Goal: Task Accomplishment & Management: Manage account settings

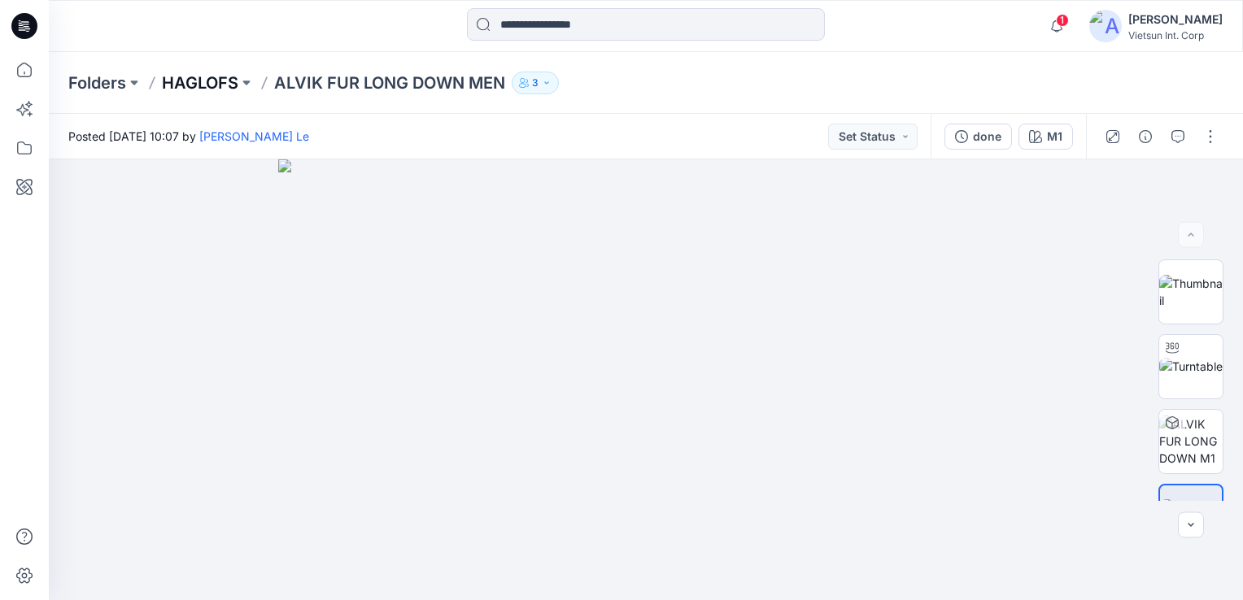
click at [182, 79] on p "HAGLOFS" at bounding box center [200, 83] width 76 height 23
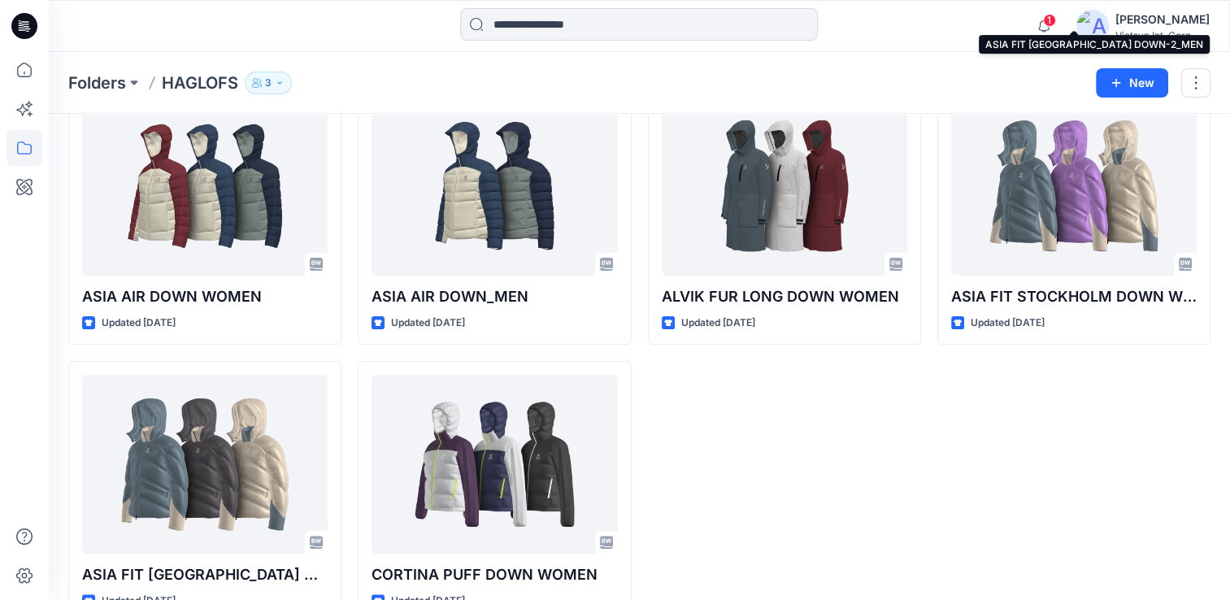
scroll to position [407, 0]
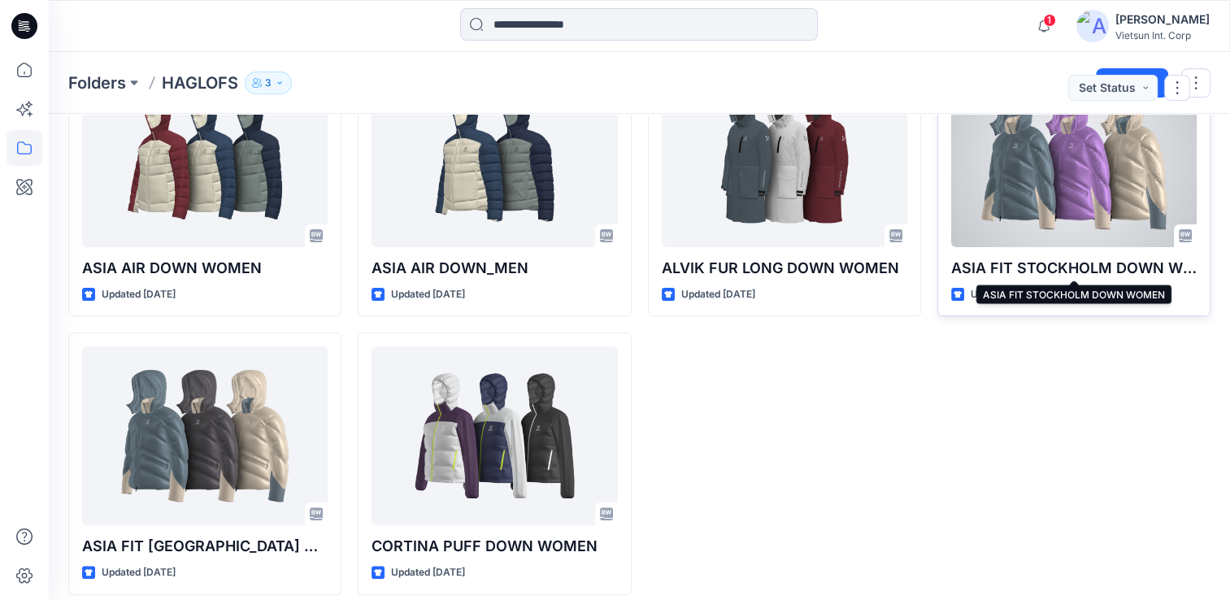
click at [1071, 268] on p "ASIA FIT STOCKHOLM DOWN WOMEN" at bounding box center [1074, 268] width 246 height 23
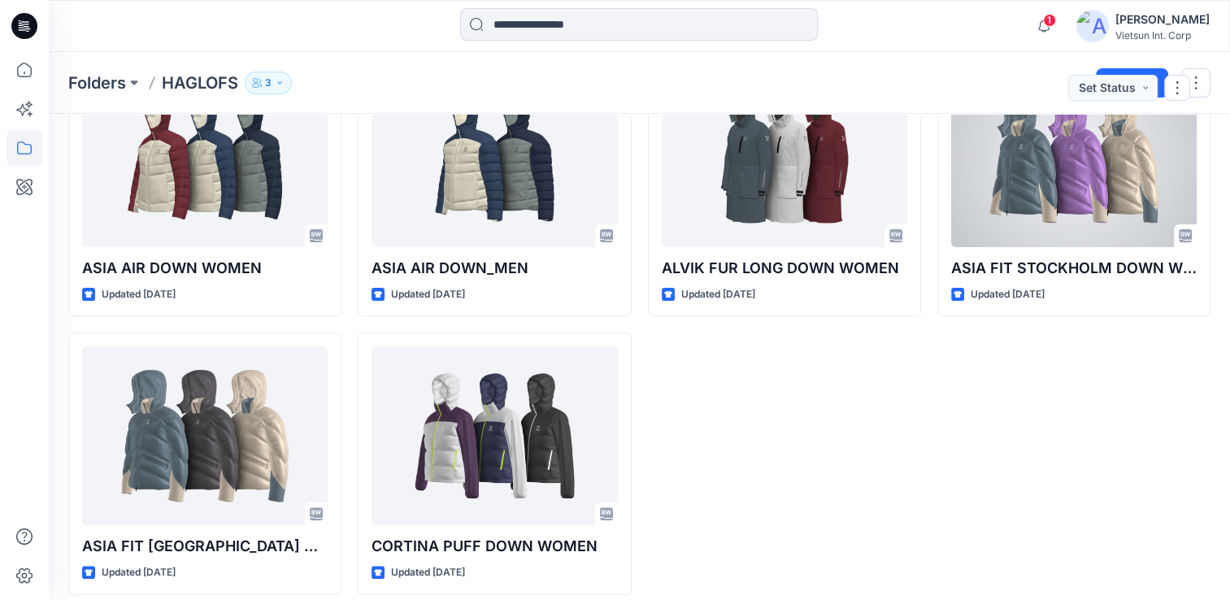
click at [1135, 190] on div at bounding box center [1074, 157] width 246 height 179
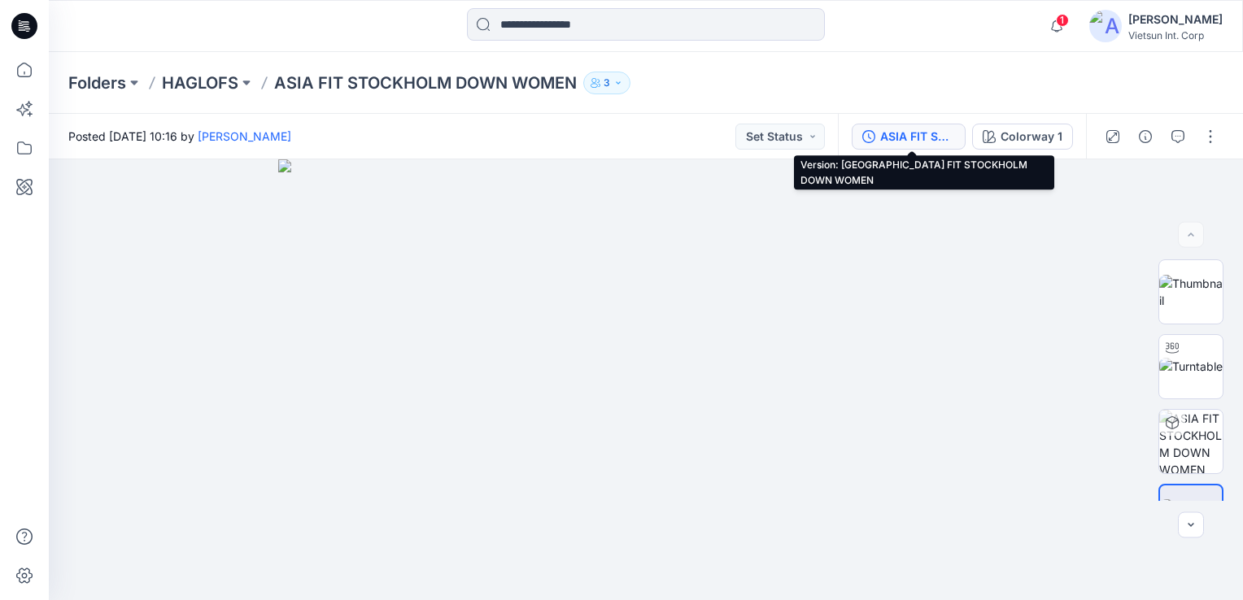
click at [910, 135] on div "ASIA FIT STOCKHOLM DOWN WOMEN" at bounding box center [917, 137] width 75 height 18
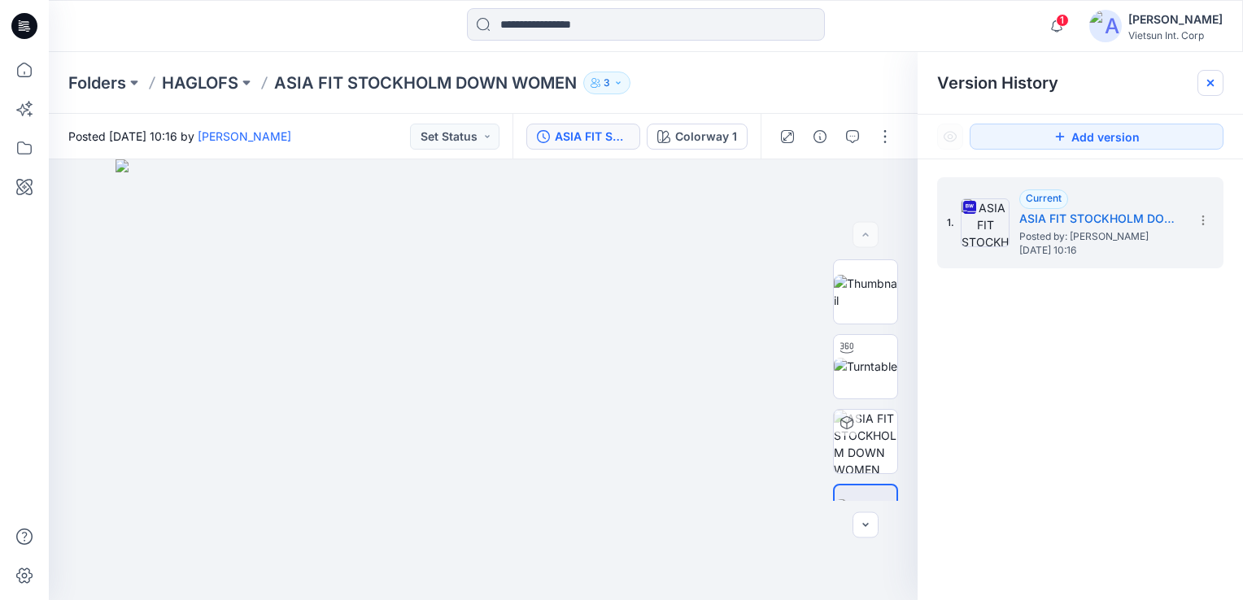
click at [1210, 84] on icon at bounding box center [1210, 83] width 7 height 7
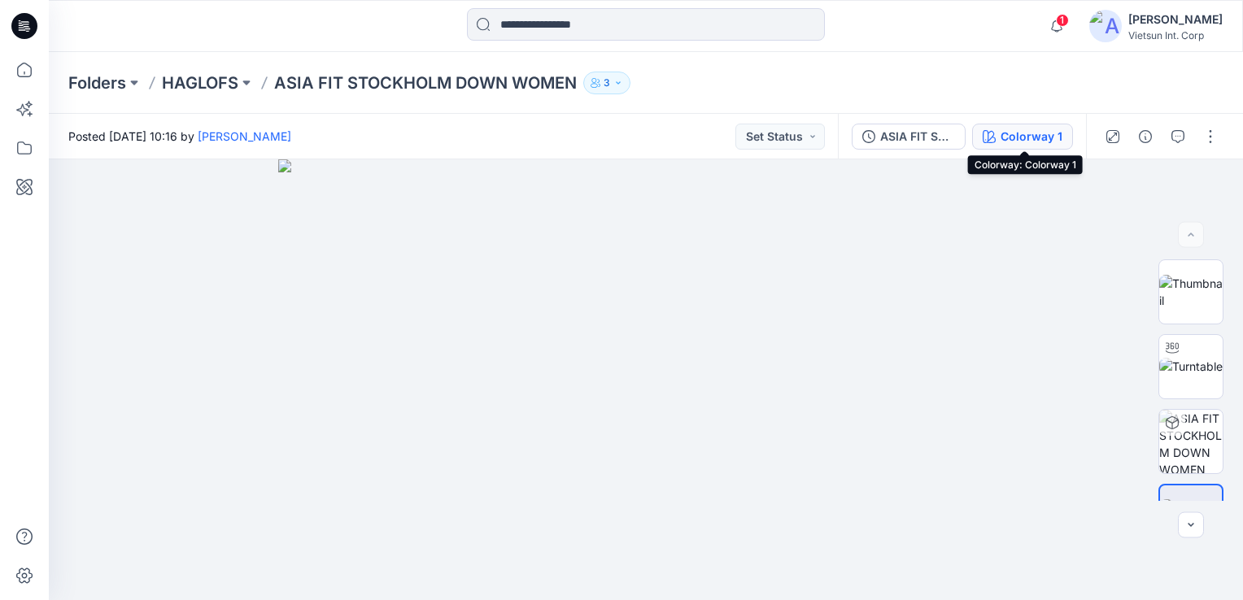
click at [1047, 132] on div "Colorway 1" at bounding box center [1031, 137] width 62 height 18
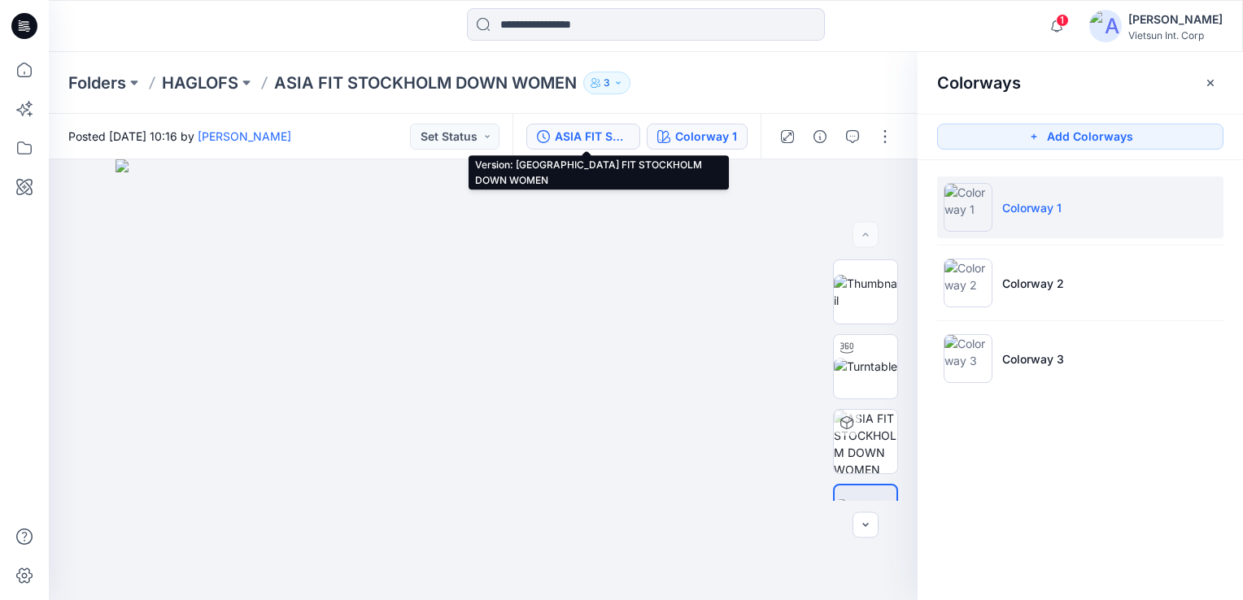
click at [594, 143] on div "ASIA FIT STOCKHOLM DOWN WOMEN" at bounding box center [592, 137] width 75 height 18
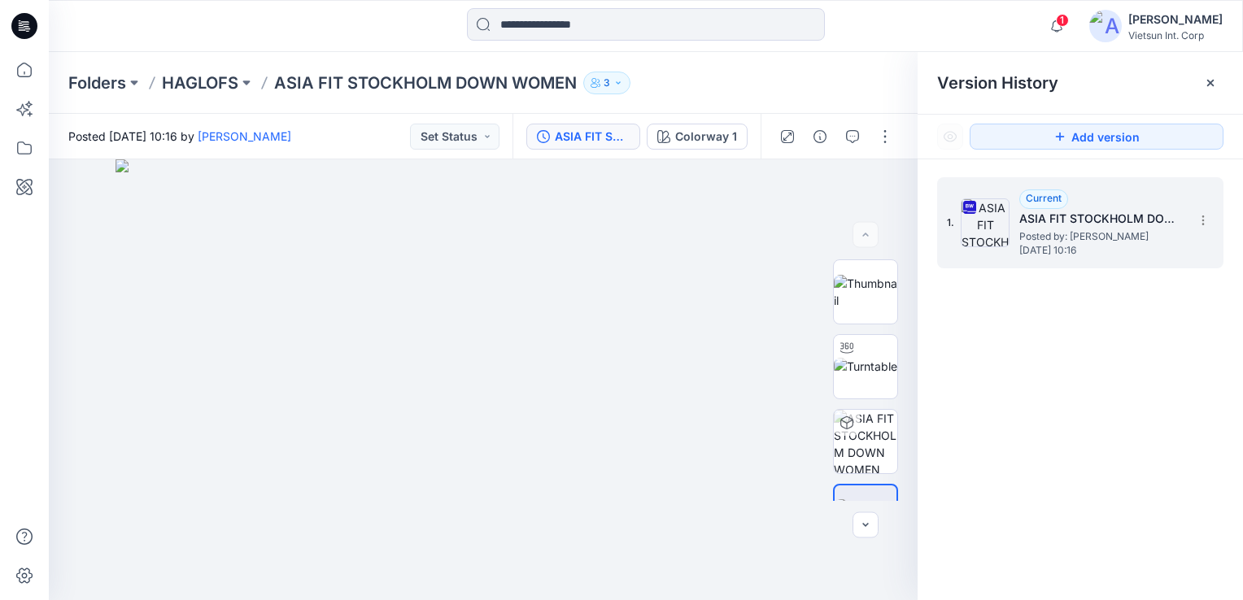
click at [1111, 216] on h5 "ASIA FIT STOCKHOLM DOWN WOMEN" at bounding box center [1100, 219] width 163 height 20
click at [1070, 336] on div "1. Current ASIA FIT STOCKHOLM DOWN WOMEN Posted by: [PERSON_NAME] [DATE] 10:16" at bounding box center [1079, 391] width 325 height 464
click at [992, 411] on div "1. Current ASIA FIT STOCKHOLM DOWN WOMEN Posted by: [PERSON_NAME] [DATE] 10:16" at bounding box center [1079, 391] width 325 height 464
click at [1136, 406] on div "1. Current ASIA FIT STOCKHOLM DOWN WOMEN Posted by: [PERSON_NAME] [DATE] 10:16" at bounding box center [1079, 391] width 325 height 464
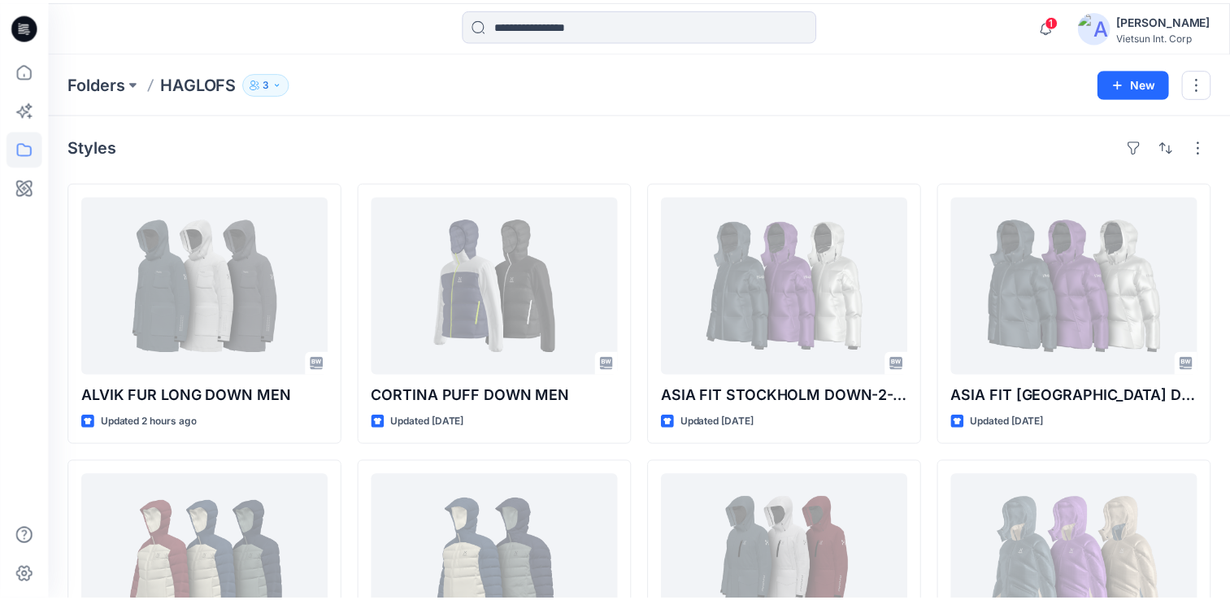
scroll to position [407, 0]
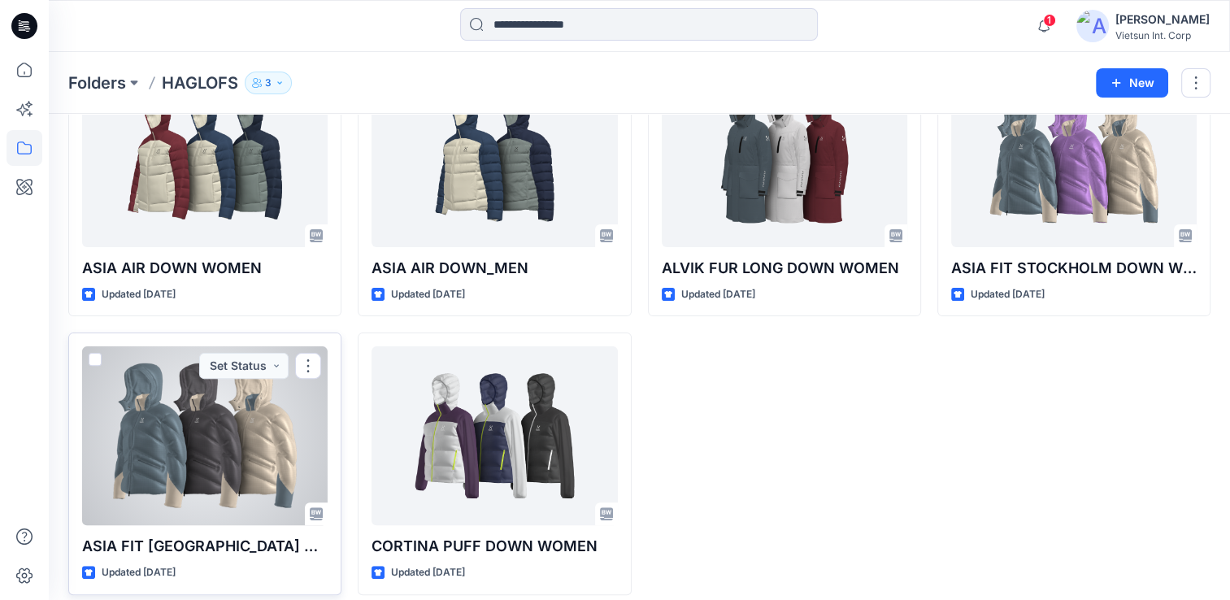
click at [188, 437] on div at bounding box center [205, 435] width 246 height 179
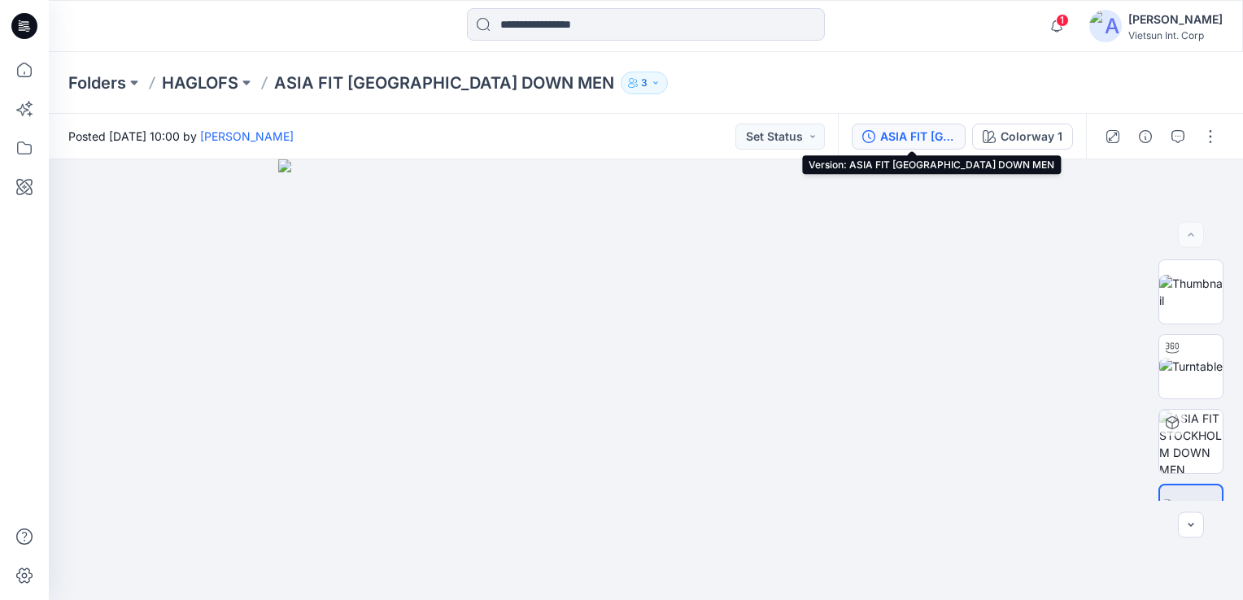
click at [904, 141] on div "ASIA FIT [GEOGRAPHIC_DATA] DOWN MEN" at bounding box center [917, 137] width 75 height 18
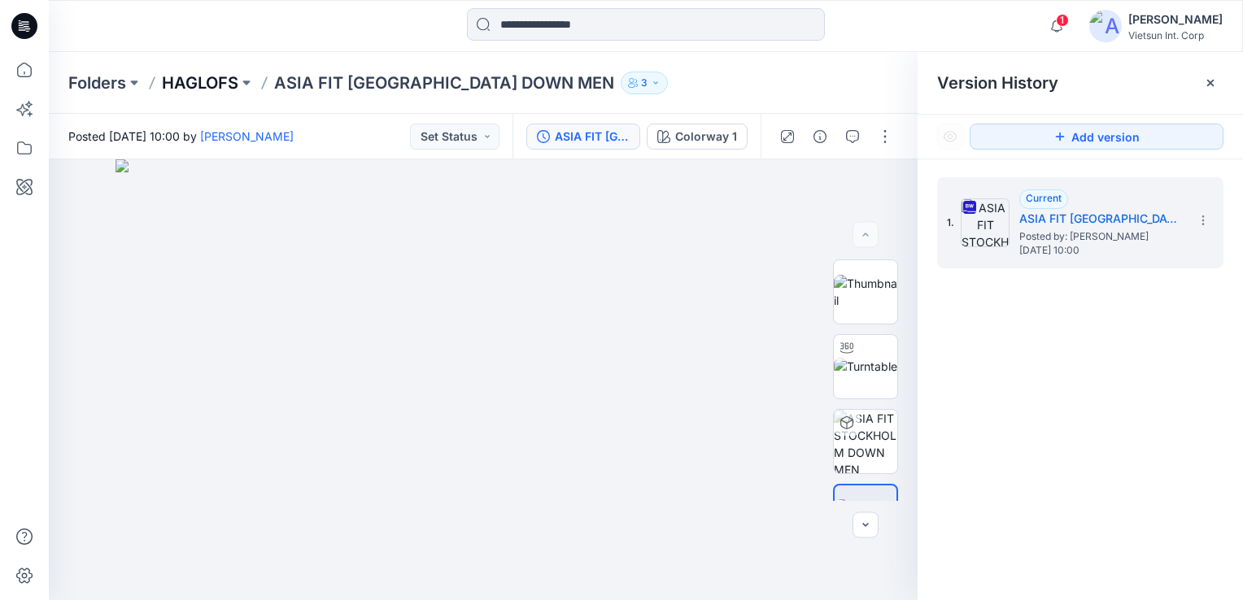
click at [208, 74] on p "HAGLOFS" at bounding box center [200, 83] width 76 height 23
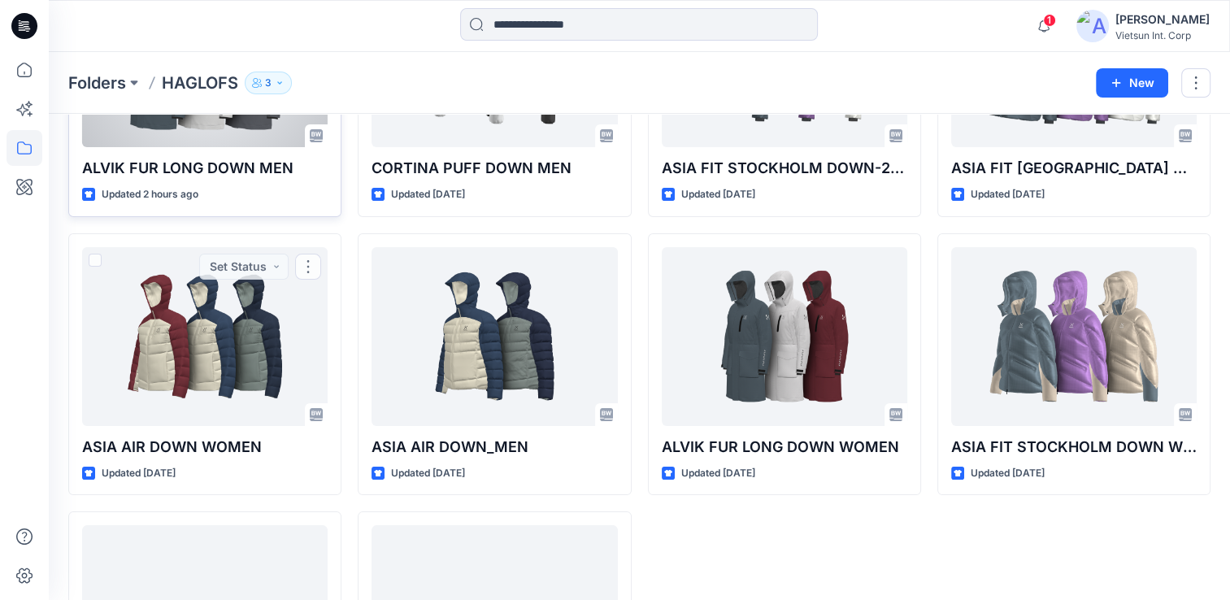
scroll to position [13, 0]
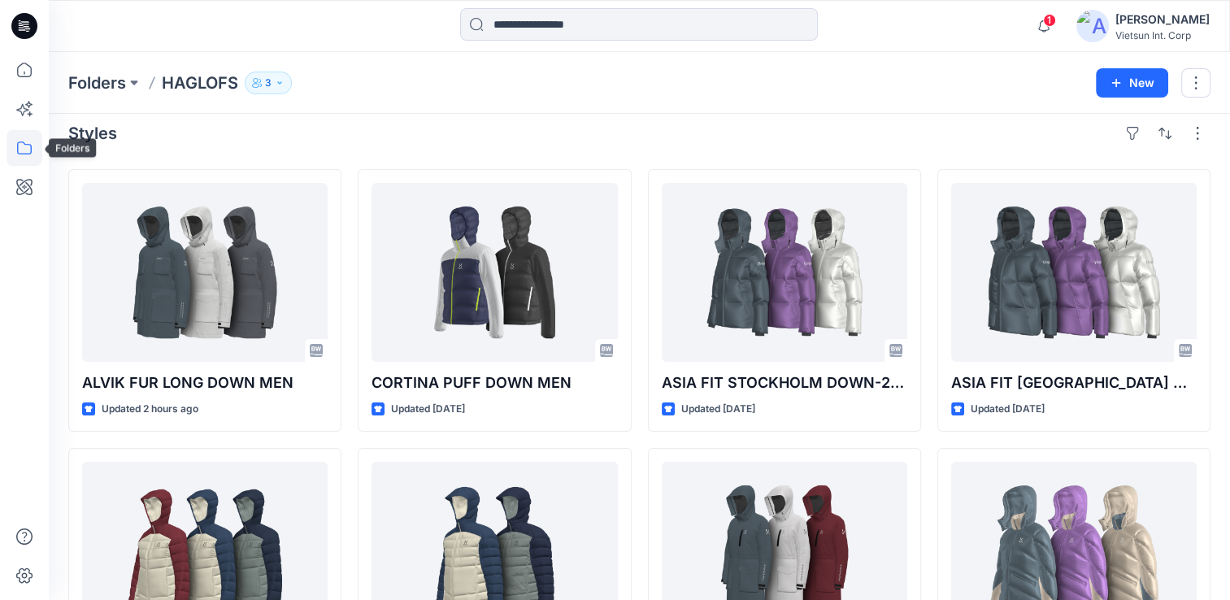
click at [29, 150] on icon at bounding box center [25, 148] width 36 height 36
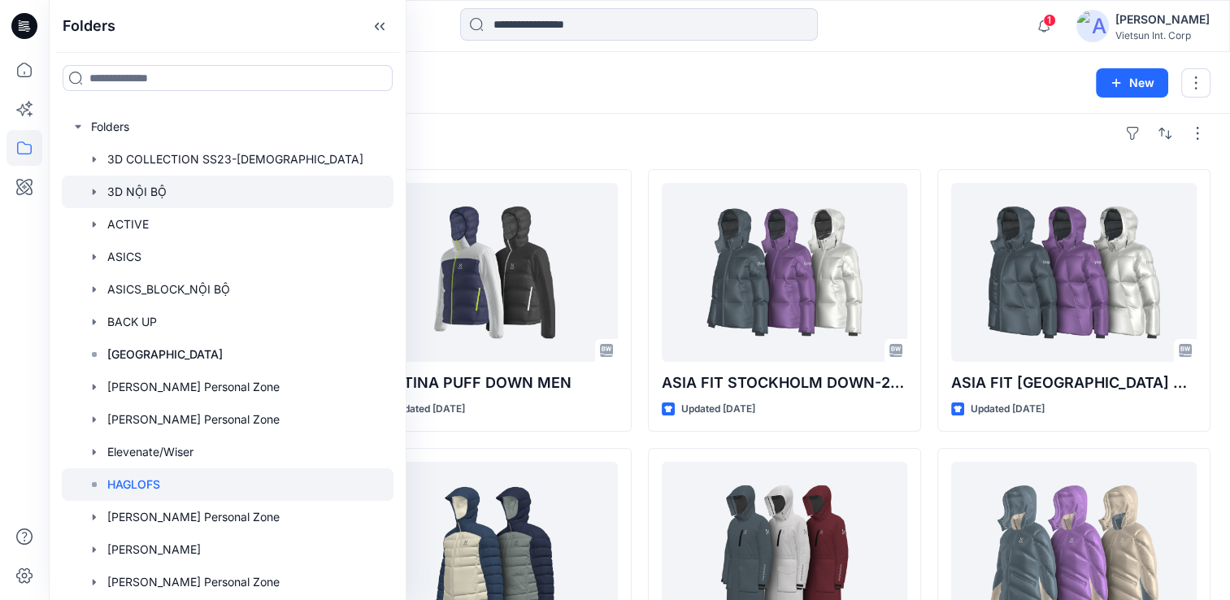
click at [122, 183] on div at bounding box center [228, 192] width 332 height 33
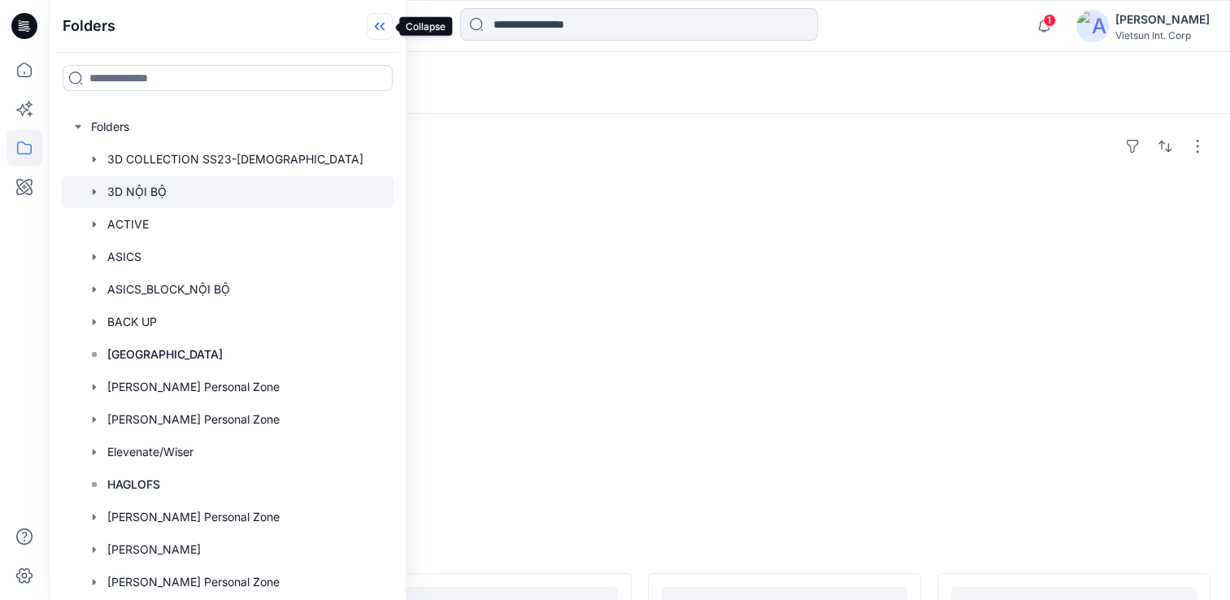
click at [381, 28] on icon at bounding box center [380, 26] width 26 height 27
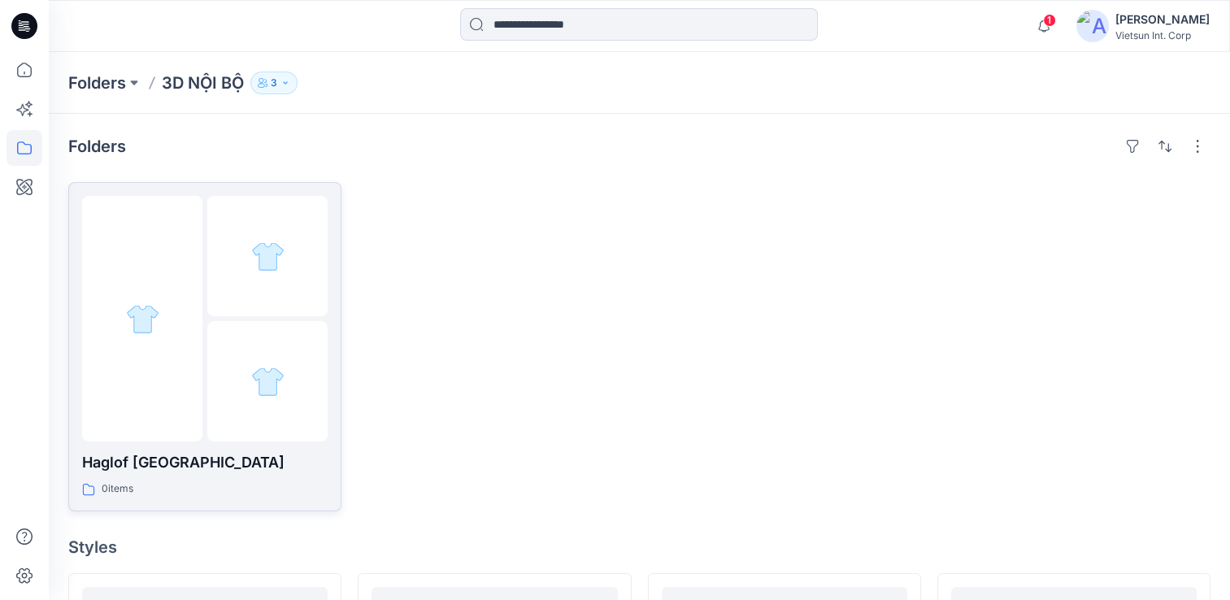
click at [139, 442] on div "Haglof China 0 items" at bounding box center [205, 347] width 246 height 302
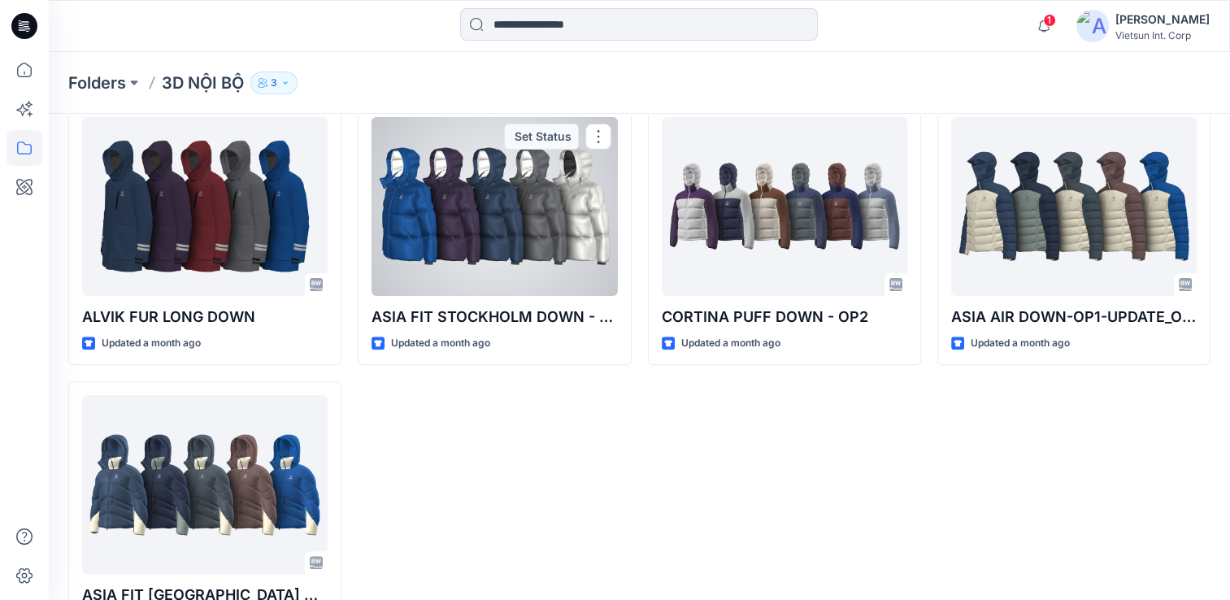
scroll to position [532, 0]
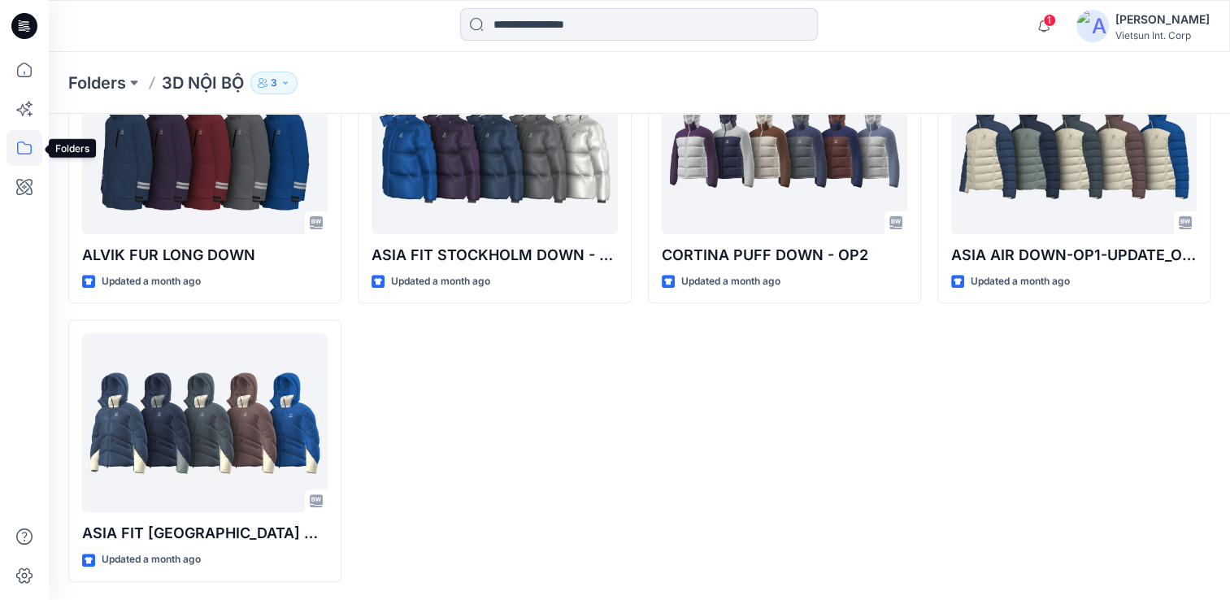
click at [16, 143] on icon at bounding box center [25, 148] width 36 height 36
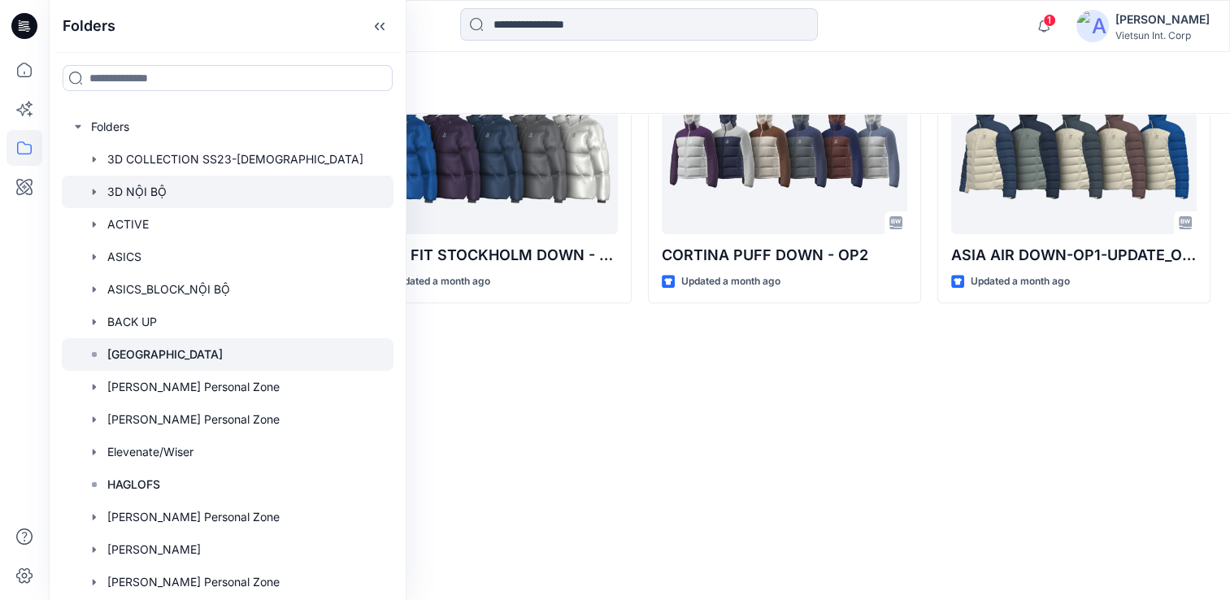
click at [211, 355] on div at bounding box center [228, 354] width 332 height 33
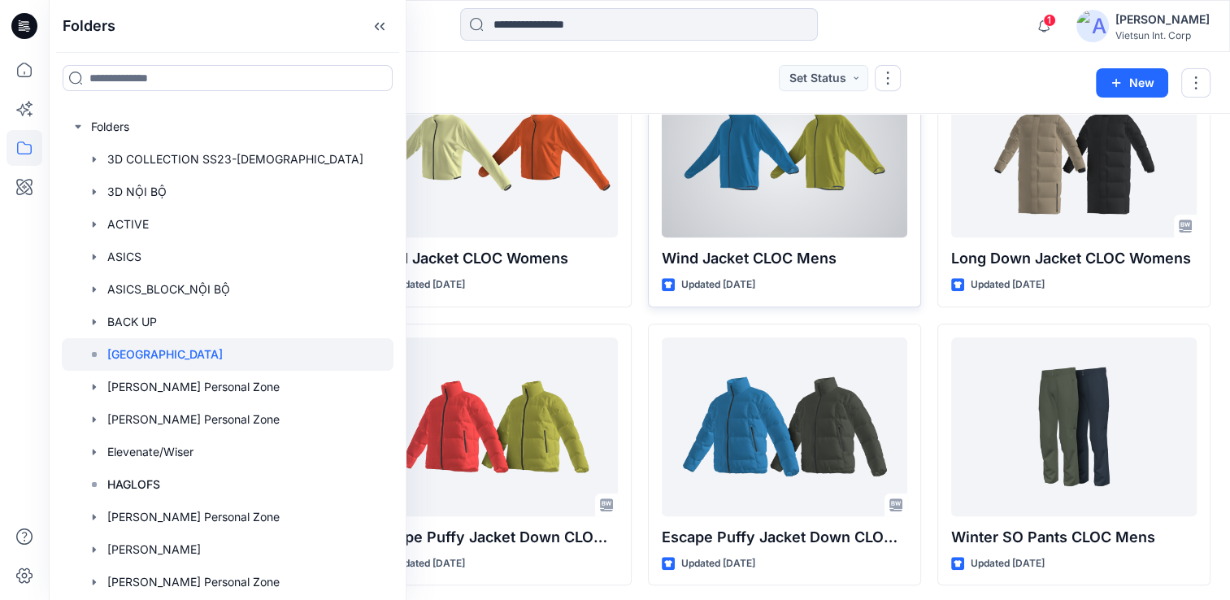
scroll to position [697, 0]
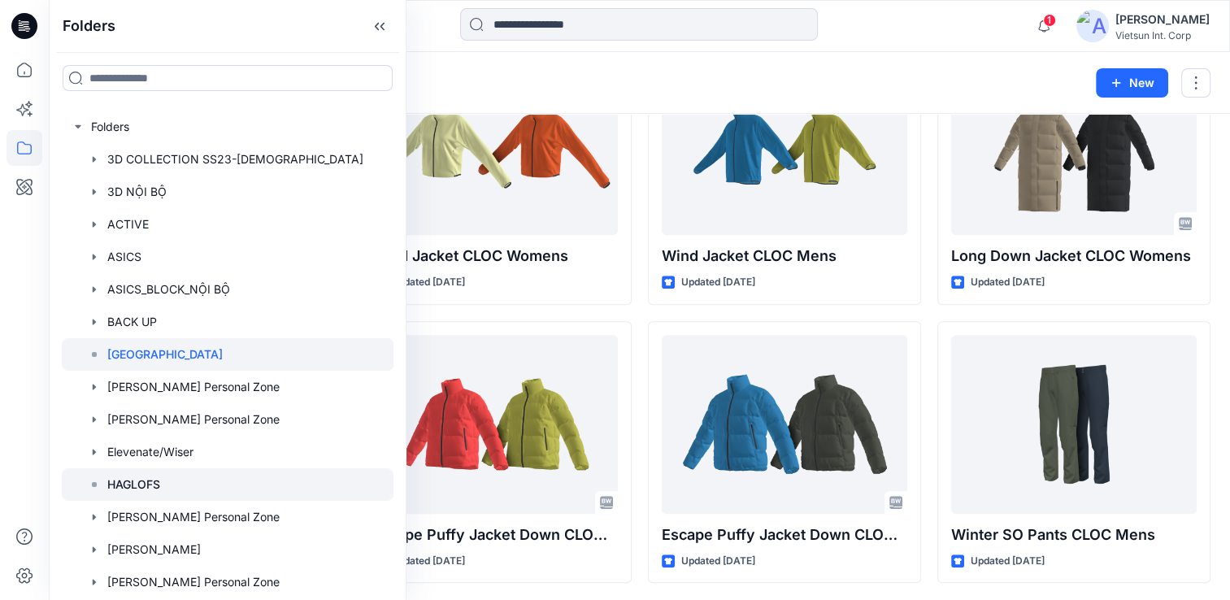
click at [172, 481] on div at bounding box center [228, 484] width 332 height 33
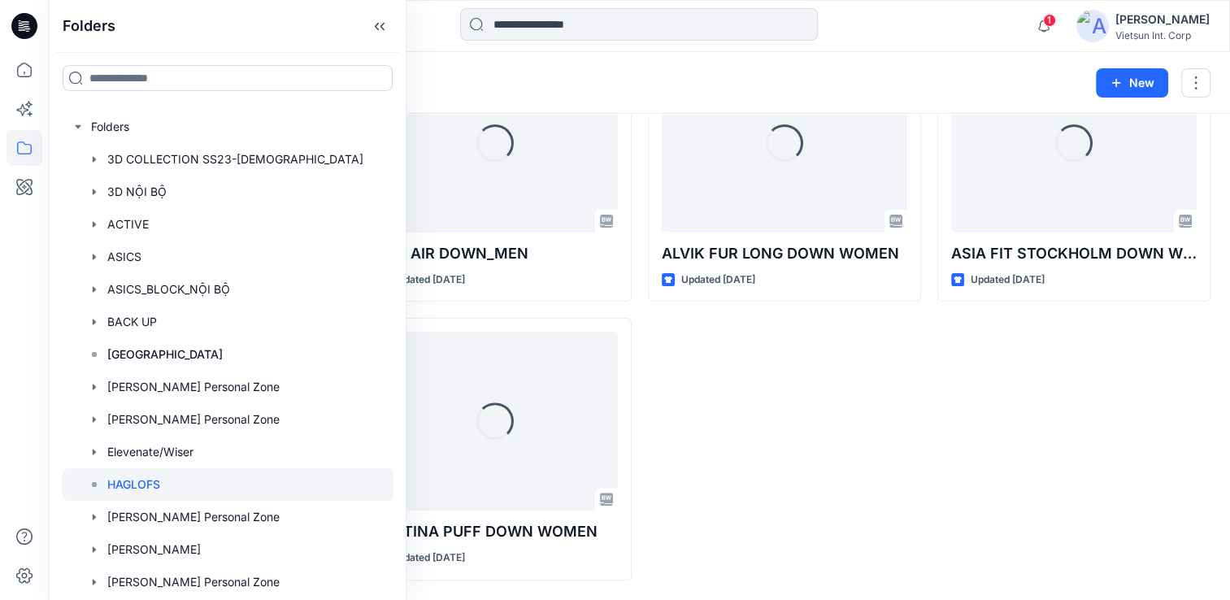
scroll to position [420, 0]
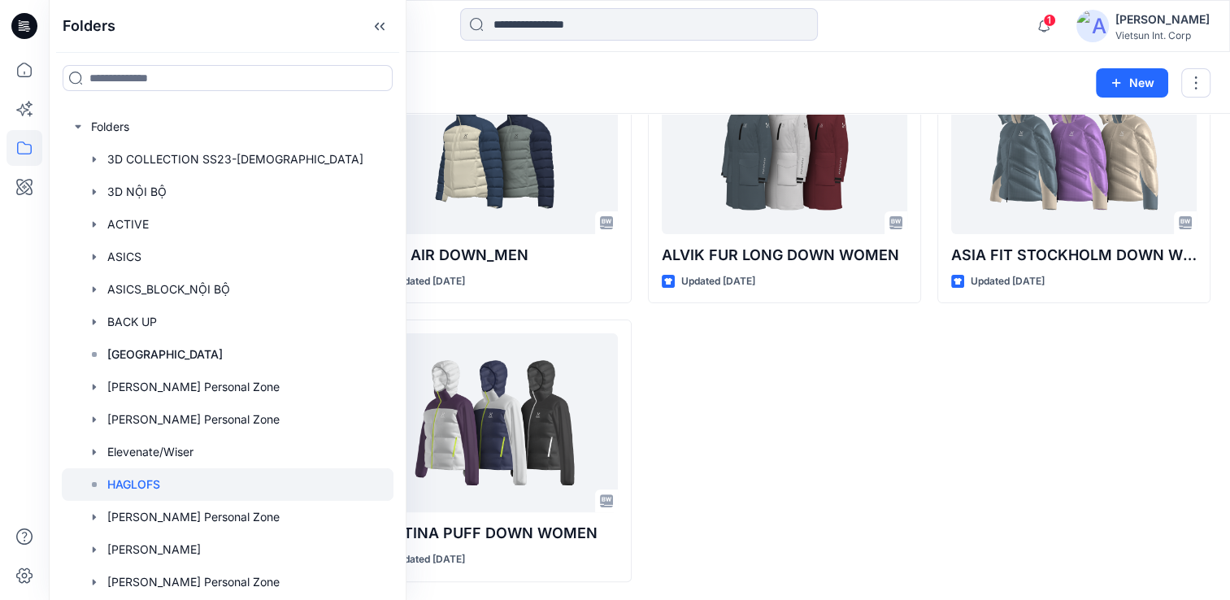
click at [853, 410] on div "ASIA FIT [GEOGRAPHIC_DATA] DOWN-2-WOMEN-OP2 Updated [DATE] ALVIK FUR LONG DOWN …" at bounding box center [784, 173] width 273 height 820
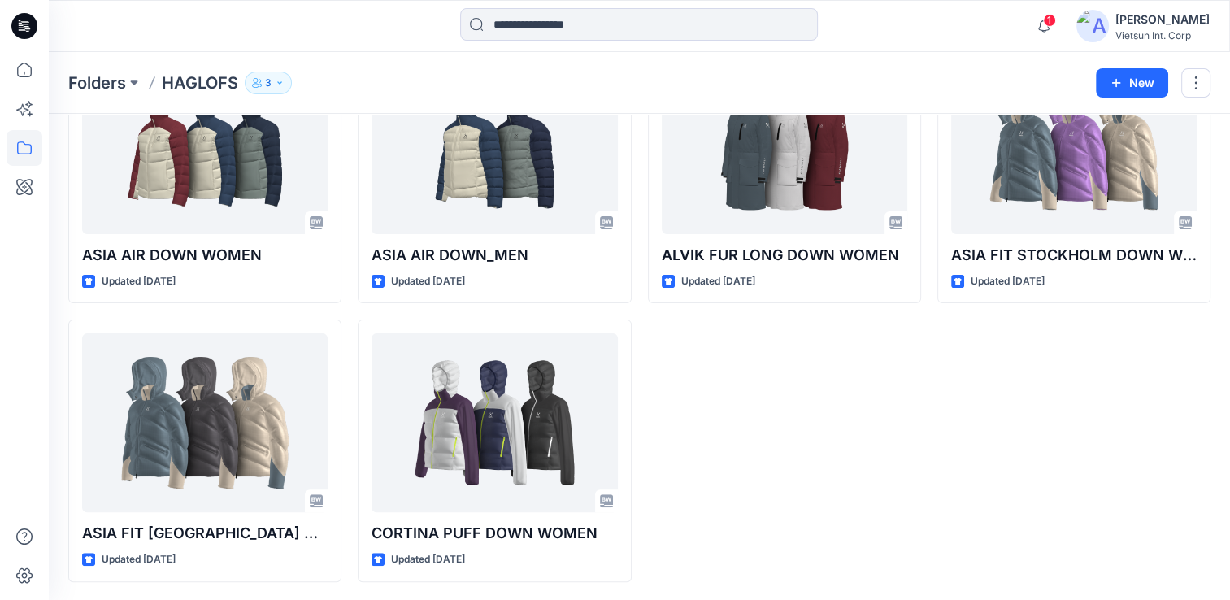
click at [1015, 424] on div "ASIA FIT [GEOGRAPHIC_DATA] DOWN-2_MEN Updated [DATE] ASIA FIT [GEOGRAPHIC_DATA]…" at bounding box center [1074, 173] width 273 height 820
click at [1061, 393] on div "ASIA FIT [GEOGRAPHIC_DATA] DOWN-2_MEN Updated [DATE] ASIA FIT [GEOGRAPHIC_DATA]…" at bounding box center [1074, 173] width 273 height 820
click at [828, 453] on div "ASIA FIT [GEOGRAPHIC_DATA] DOWN-2-WOMEN-OP2 Updated [DATE] ALVIK FUR LONG DOWN …" at bounding box center [784, 173] width 273 height 820
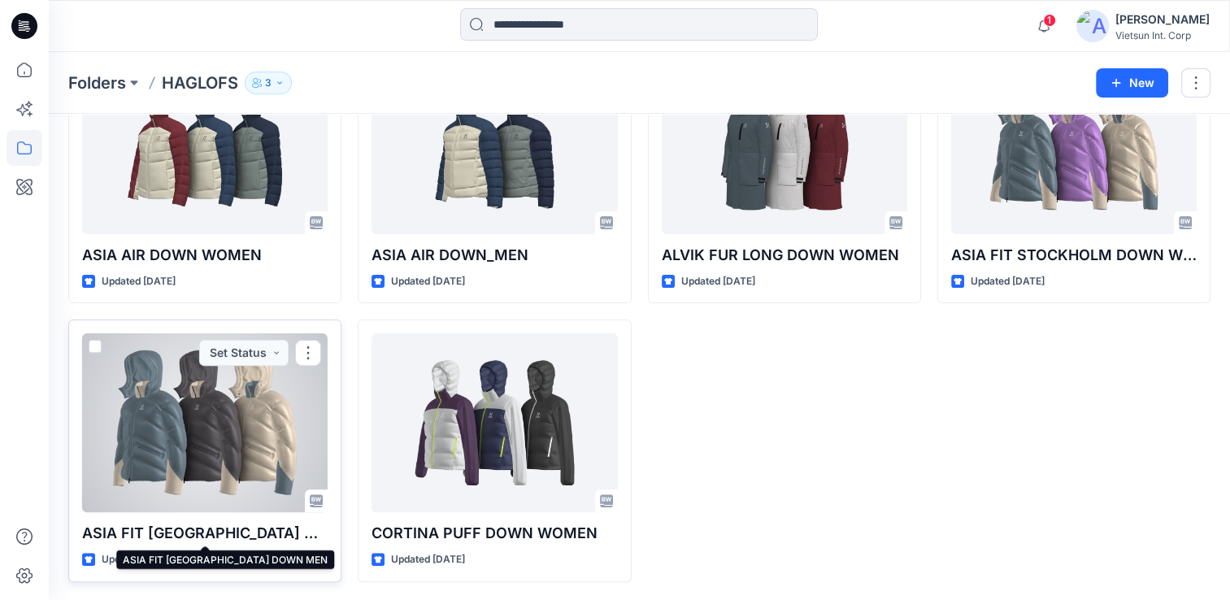
click at [257, 536] on p "ASIA FIT [GEOGRAPHIC_DATA] DOWN MEN" at bounding box center [205, 533] width 246 height 23
click at [202, 473] on div at bounding box center [205, 422] width 246 height 179
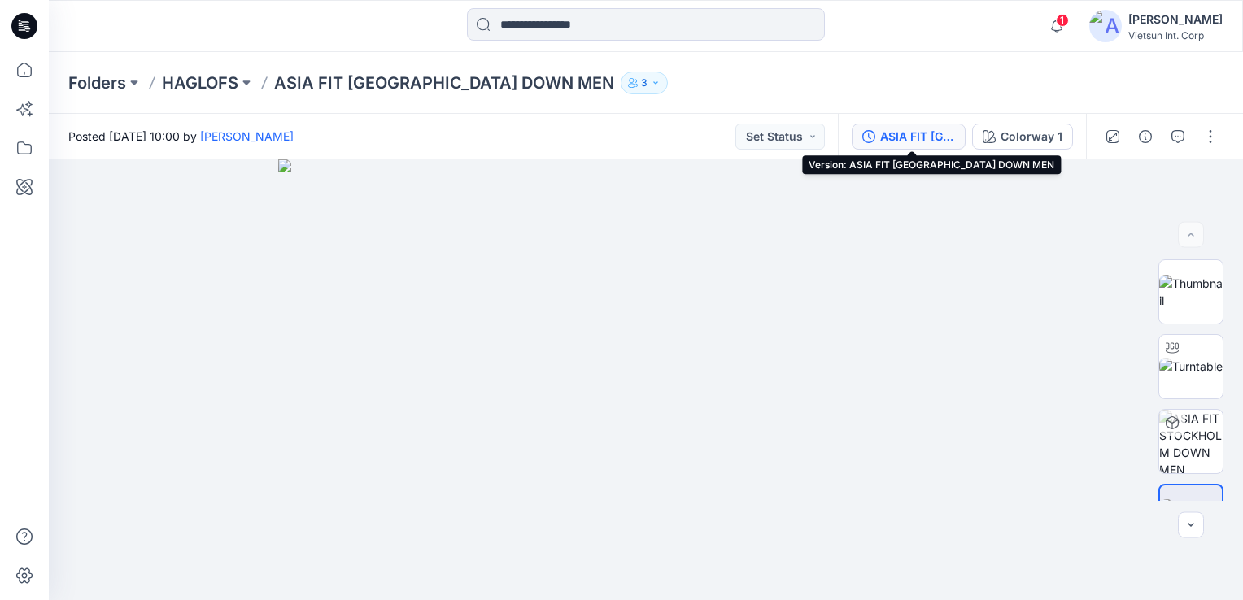
click at [888, 135] on div "ASIA FIT [GEOGRAPHIC_DATA] DOWN MEN" at bounding box center [917, 137] width 75 height 18
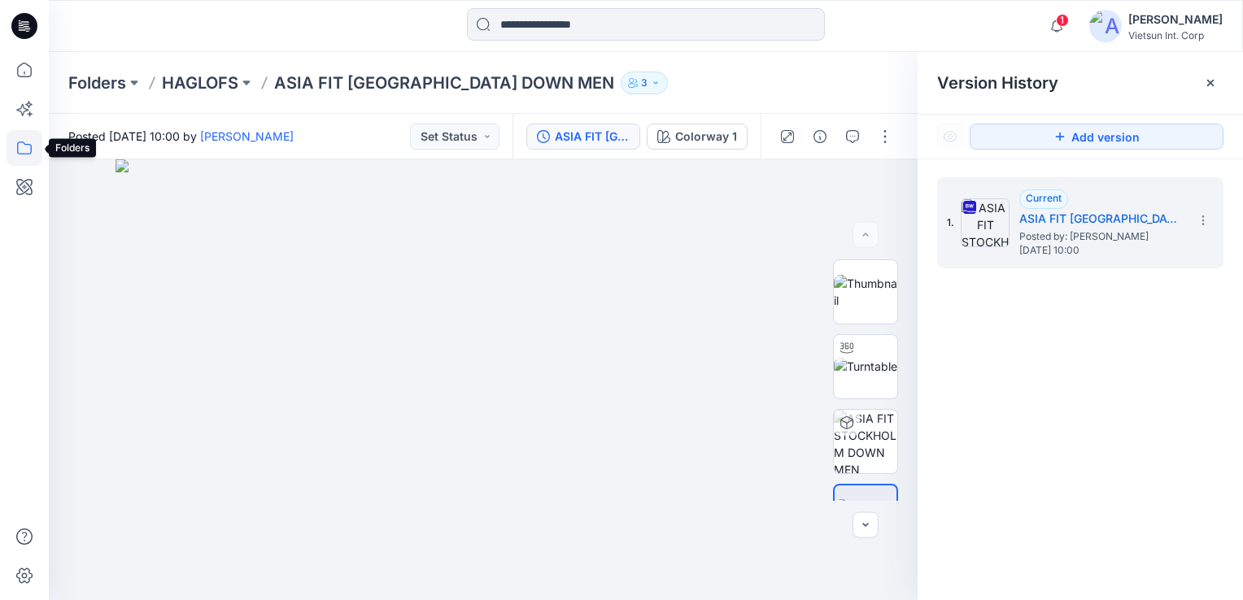
click at [22, 148] on icon at bounding box center [25, 148] width 36 height 36
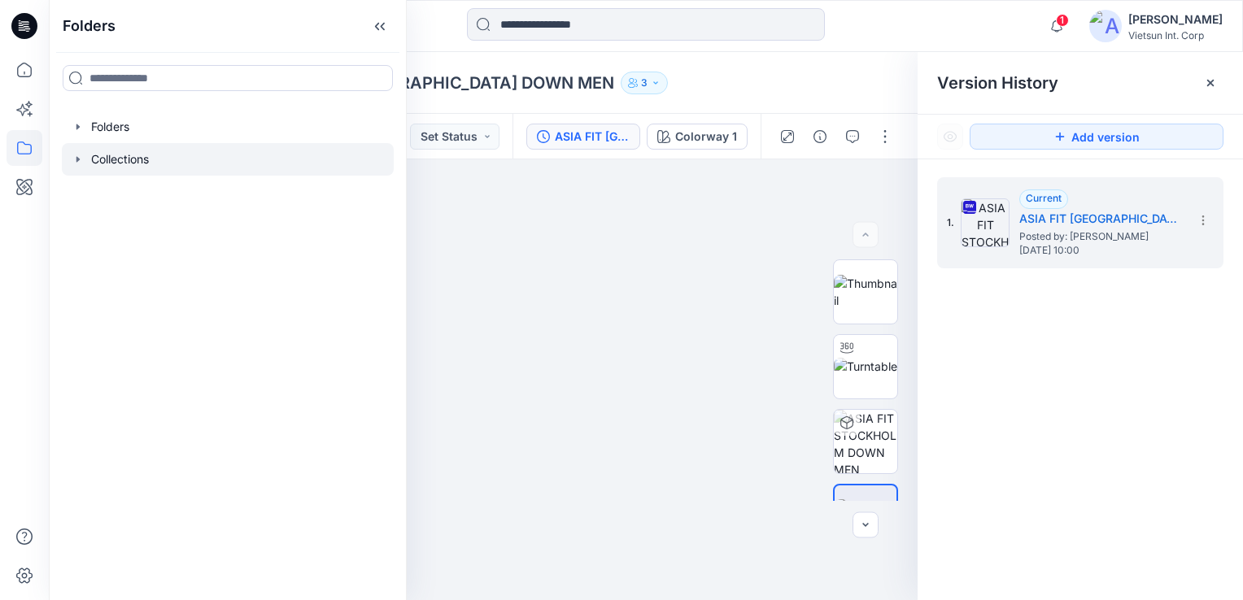
click at [81, 159] on icon "button" at bounding box center [78, 159] width 13 height 13
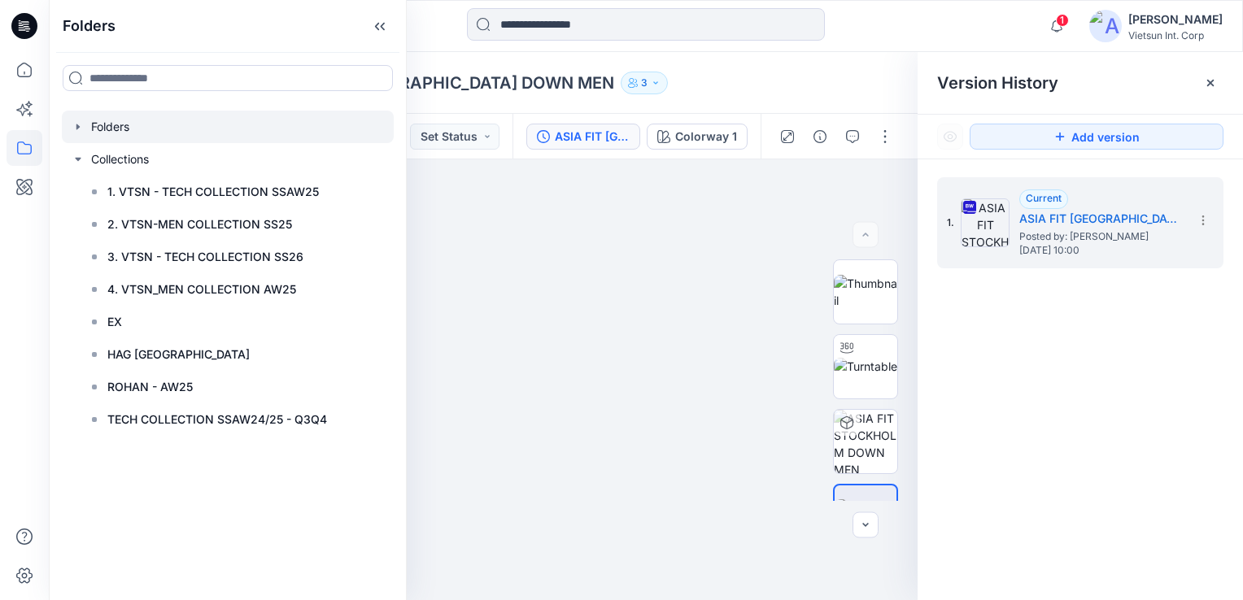
click at [127, 129] on div at bounding box center [228, 127] width 332 height 33
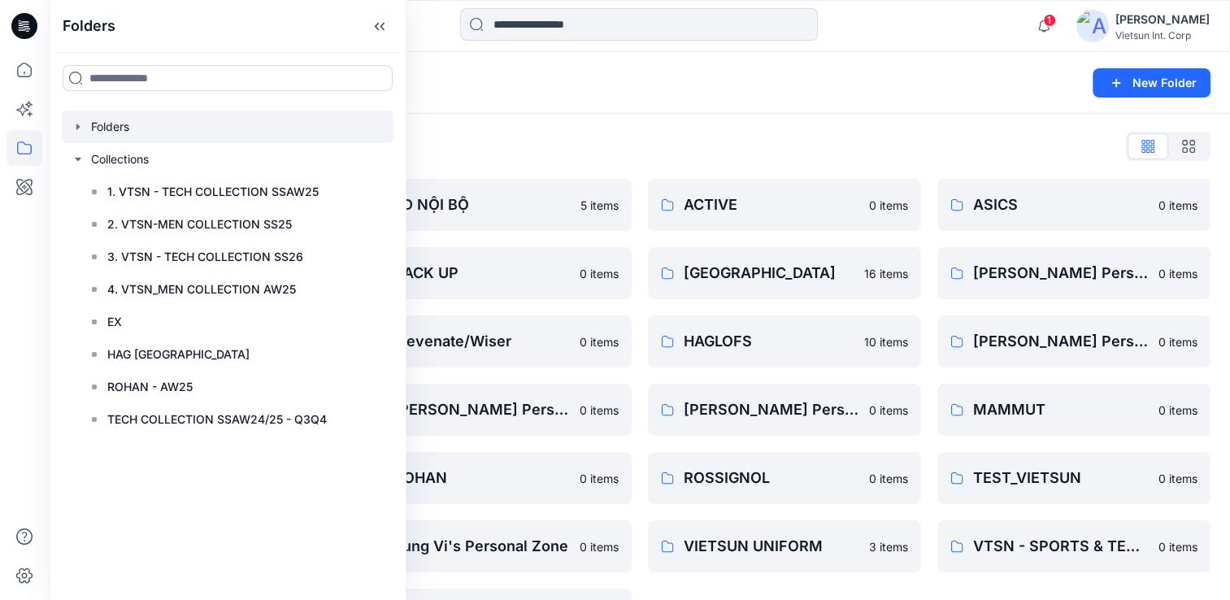
click at [537, 143] on div "Folders List" at bounding box center [639, 146] width 1142 height 26
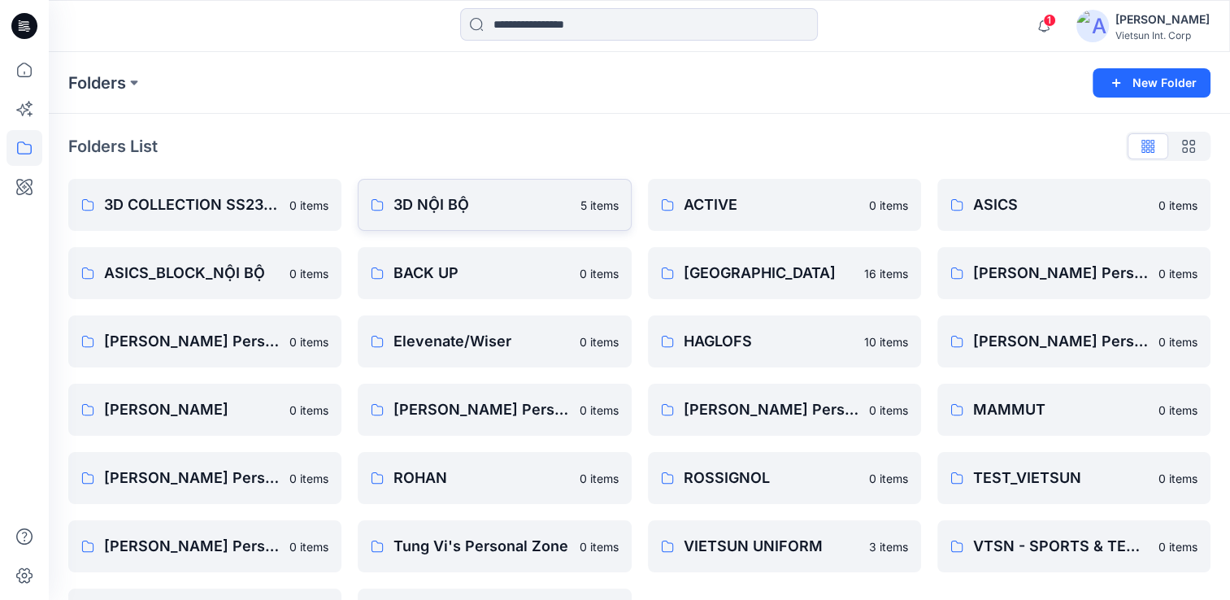
click at [490, 193] on link "3D NỘI BỘ 5 items" at bounding box center [494, 205] width 273 height 52
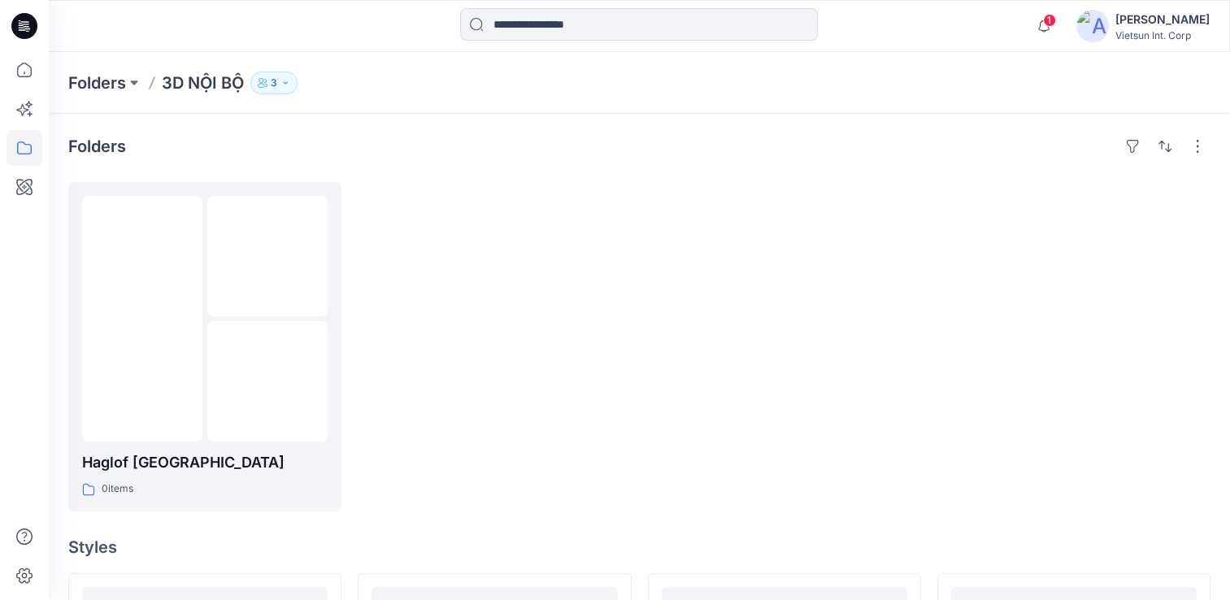
click at [490, 194] on div at bounding box center [494, 346] width 273 height 329
click at [167, 415] on div at bounding box center [142, 319] width 120 height 246
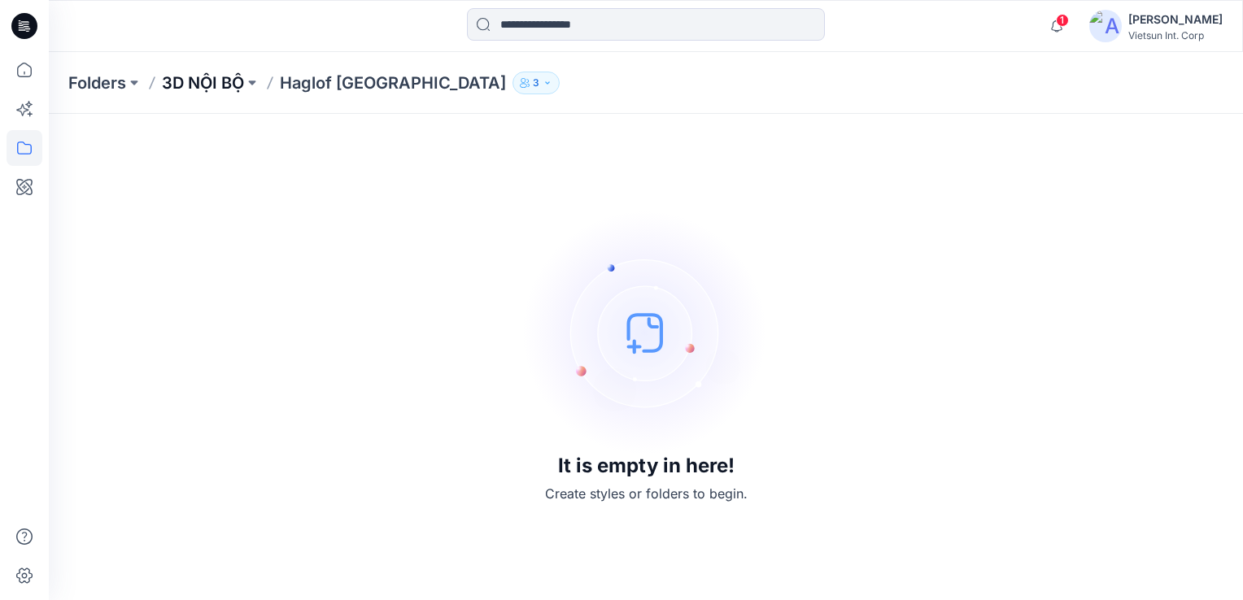
click at [212, 83] on p "3D NỘI BỘ" at bounding box center [203, 83] width 82 height 23
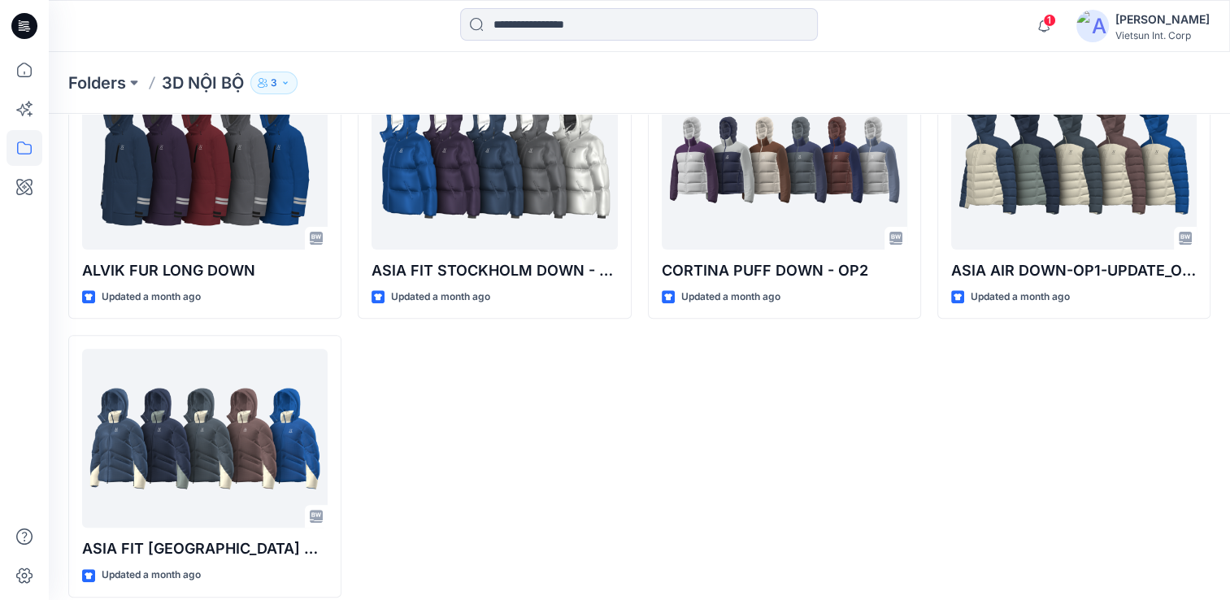
scroll to position [532, 0]
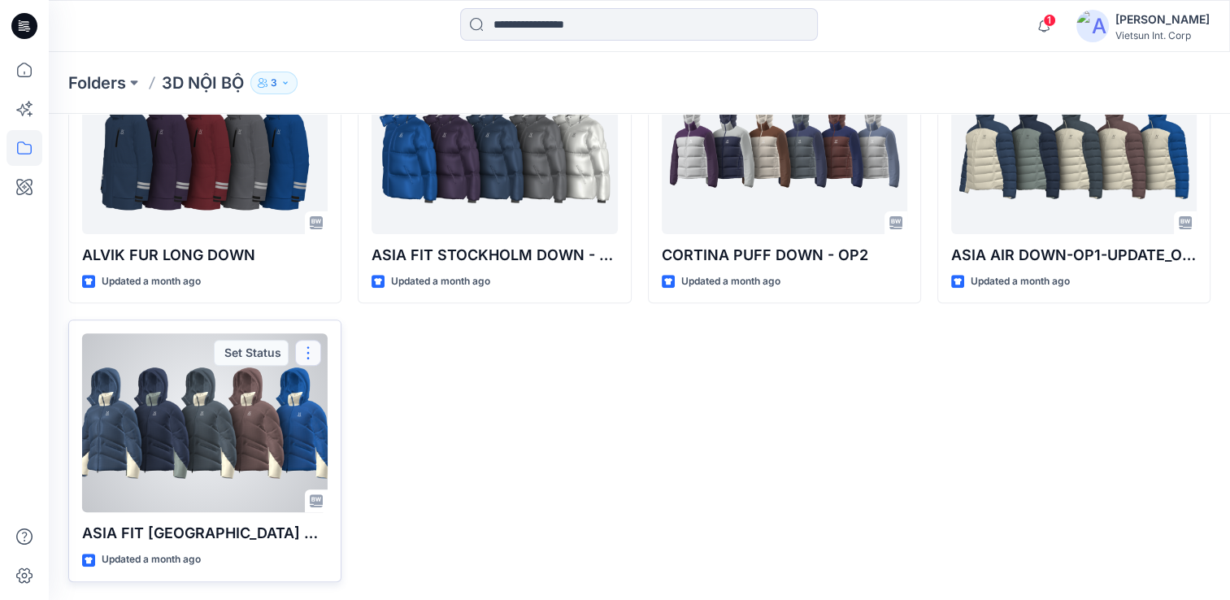
click at [311, 356] on button "button" at bounding box center [308, 353] width 26 height 26
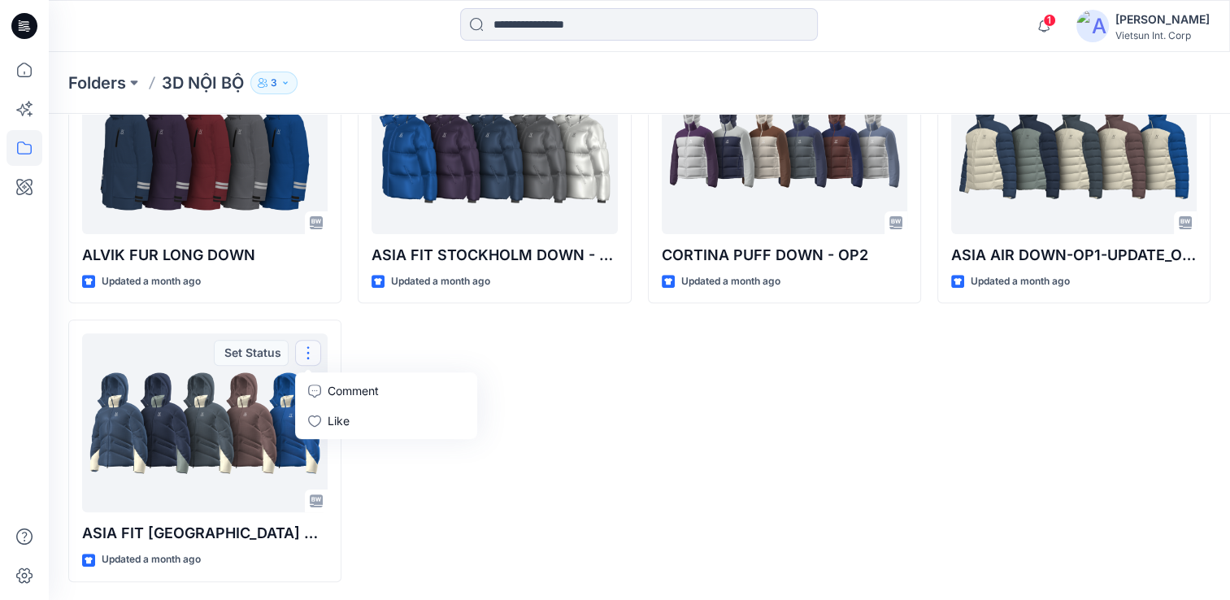
click at [671, 388] on div "CORTINA PUFF DOWN - OP2 Updated a month ago" at bounding box center [784, 311] width 273 height 541
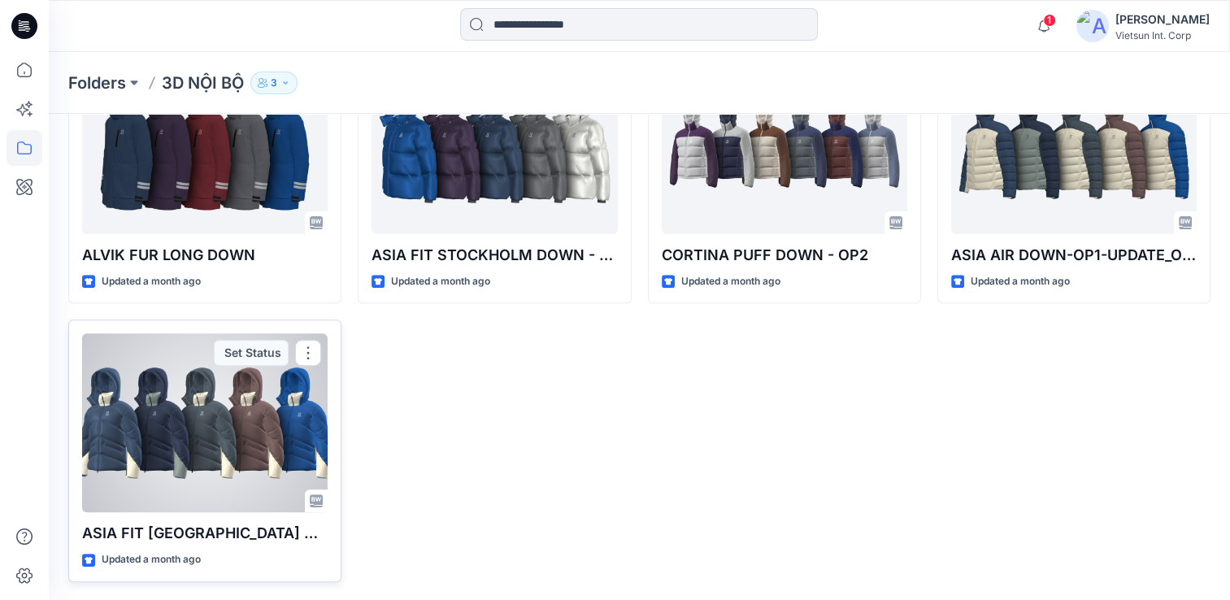
click at [202, 455] on div at bounding box center [205, 422] width 246 height 179
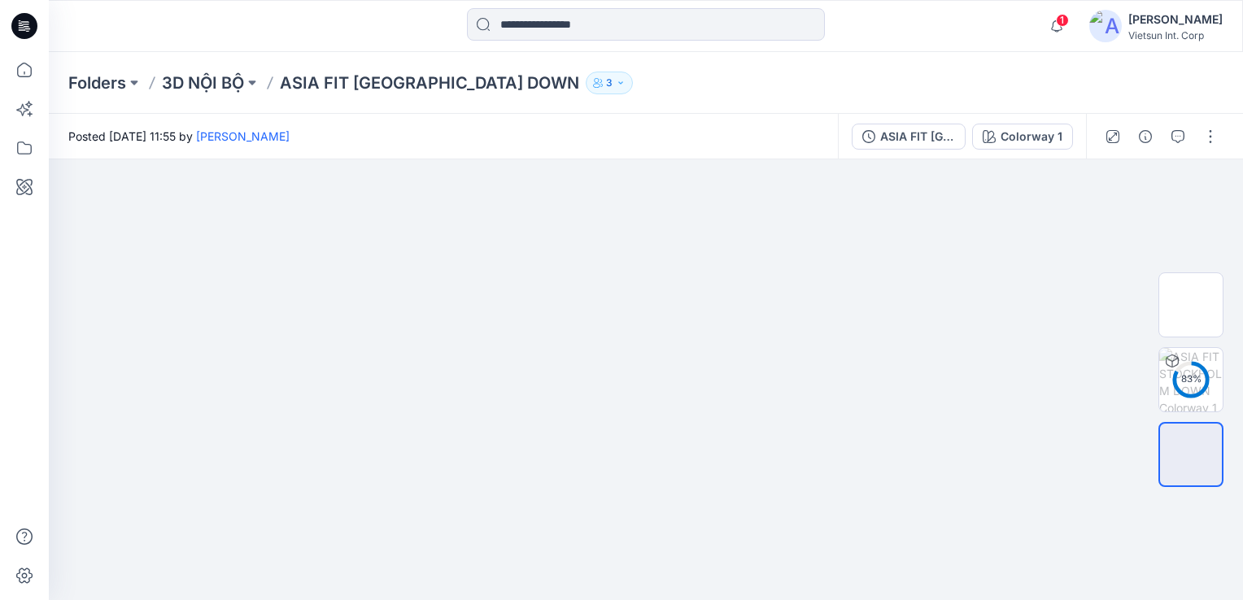
click at [1191, 135] on div at bounding box center [1161, 137] width 150 height 46
click at [1204, 135] on button "button" at bounding box center [1210, 137] width 26 height 26
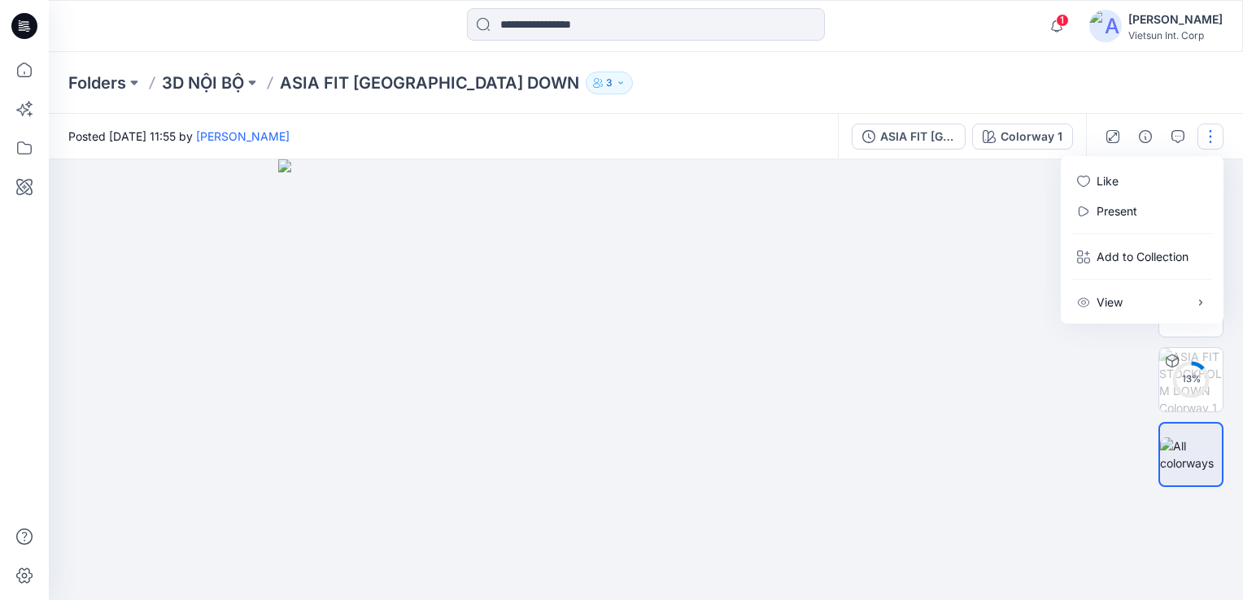
click at [1148, 84] on div "Folders 3D NỘI BỘ [GEOGRAPHIC_DATA] FIT [GEOGRAPHIC_DATA] DOWN 3" at bounding box center [646, 83] width 1194 height 62
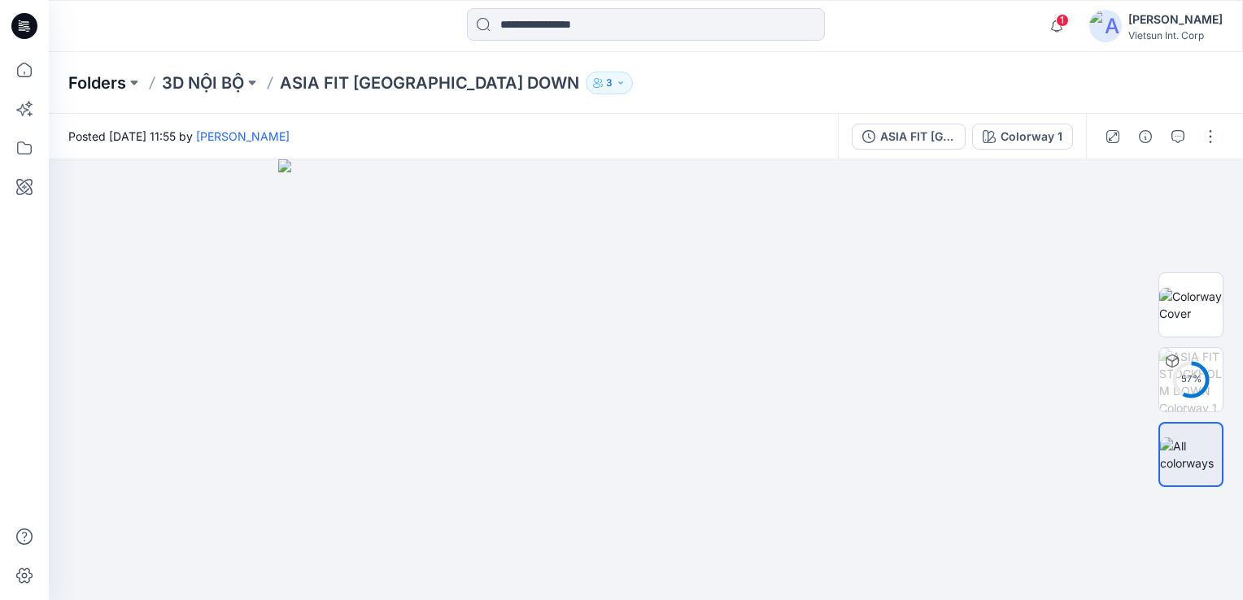
click at [125, 83] on p "Folders" at bounding box center [97, 83] width 58 height 23
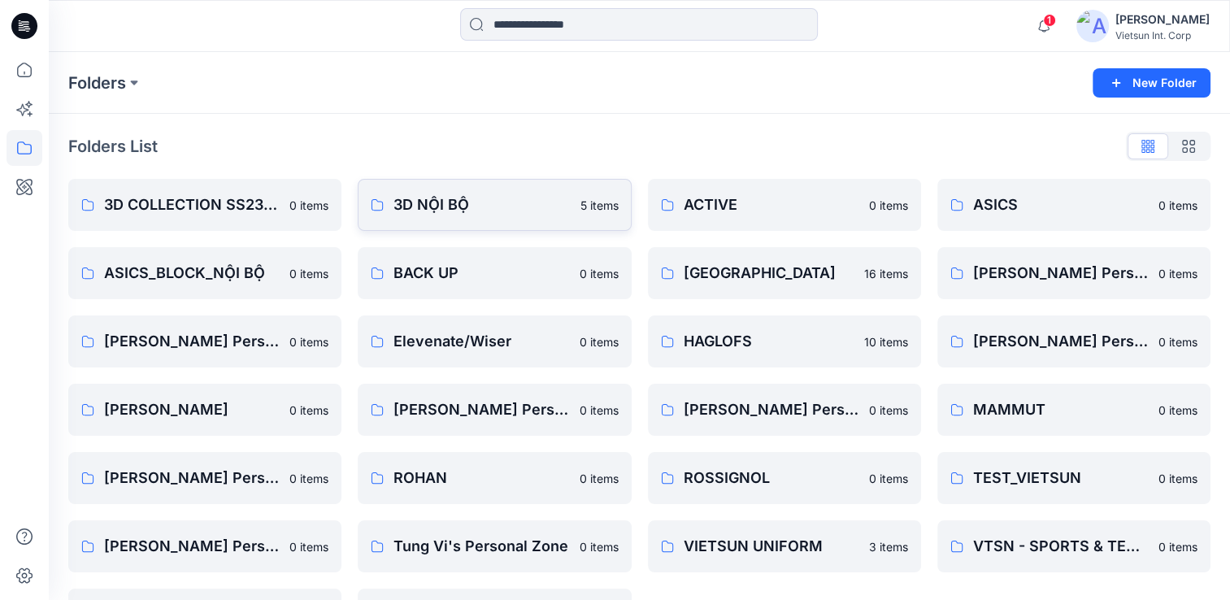
click at [468, 204] on p "3D NỘI BỘ" at bounding box center [482, 205] width 176 height 23
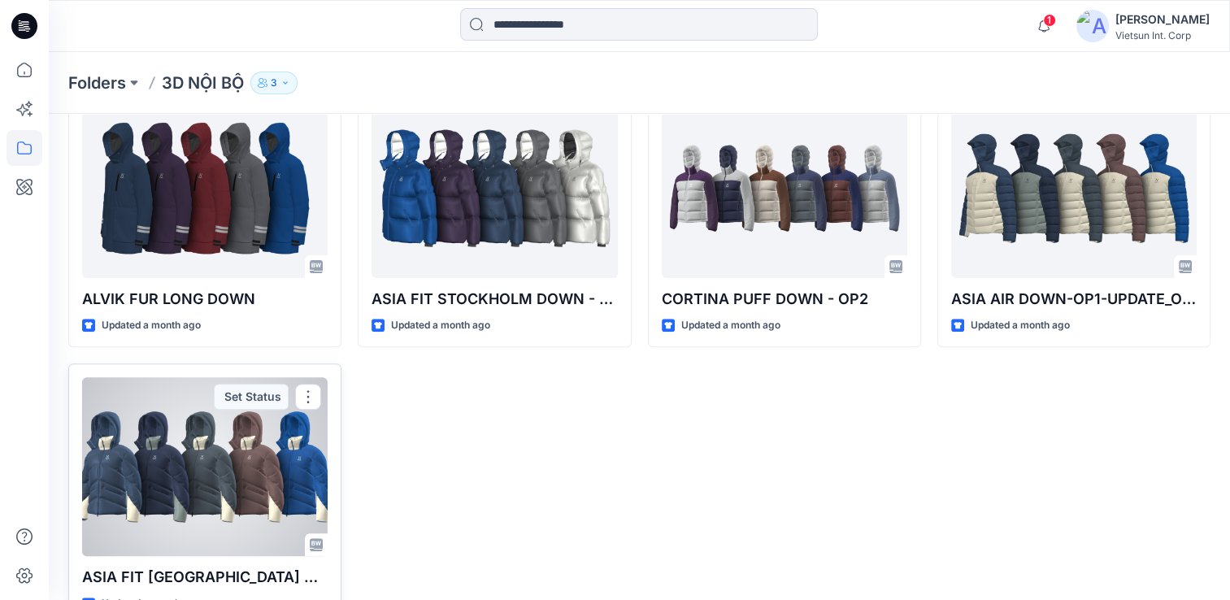
scroll to position [532, 0]
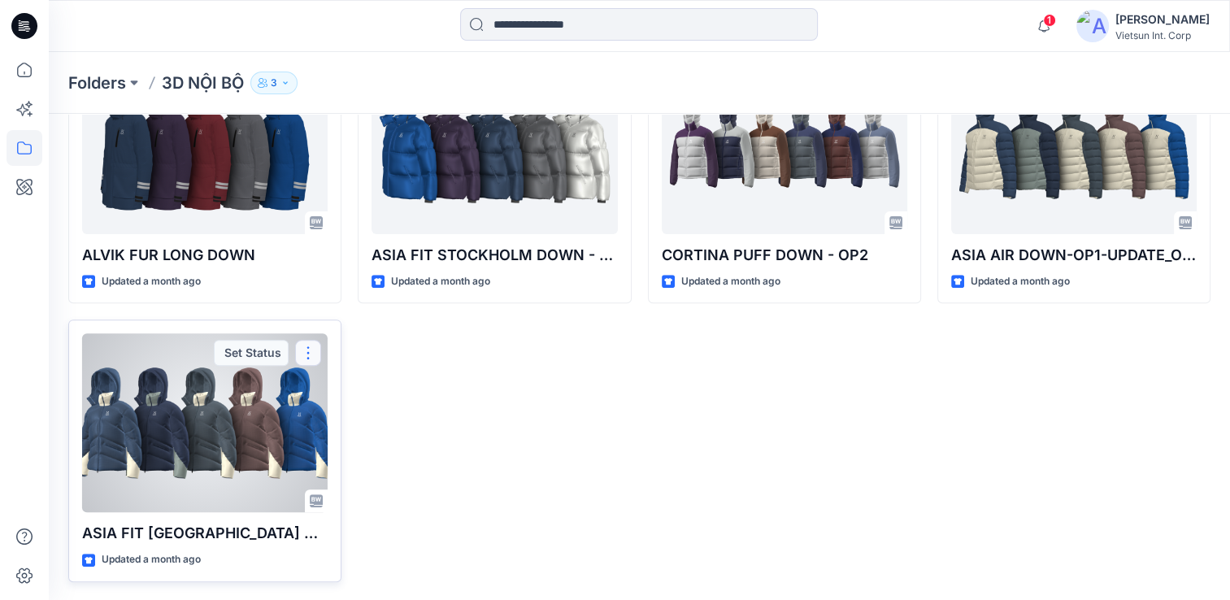
click at [312, 350] on button "button" at bounding box center [308, 353] width 26 height 26
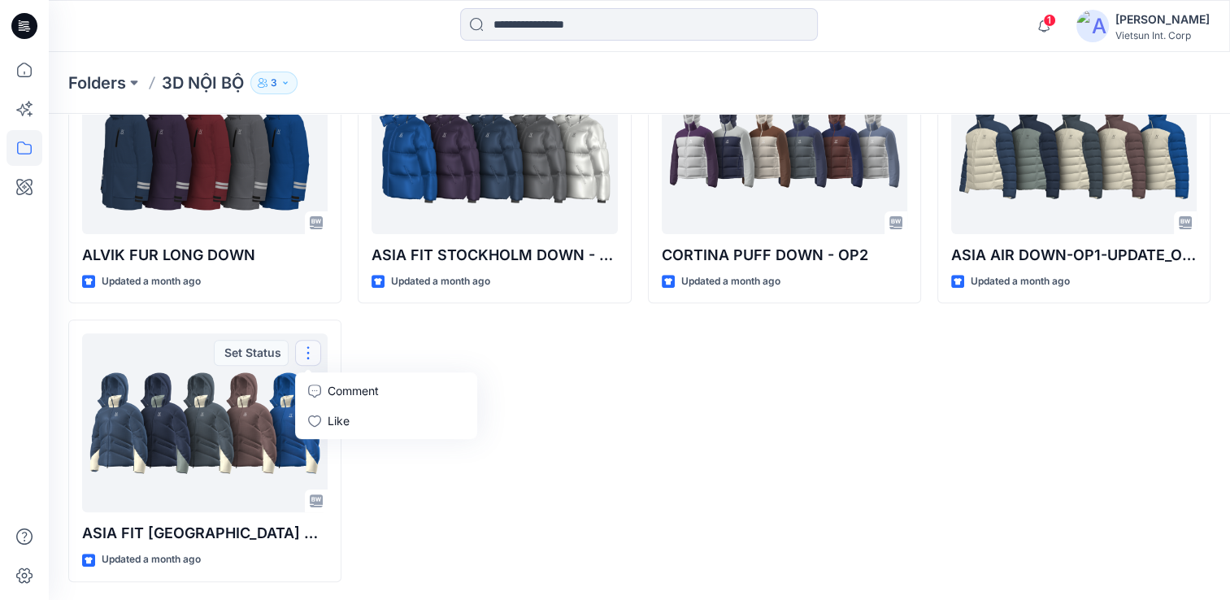
click at [516, 506] on div "ASIA FIT STOCKHOLM DOWN - 2​_OP1 Updated a month ago" at bounding box center [494, 311] width 273 height 541
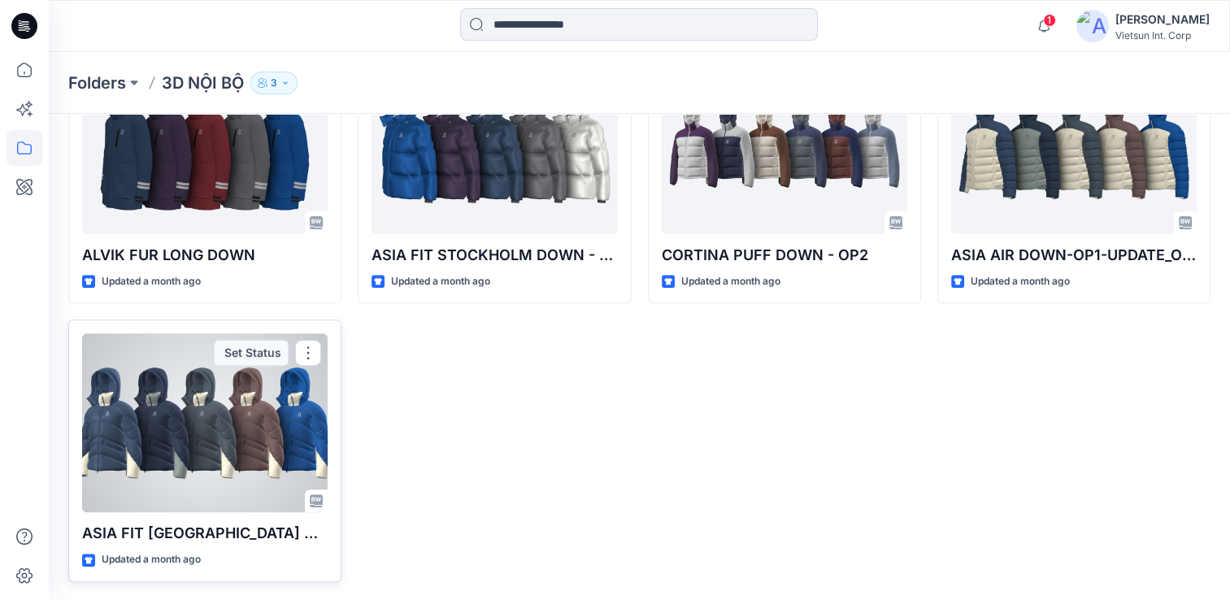
click at [215, 460] on div at bounding box center [205, 422] width 246 height 179
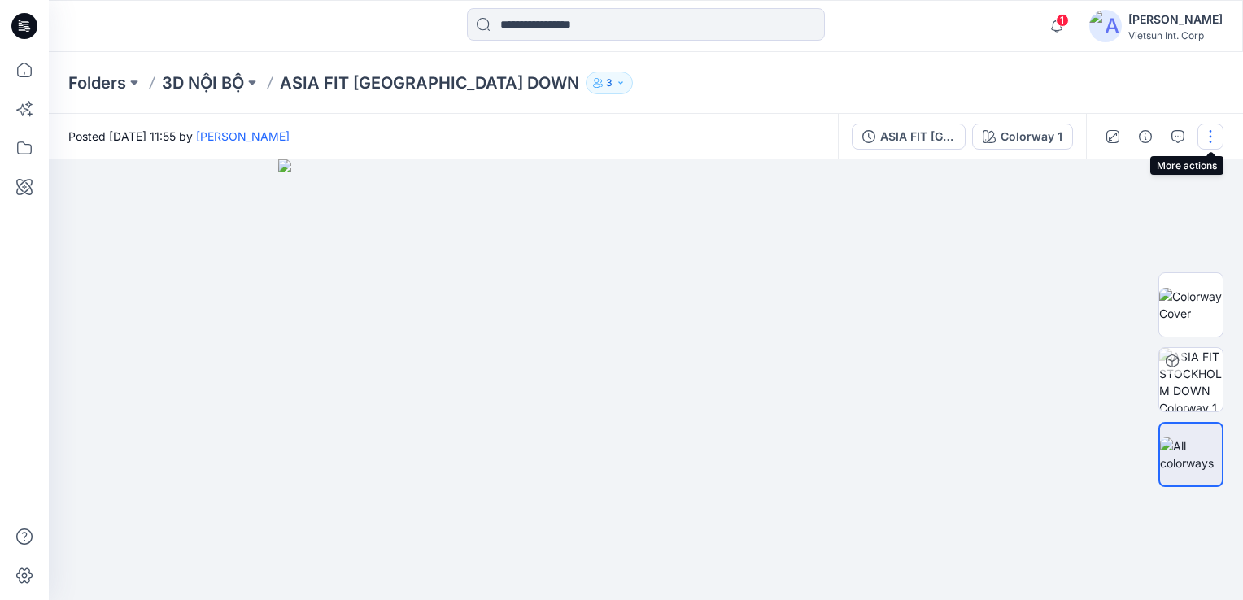
click at [1209, 137] on button "button" at bounding box center [1210, 137] width 26 height 26
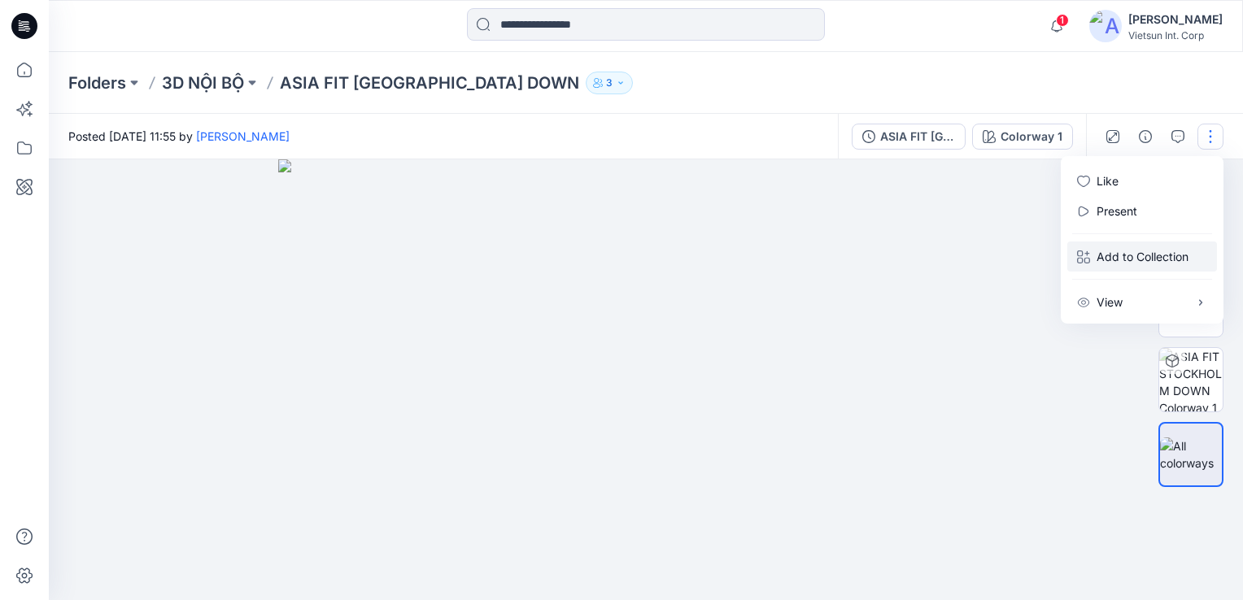
click at [1138, 263] on p "Add to Collection" at bounding box center [1142, 256] width 92 height 17
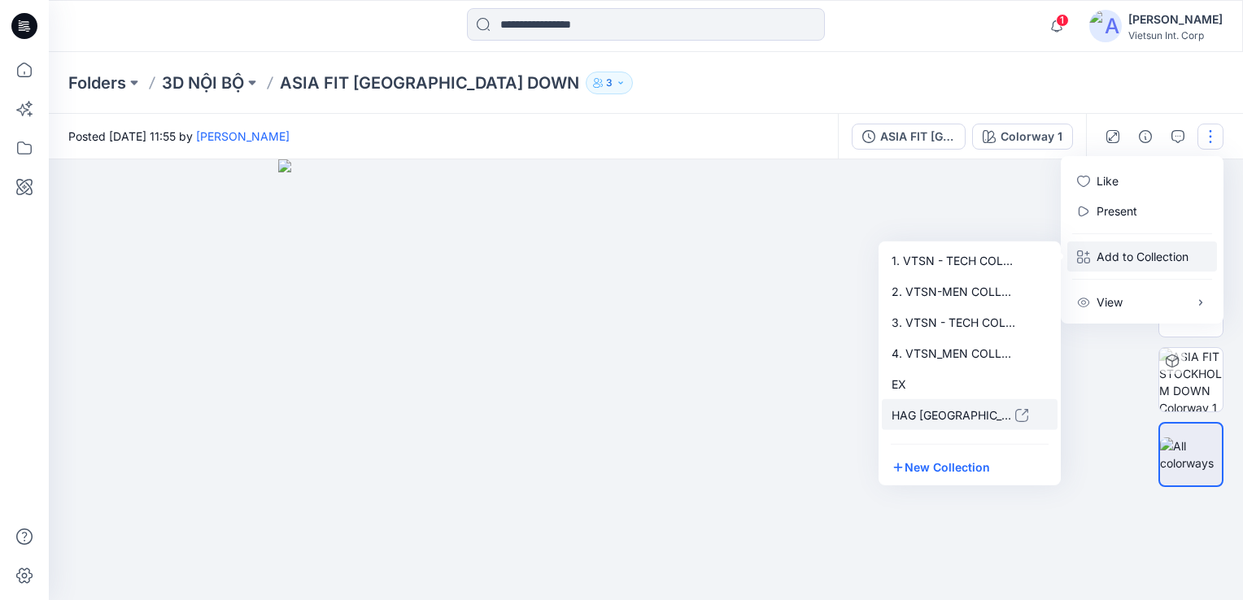
click at [934, 413] on p "HAG [GEOGRAPHIC_DATA]" at bounding box center [953, 414] width 124 height 17
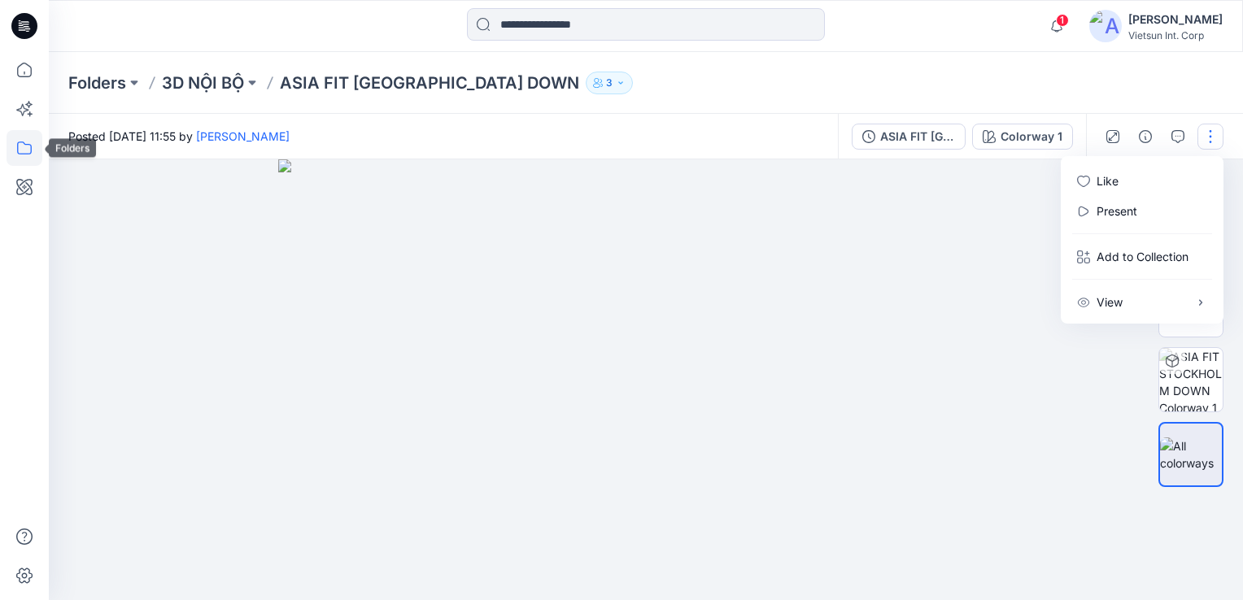
click at [25, 146] on icon at bounding box center [25, 148] width 36 height 36
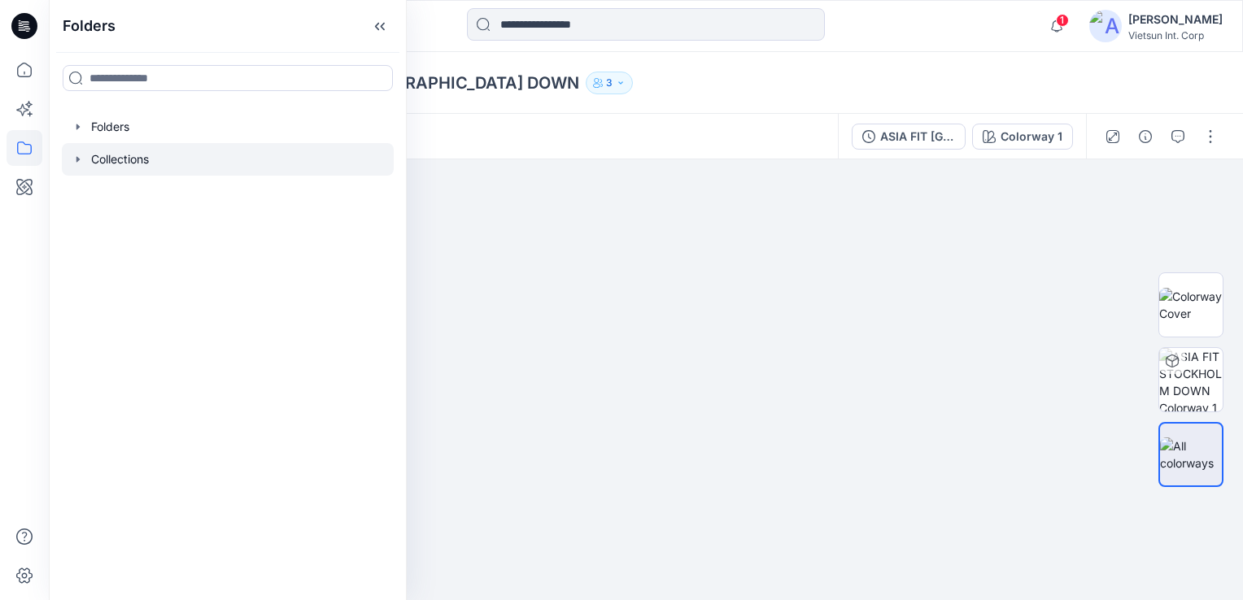
click at [145, 157] on div at bounding box center [228, 159] width 332 height 33
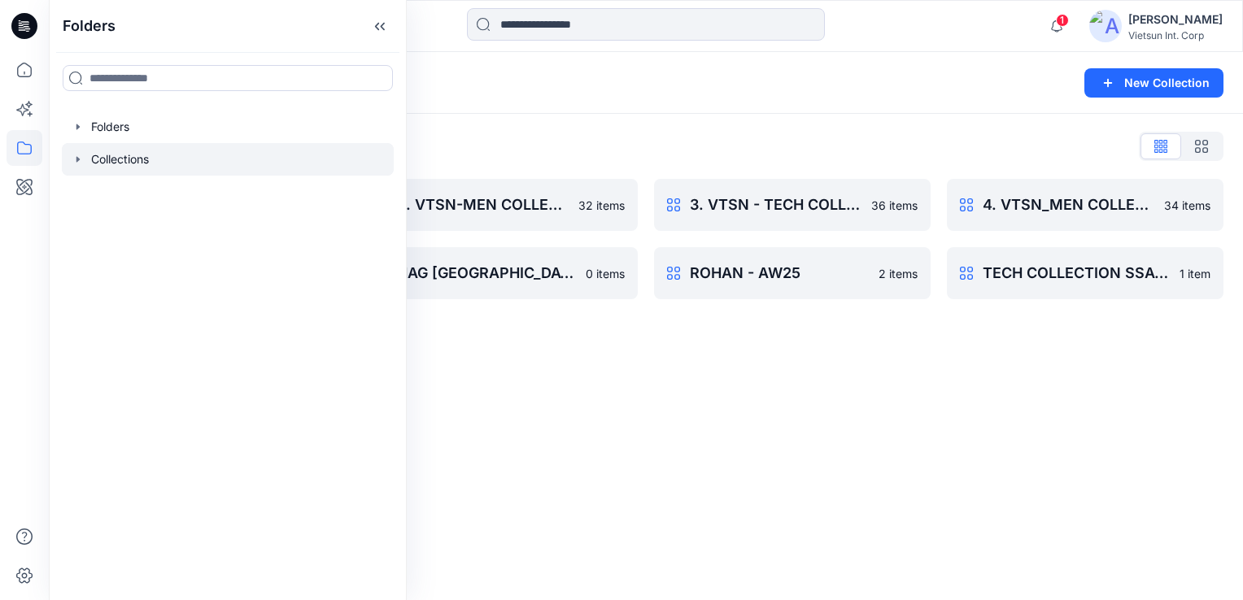
click at [549, 134] on div "Collections List" at bounding box center [645, 146] width 1155 height 26
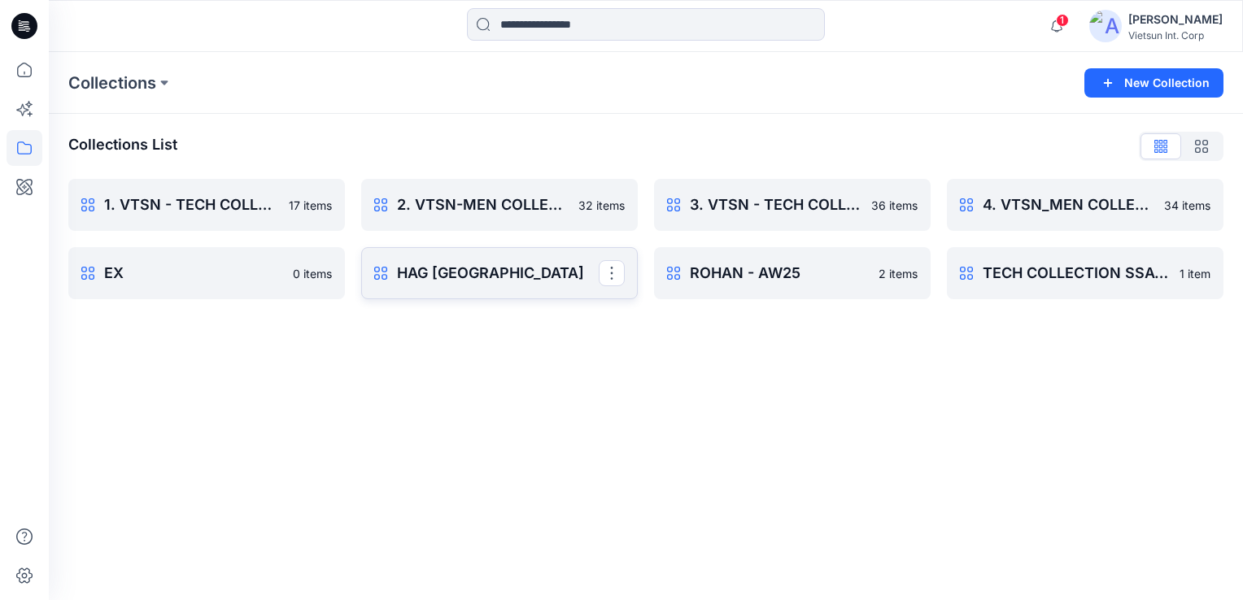
click at [446, 265] on p "HAG [GEOGRAPHIC_DATA]" at bounding box center [498, 273] width 202 height 23
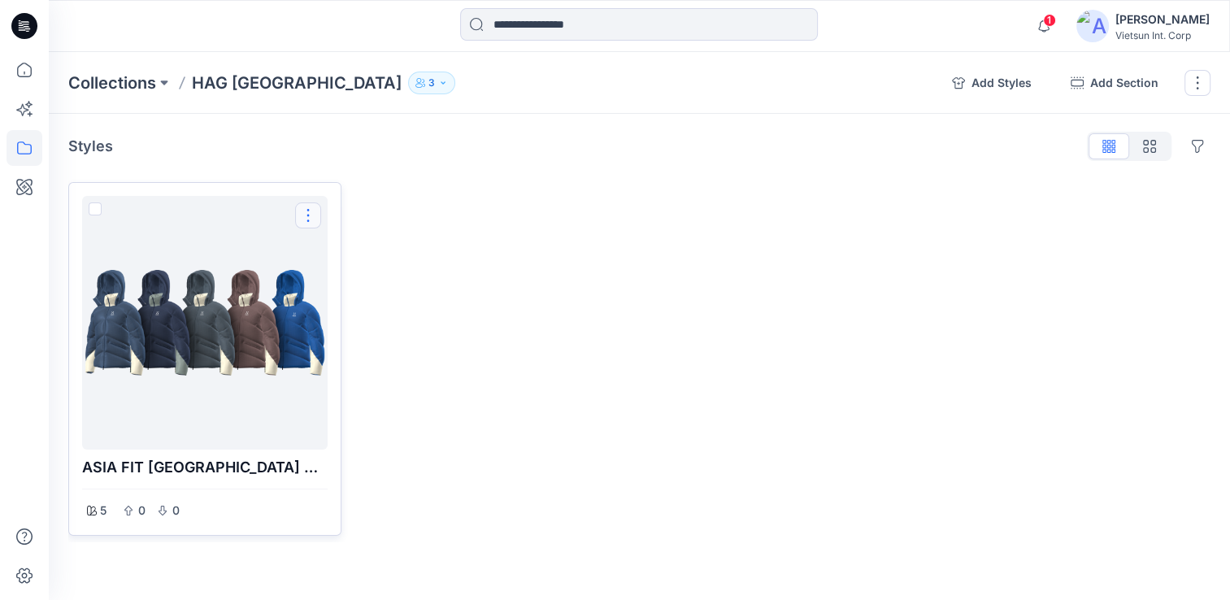
click at [308, 220] on button "Options" at bounding box center [308, 215] width 26 height 26
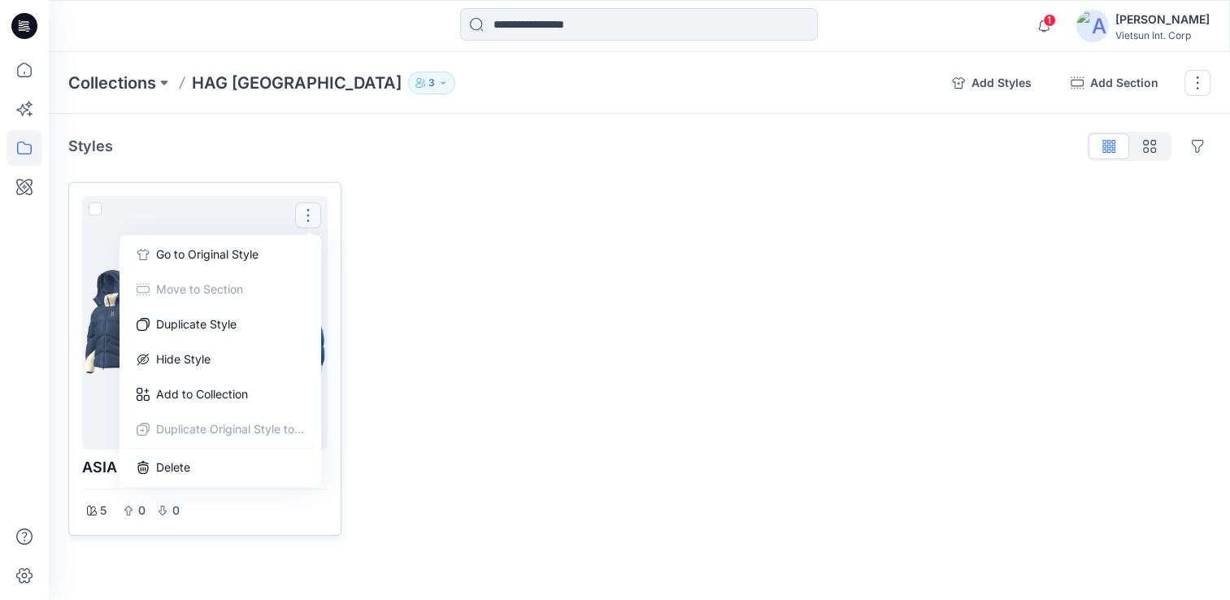
click at [208, 288] on div "1. VTSN - TECH COLLECTION SSAW25 2. VTSN-MEN COLLECTION SS25 3. VTSN - TECH COL…" at bounding box center [221, 361] width 202 height 252
click at [209, 394] on button "Add to Collection" at bounding box center [220, 394] width 195 height 33
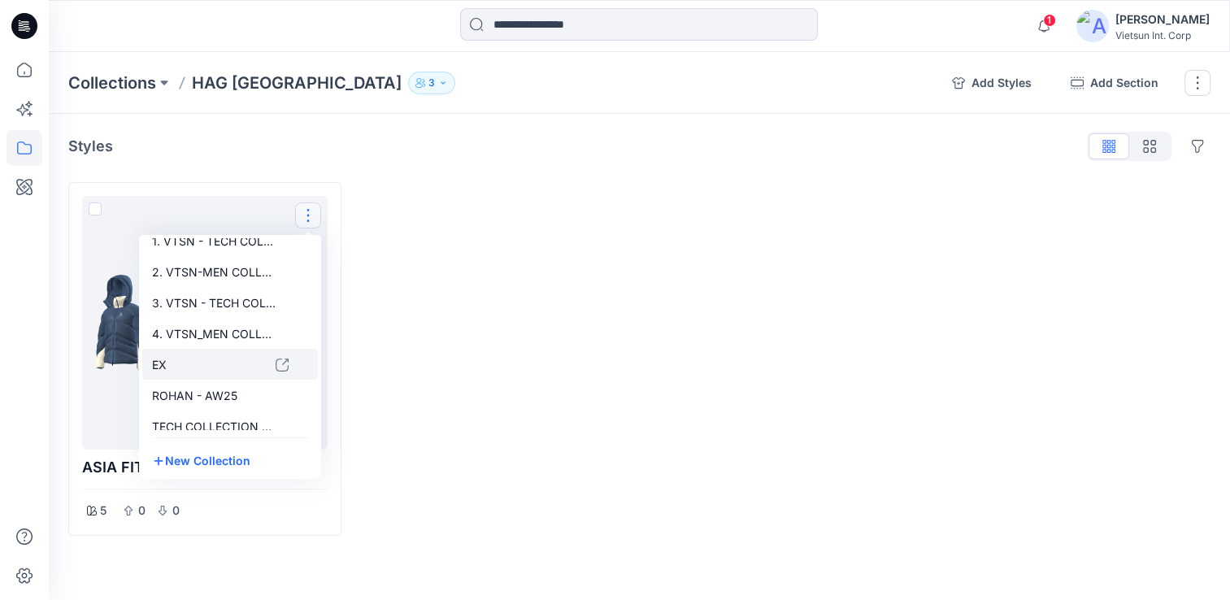
scroll to position [24, 0]
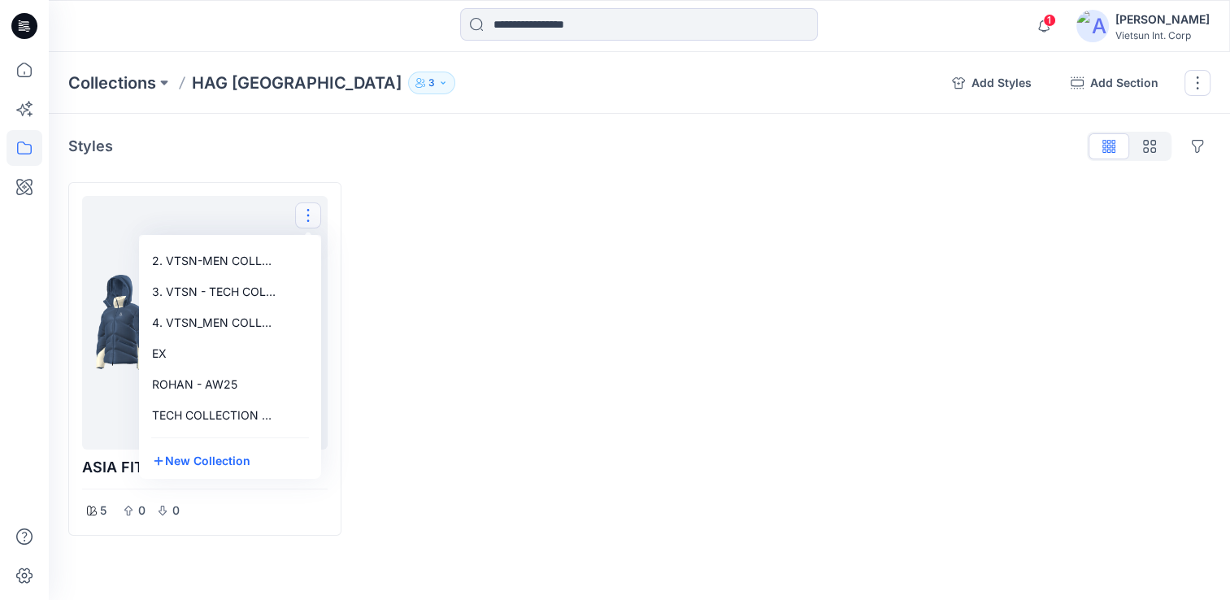
click at [595, 420] on div at bounding box center [494, 359] width 273 height 354
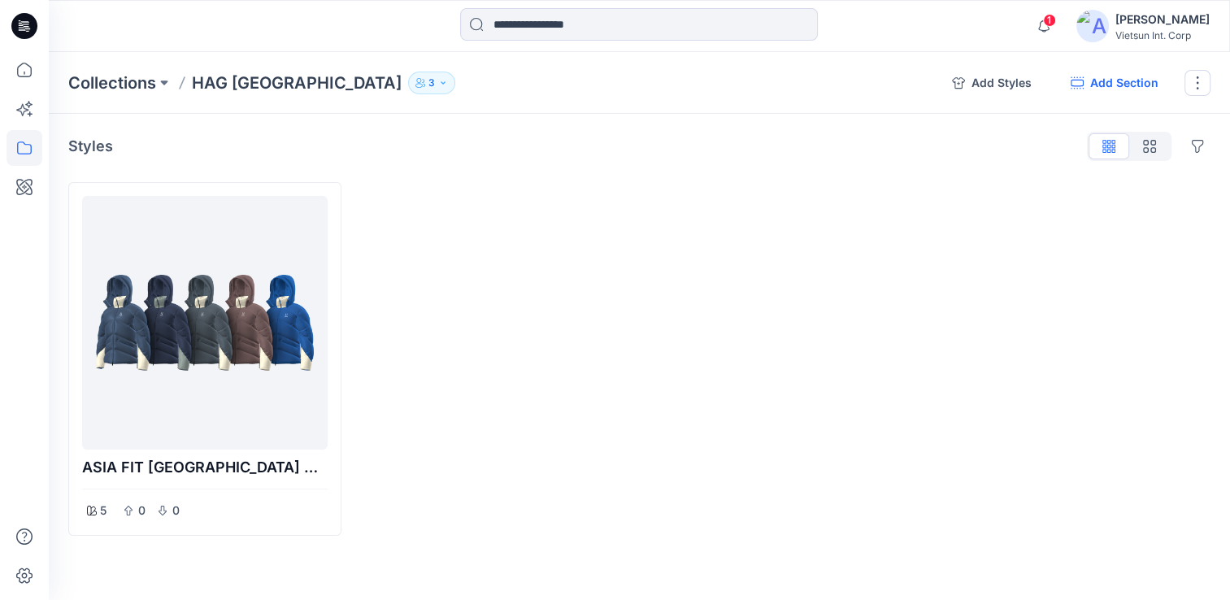
click at [1104, 86] on button "Add Section" at bounding box center [1115, 83] width 114 height 26
click at [1195, 81] on button "button" at bounding box center [1198, 83] width 26 height 26
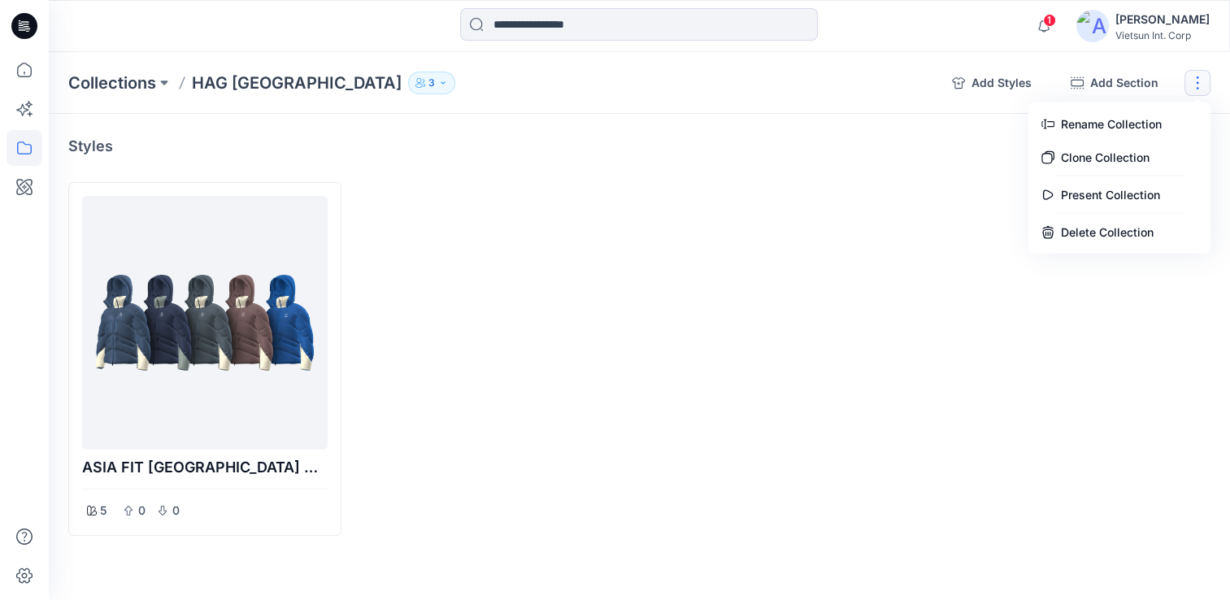
click at [913, 244] on div at bounding box center [784, 359] width 273 height 354
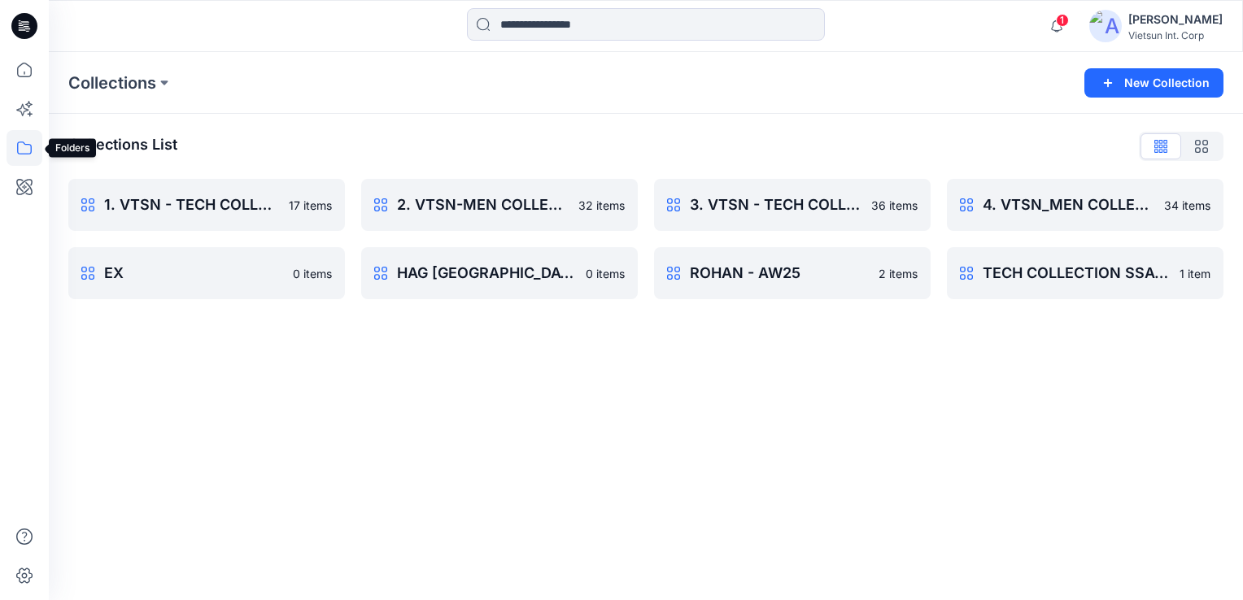
click at [29, 154] on icon at bounding box center [24, 147] width 15 height 13
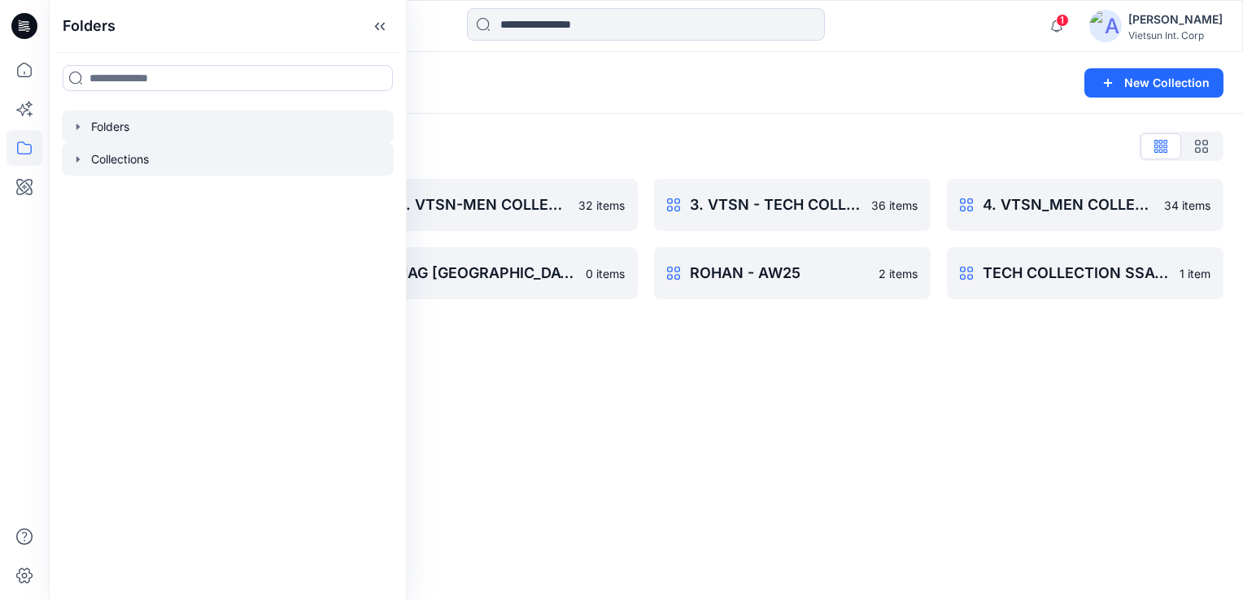
click at [85, 128] on div at bounding box center [228, 127] width 332 height 33
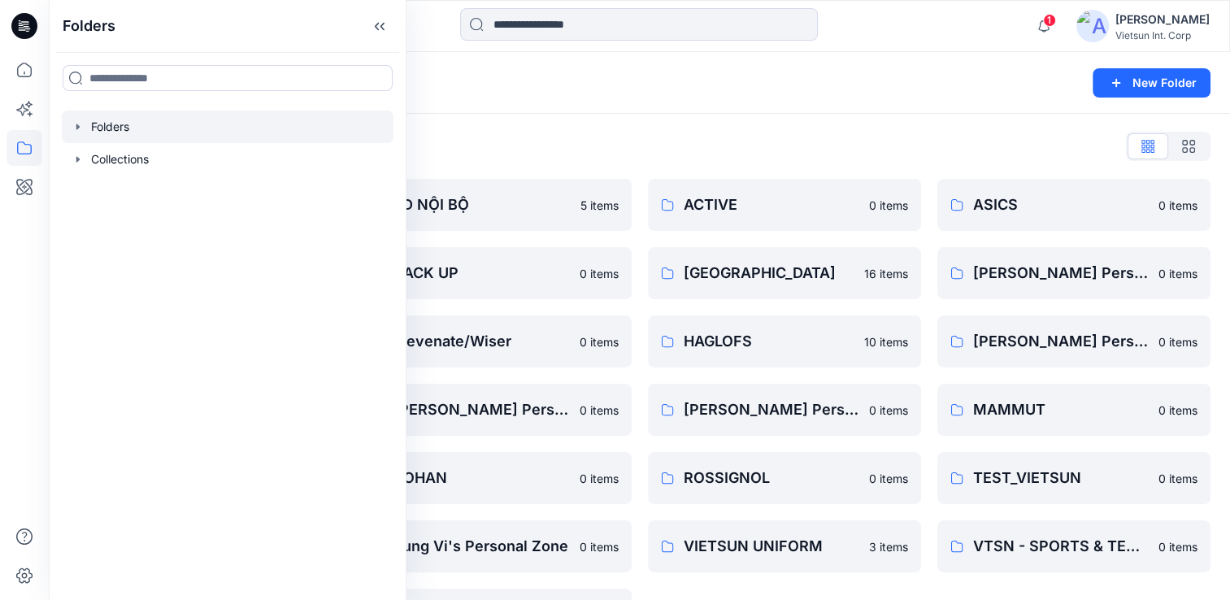
click at [712, 138] on div "Folders List" at bounding box center [639, 146] width 1142 height 26
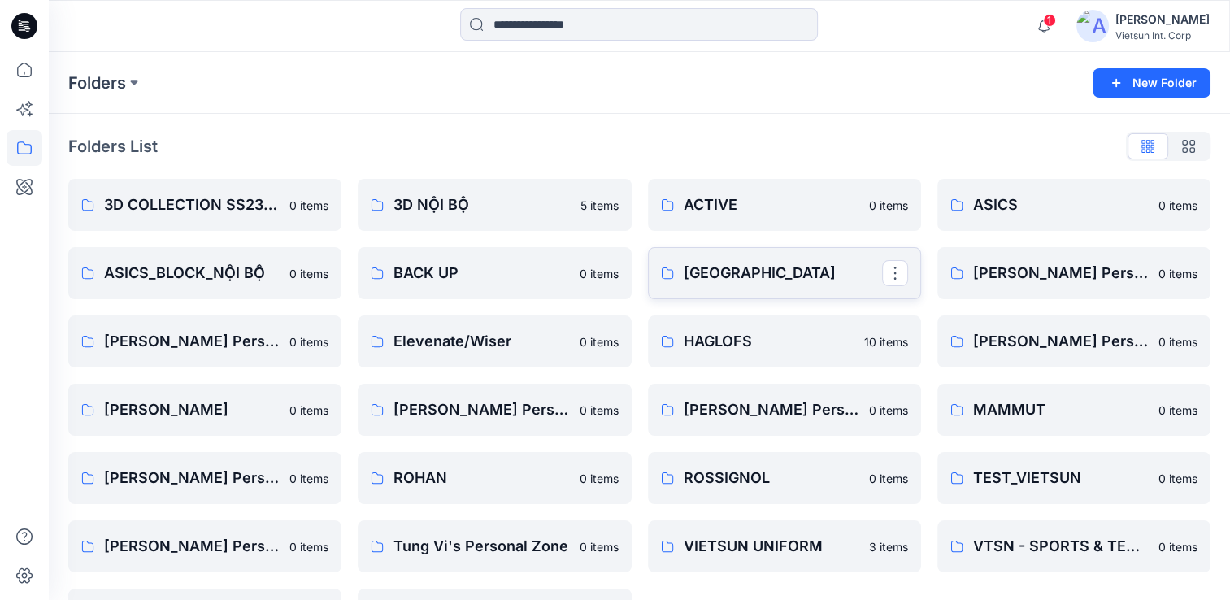
click at [729, 284] on p "[GEOGRAPHIC_DATA]" at bounding box center [783, 273] width 198 height 23
click at [803, 336] on p "HAGLOFS" at bounding box center [783, 341] width 198 height 23
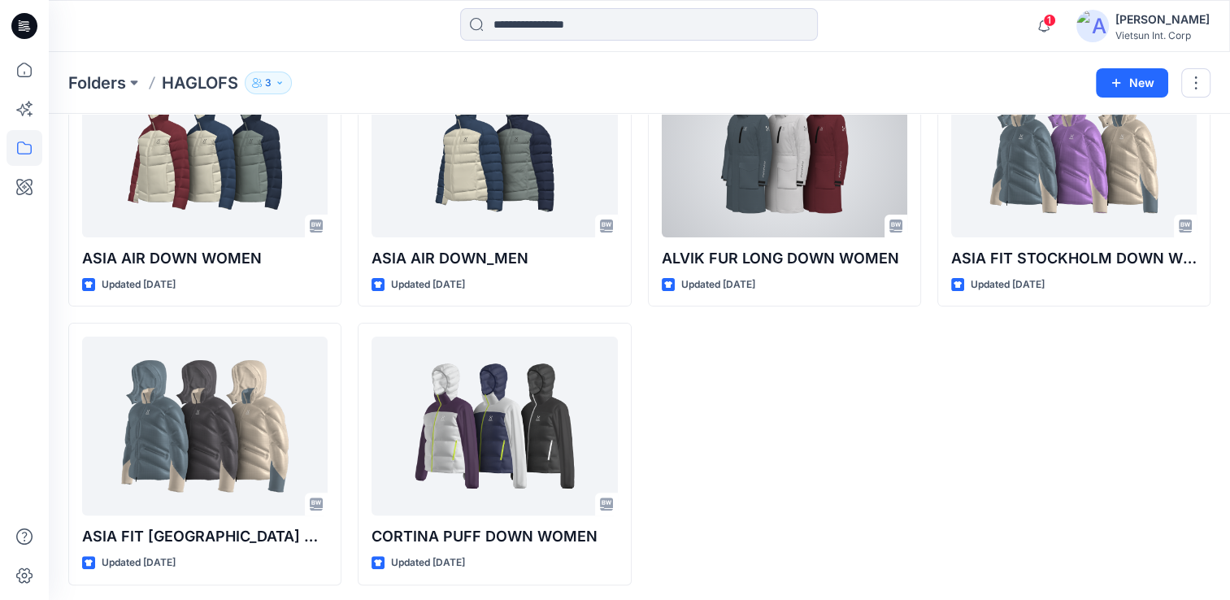
scroll to position [420, 0]
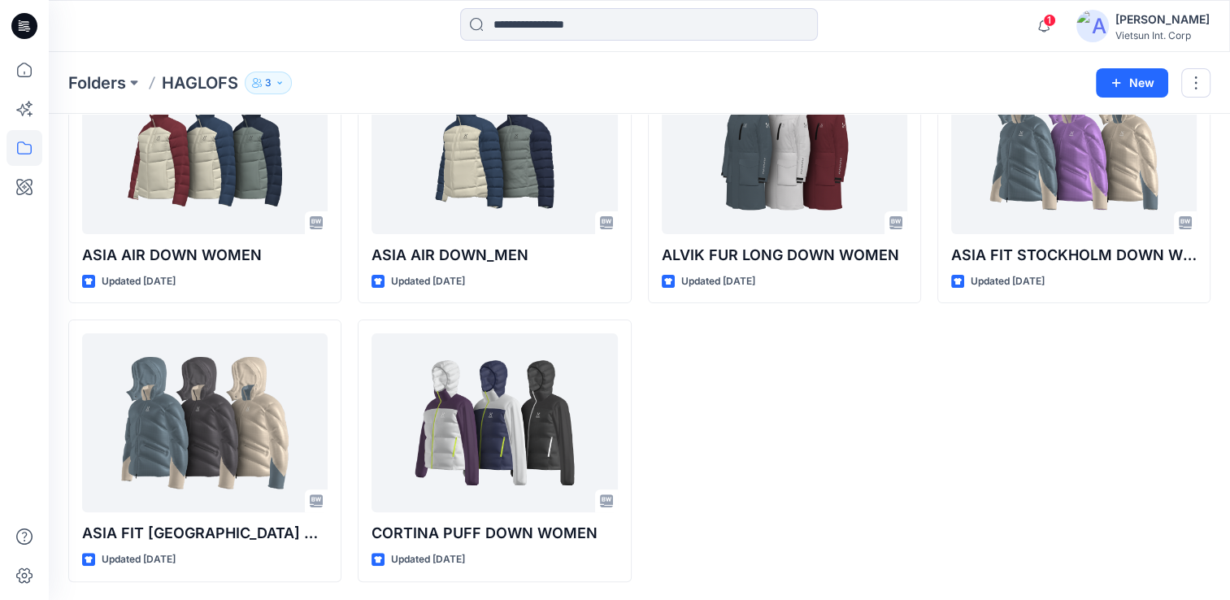
click at [787, 411] on div "ASIA FIT [GEOGRAPHIC_DATA] DOWN-2-WOMEN-OP2 Updated [DATE] ALVIK FUR LONG DOWN …" at bounding box center [784, 173] width 273 height 820
click at [1193, 80] on button "button" at bounding box center [1196, 82] width 29 height 29
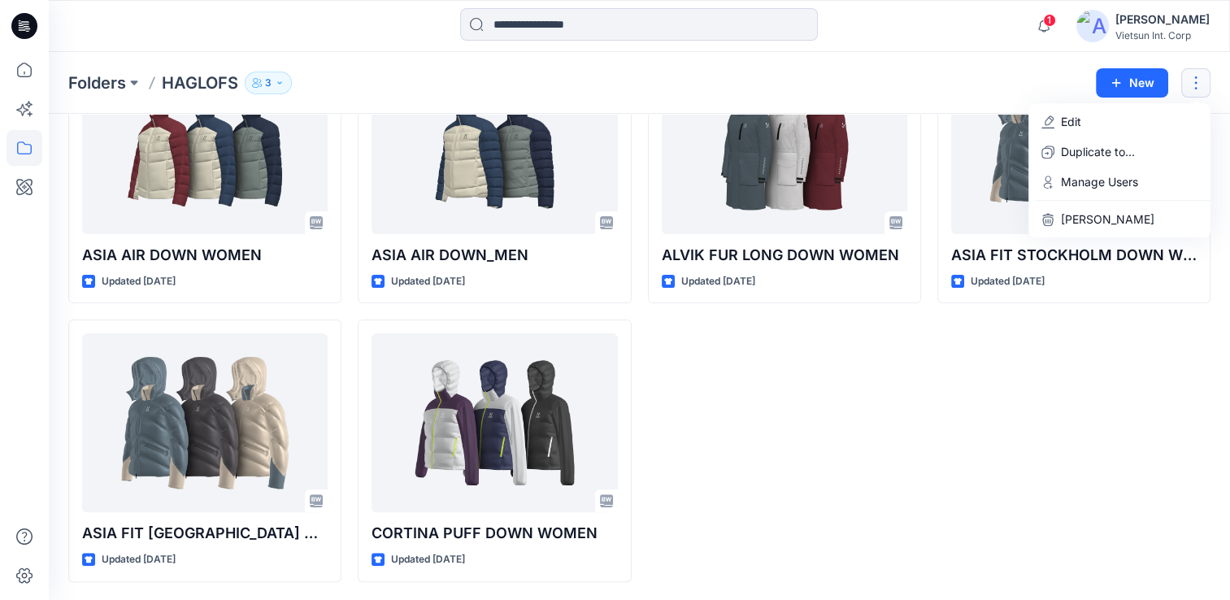
click at [940, 413] on div "ASIA FIT [GEOGRAPHIC_DATA] DOWN-2_MEN Updated [DATE] ASIA FIT [GEOGRAPHIC_DATA]…" at bounding box center [1074, 173] width 273 height 820
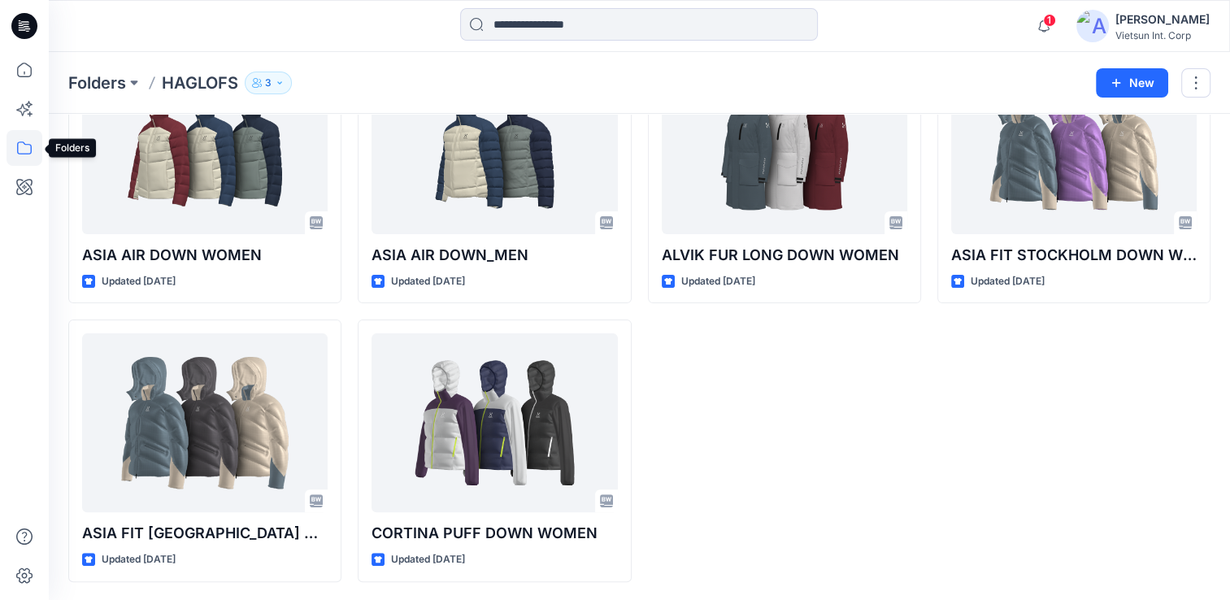
click at [28, 155] on icon at bounding box center [25, 148] width 36 height 36
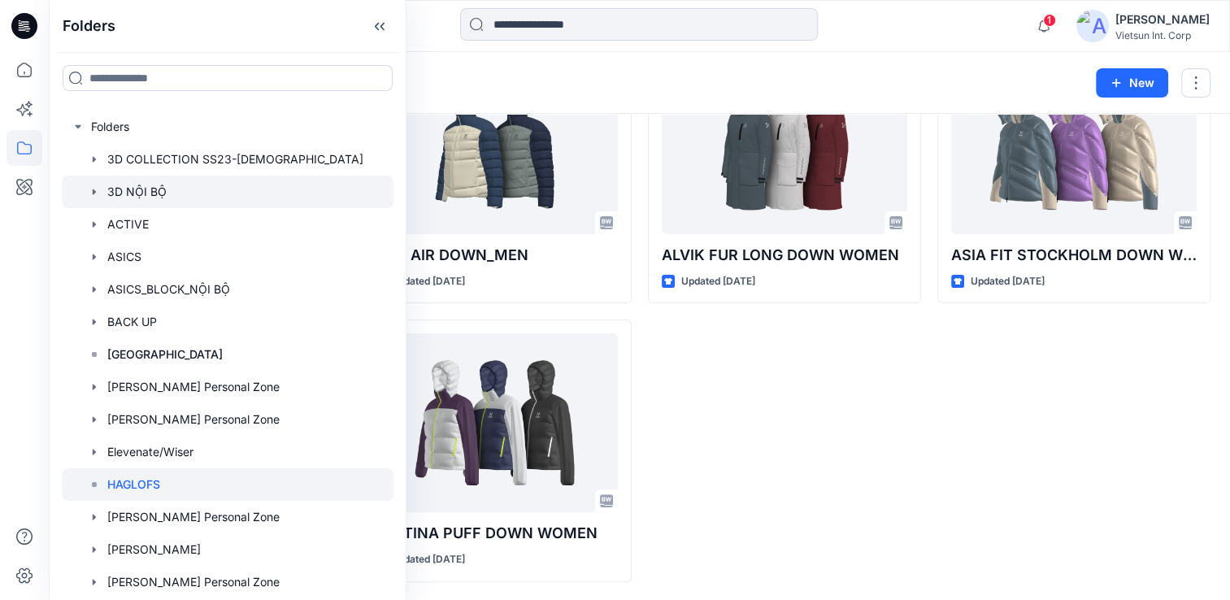
click at [160, 187] on div at bounding box center [228, 192] width 332 height 33
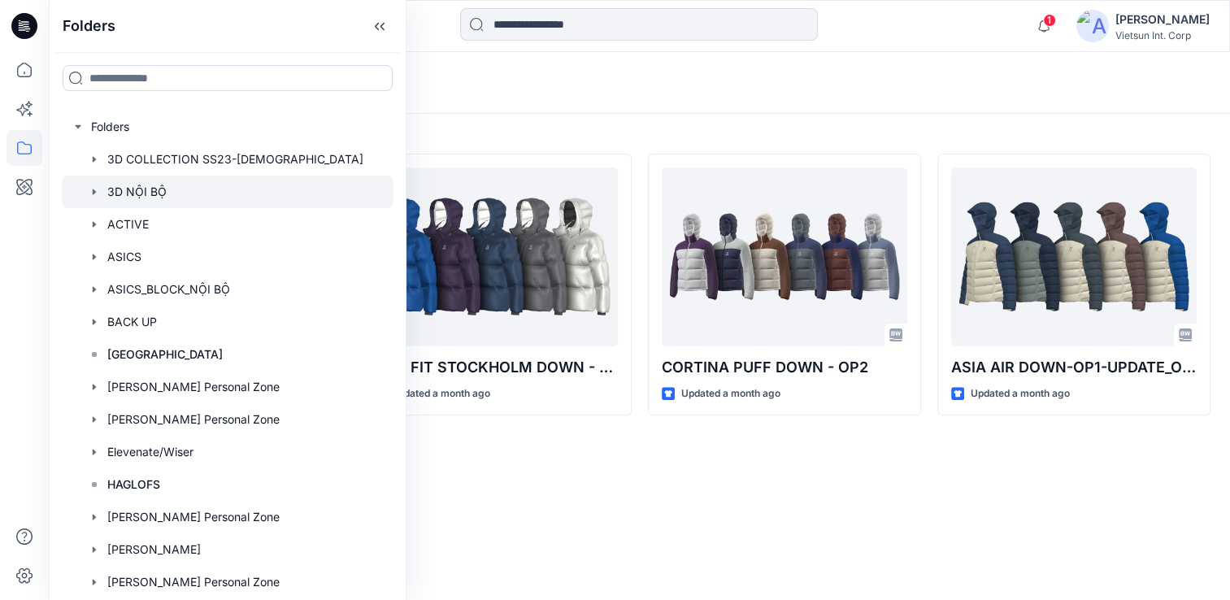
click at [709, 469] on div "CORTINA PUFF DOWN - OP2 Updated a month ago" at bounding box center [784, 424] width 273 height 541
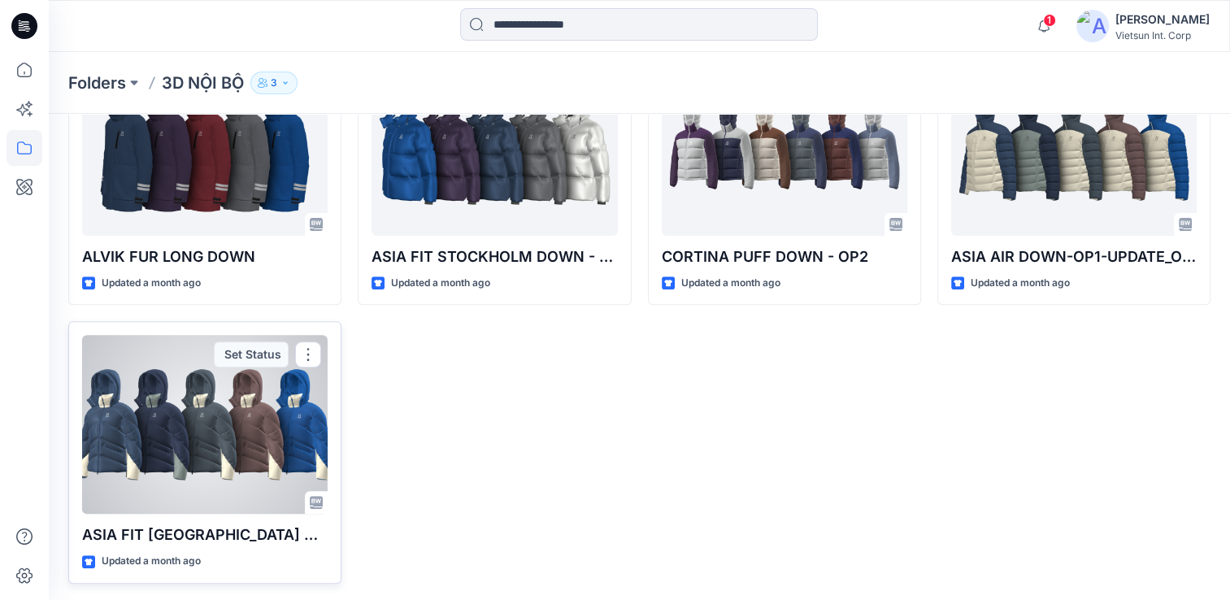
scroll to position [532, 0]
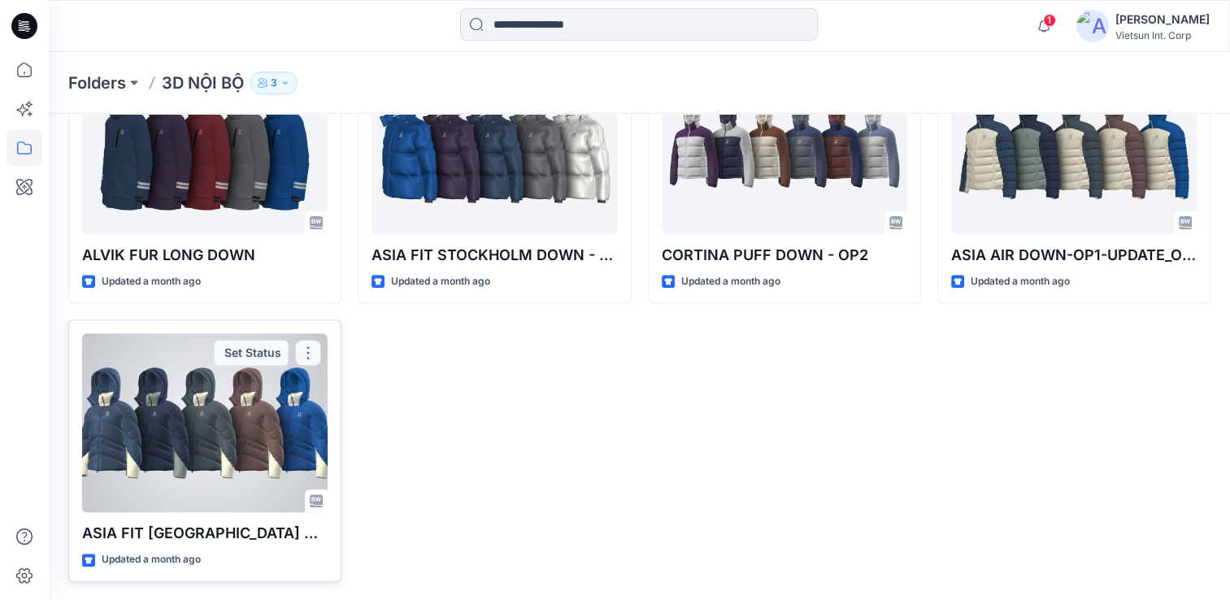
click at [309, 357] on button "button" at bounding box center [308, 353] width 26 height 26
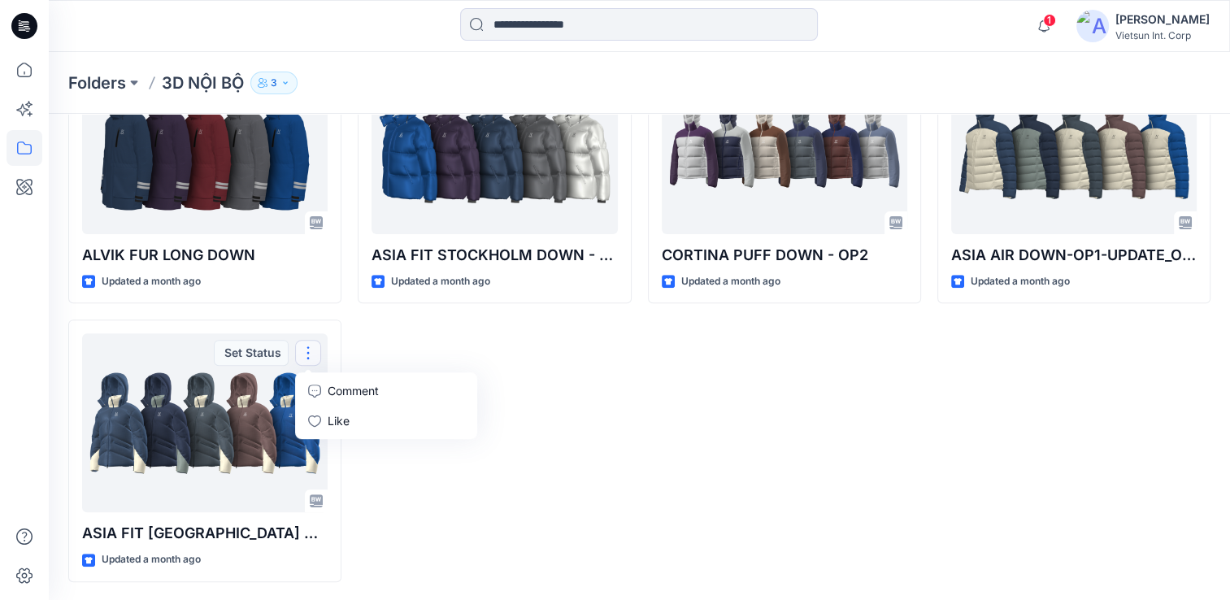
click at [486, 518] on div "ASIA FIT STOCKHOLM DOWN - 2​_OP1 Updated a month ago" at bounding box center [494, 311] width 273 height 541
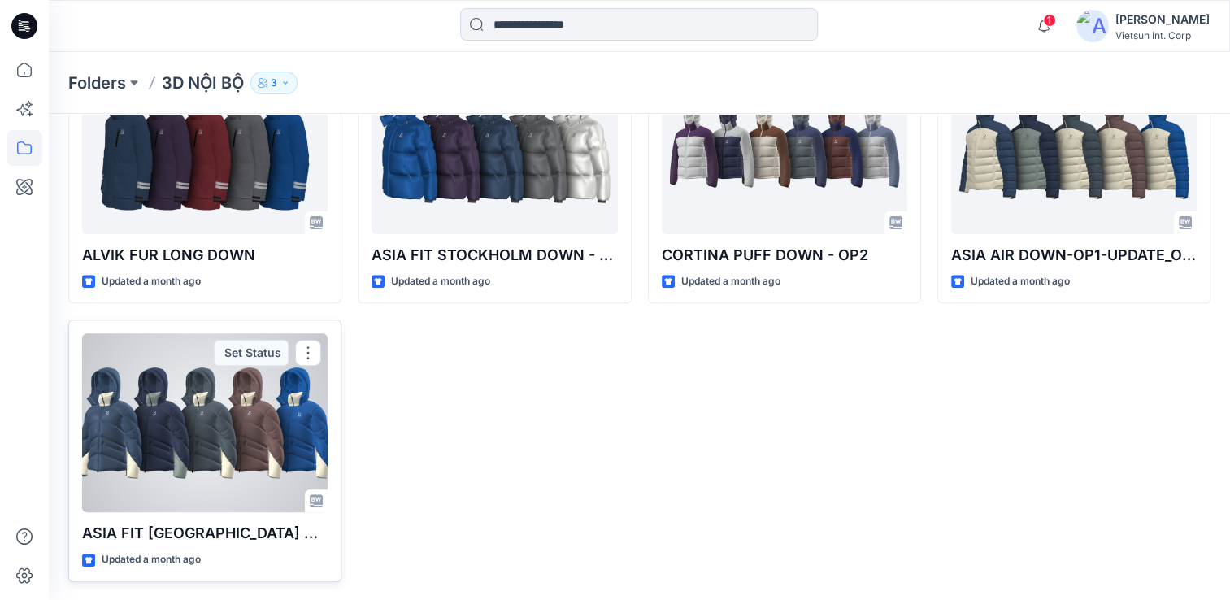
click at [228, 477] on div at bounding box center [205, 422] width 246 height 179
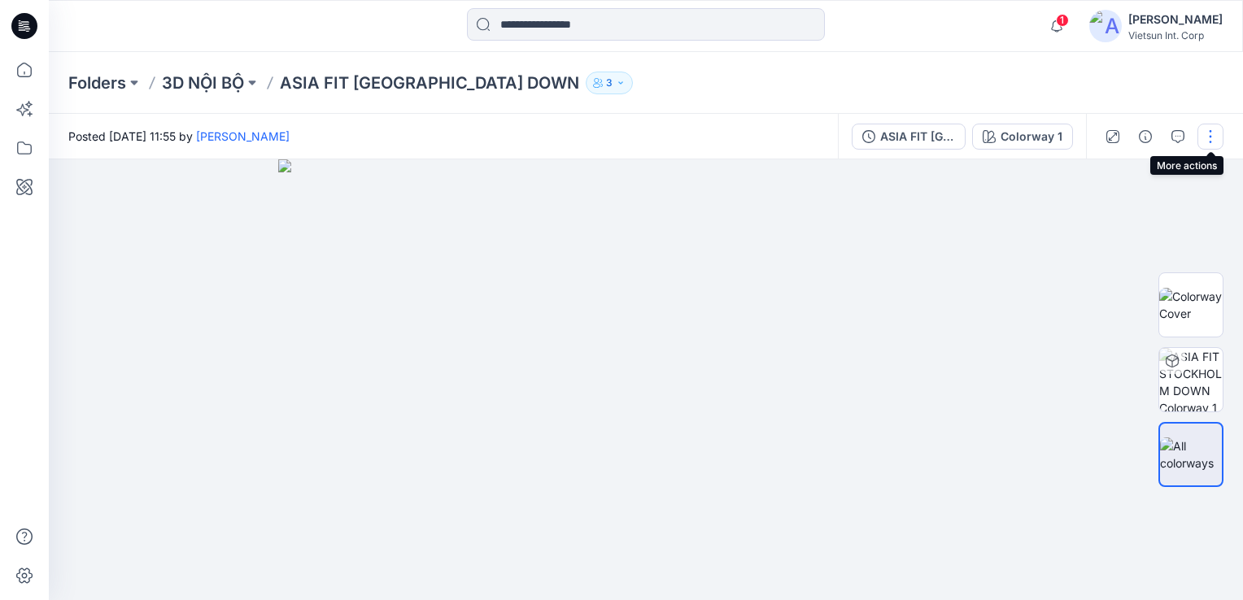
click at [1209, 145] on button "button" at bounding box center [1210, 137] width 26 height 26
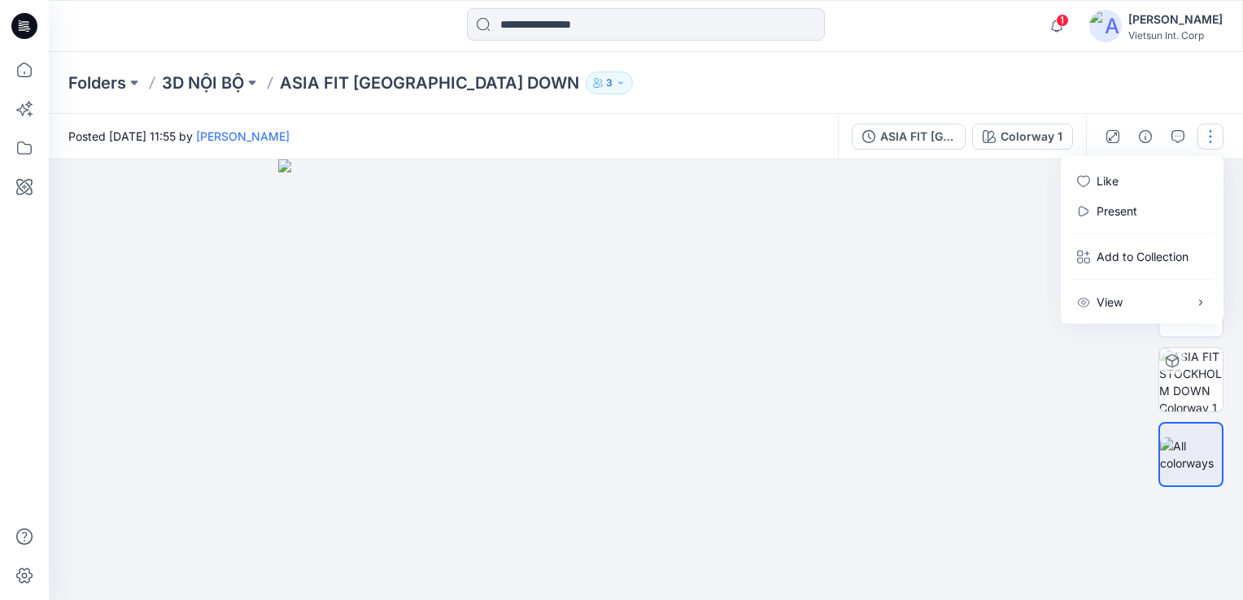
click at [986, 204] on img at bounding box center [645, 379] width 735 height 441
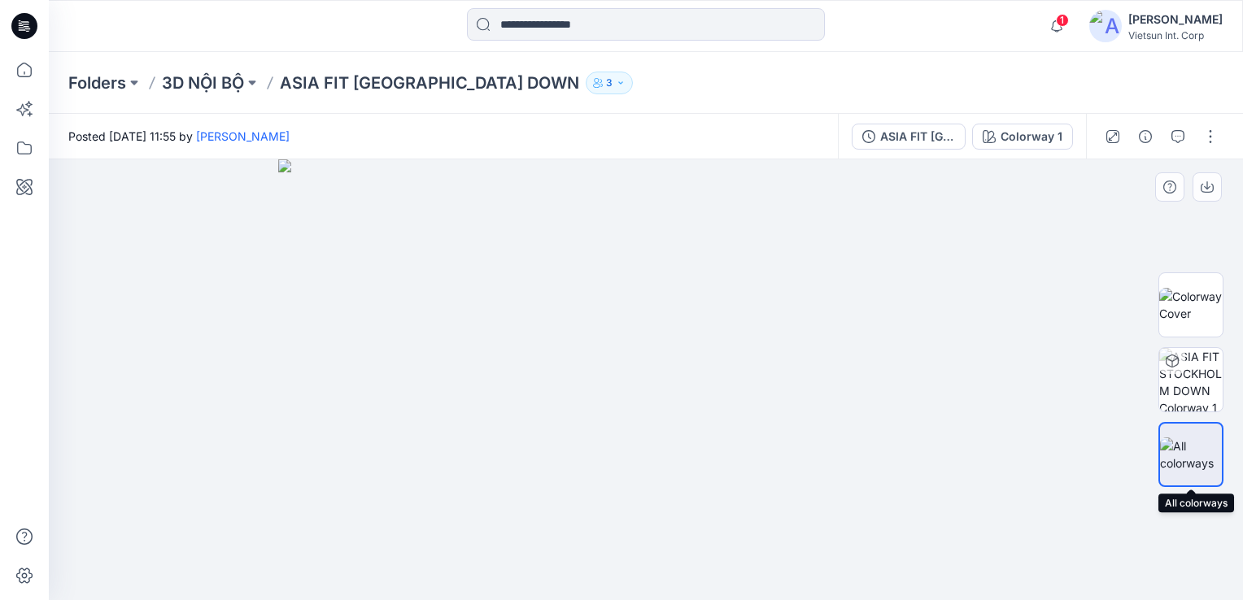
click at [1199, 461] on img at bounding box center [1191, 454] width 62 height 34
click at [1049, 147] on button "Colorway 1" at bounding box center [1022, 137] width 101 height 26
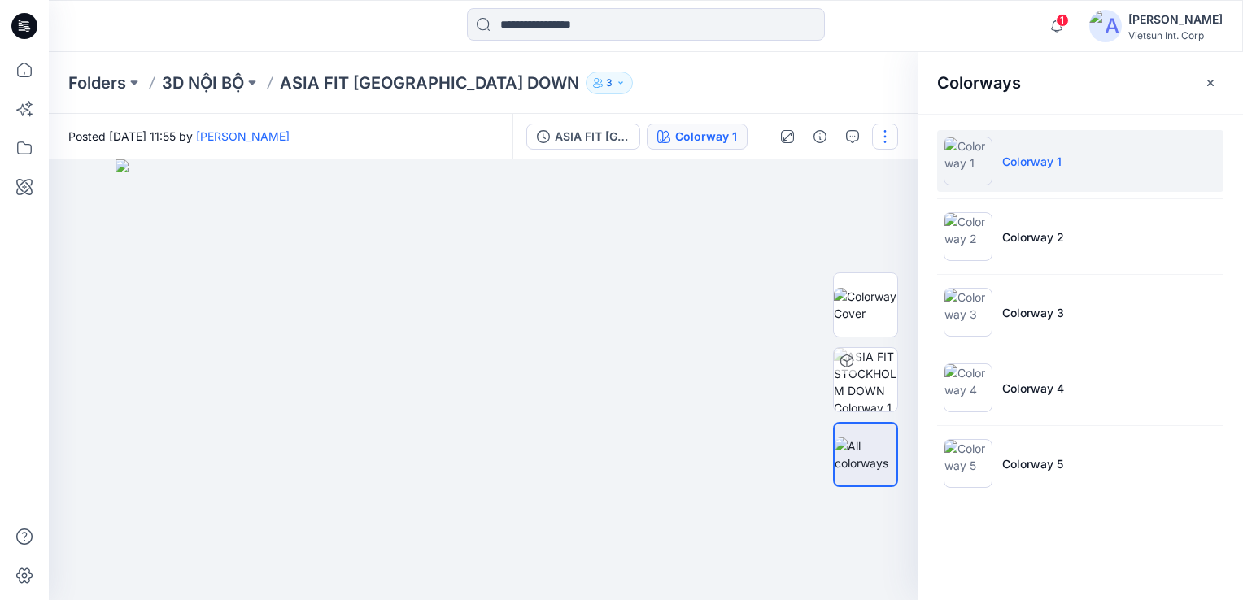
click at [885, 141] on button "button" at bounding box center [885, 137] width 26 height 26
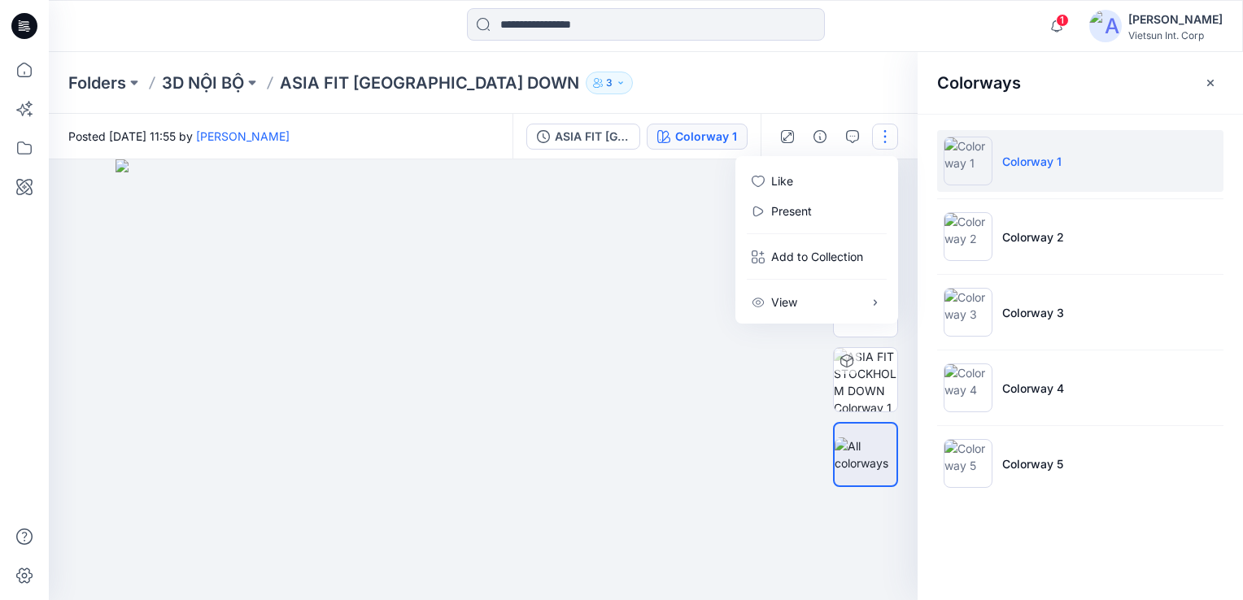
click at [688, 192] on img at bounding box center [482, 379] width 735 height 441
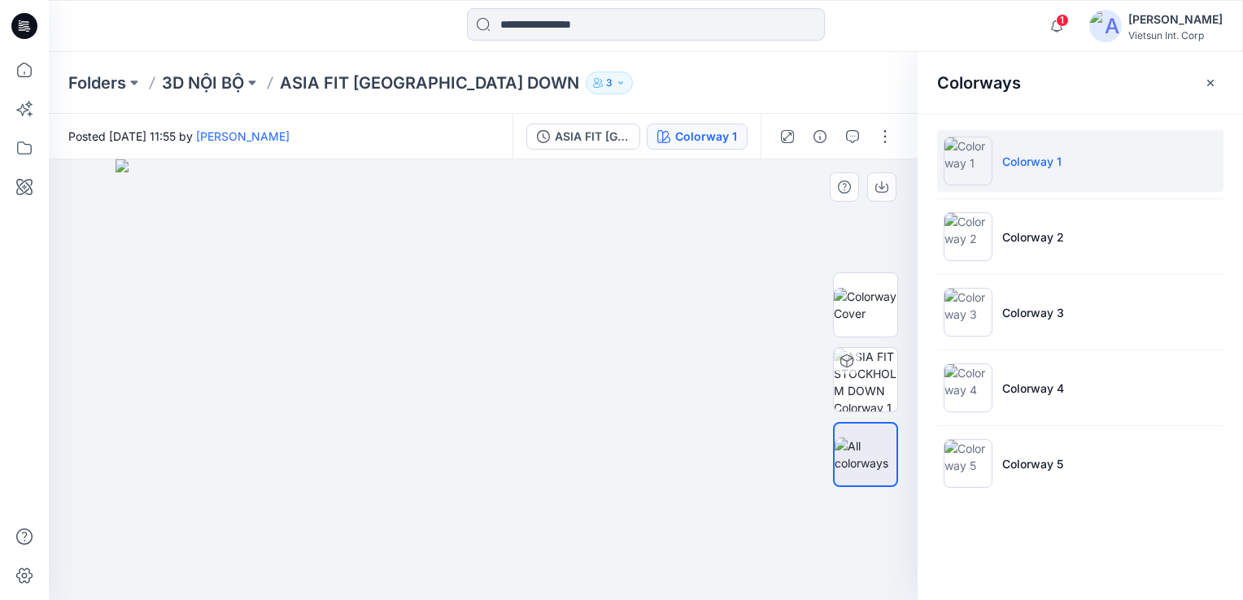
click at [704, 198] on img at bounding box center [482, 379] width 735 height 441
click at [509, 83] on p "ASIA FIT [GEOGRAPHIC_DATA] DOWN" at bounding box center [429, 83] width 299 height 23
click at [477, 86] on p "ASIA FIT [GEOGRAPHIC_DATA] DOWN" at bounding box center [429, 83] width 299 height 23
click at [197, 79] on p "3D NỘI BỘ" at bounding box center [203, 83] width 82 height 23
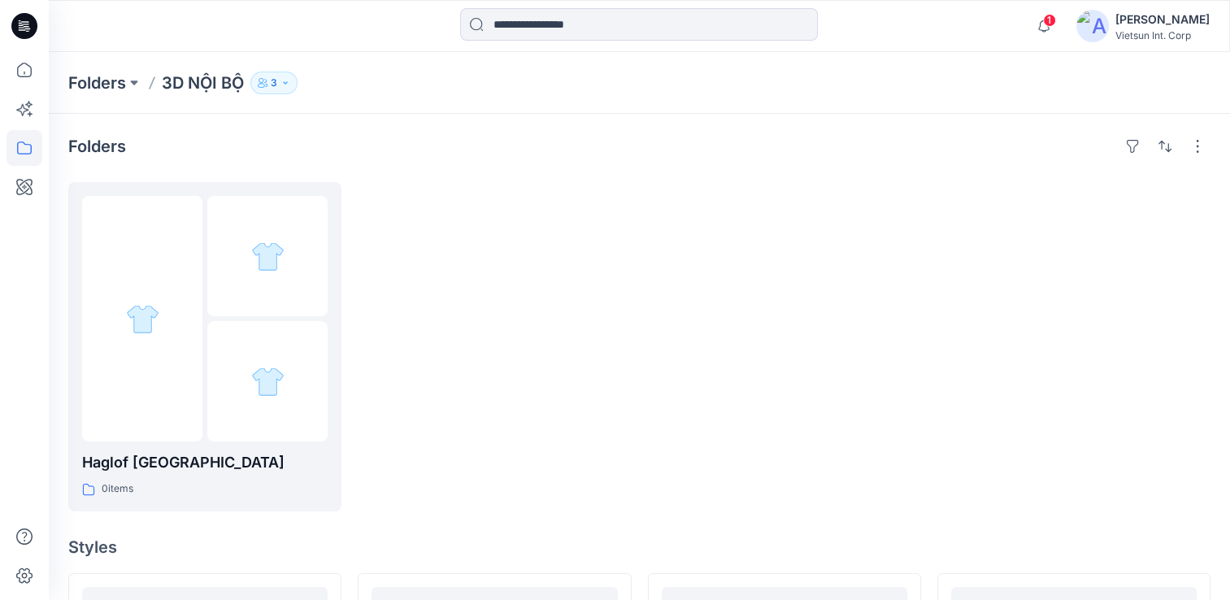
click at [281, 83] on icon "button" at bounding box center [286, 83] width 10 height 10
drag, startPoint x: 751, startPoint y: 213, endPoint x: 236, endPoint y: 80, distance: 531.7
click at [742, 213] on div at bounding box center [784, 346] width 273 height 329
click at [215, 76] on p "3D NỘI BỘ" at bounding box center [203, 83] width 82 height 23
click at [743, 281] on div at bounding box center [784, 346] width 273 height 329
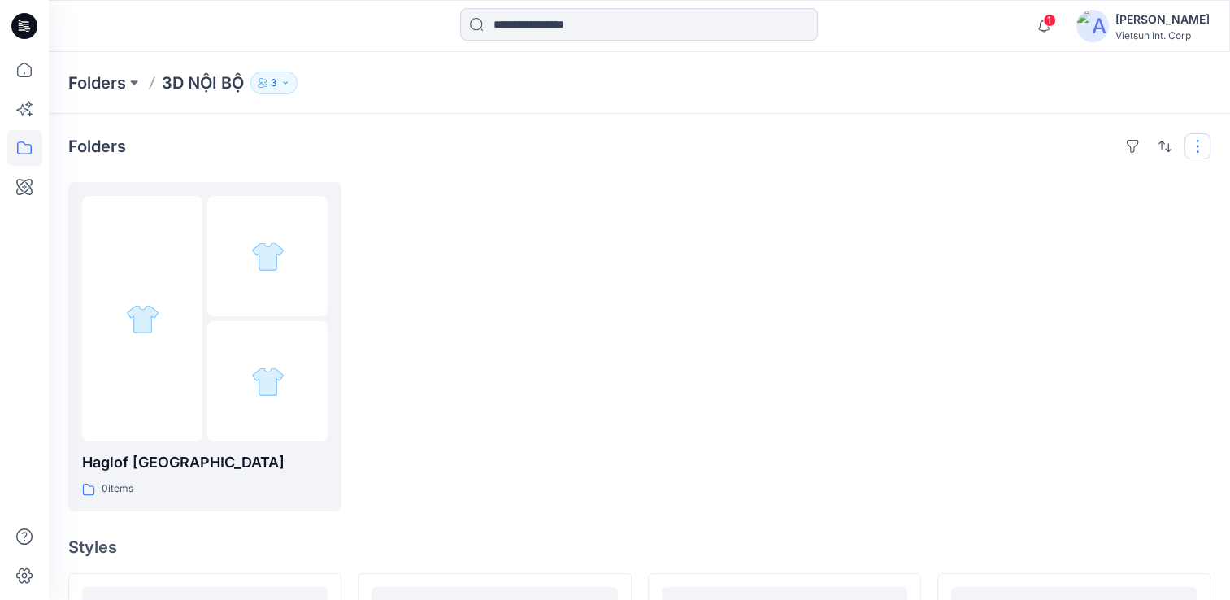
click at [1197, 148] on button "button" at bounding box center [1198, 146] width 26 height 26
click at [888, 307] on div at bounding box center [784, 346] width 273 height 329
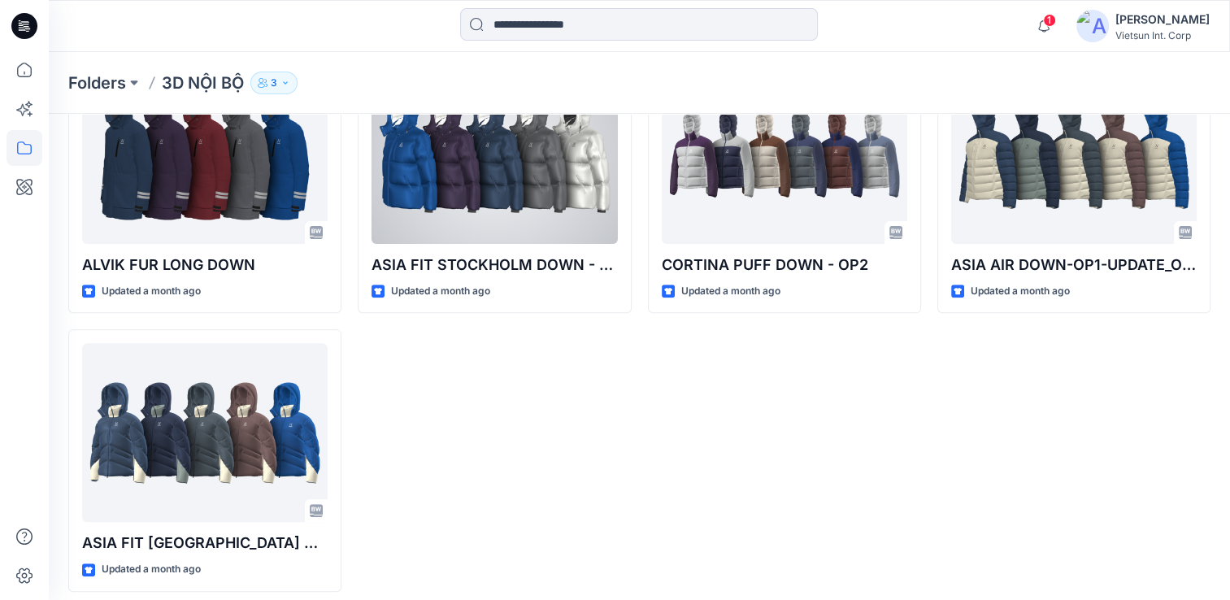
scroll to position [532, 0]
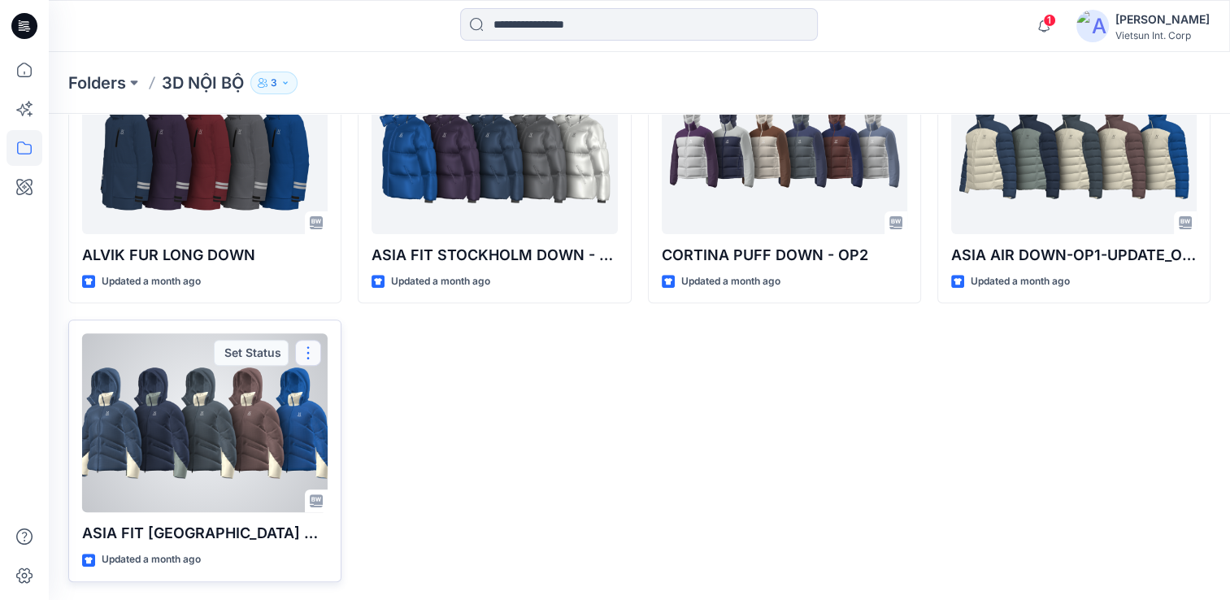
click at [312, 356] on button "button" at bounding box center [308, 353] width 26 height 26
click at [202, 461] on div at bounding box center [205, 422] width 246 height 179
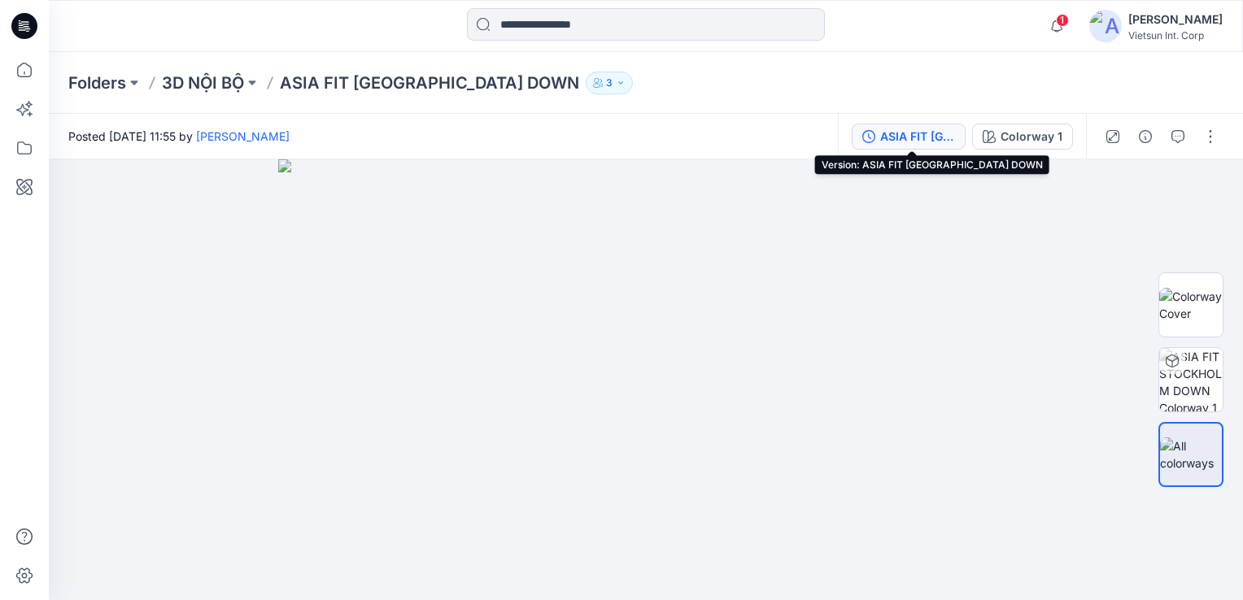
click at [963, 137] on button "ASIA FIT [GEOGRAPHIC_DATA] DOWN" at bounding box center [908, 137] width 114 height 26
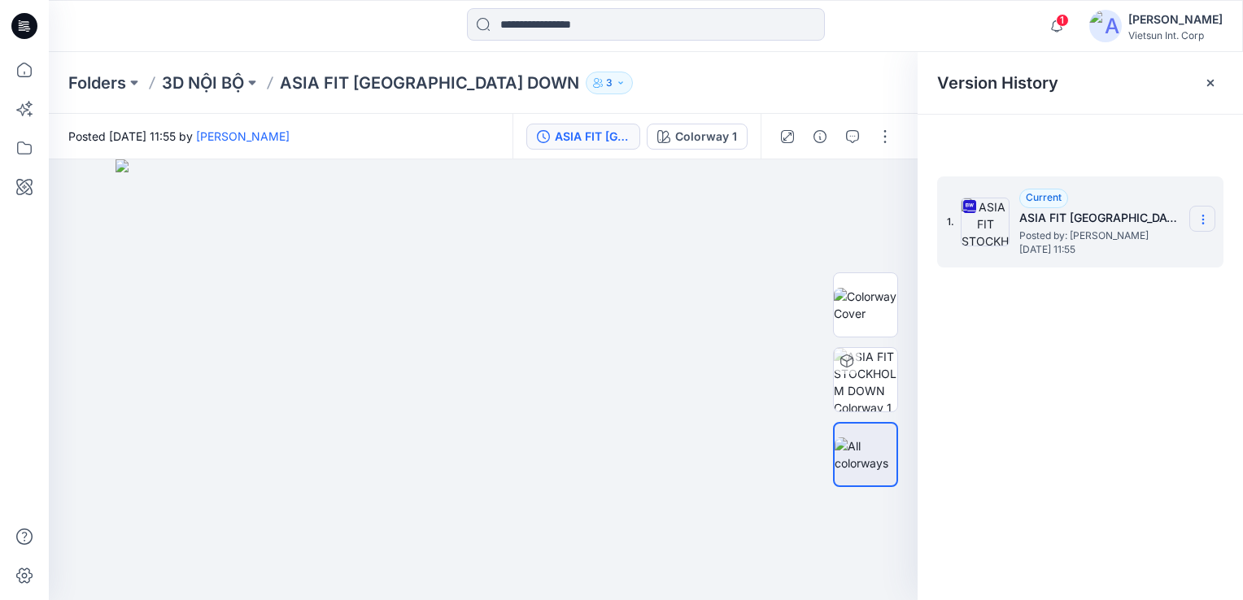
click at [1199, 224] on icon at bounding box center [1202, 219] width 13 height 13
click at [1121, 318] on div "1. Current ASIA FIT [GEOGRAPHIC_DATA] DOWN Posted by: [PERSON_NAME] [DATE] 11:5…" at bounding box center [1079, 391] width 325 height 464
click at [883, 133] on button "button" at bounding box center [885, 137] width 26 height 26
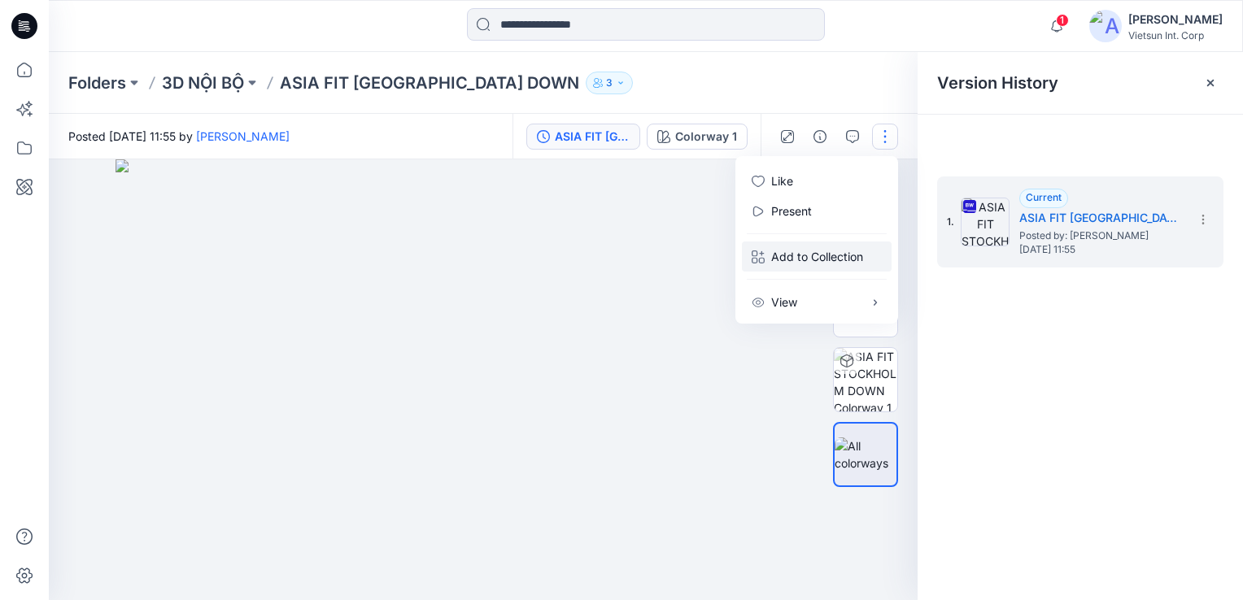
click at [823, 259] on p "Add to Collection" at bounding box center [817, 256] width 92 height 17
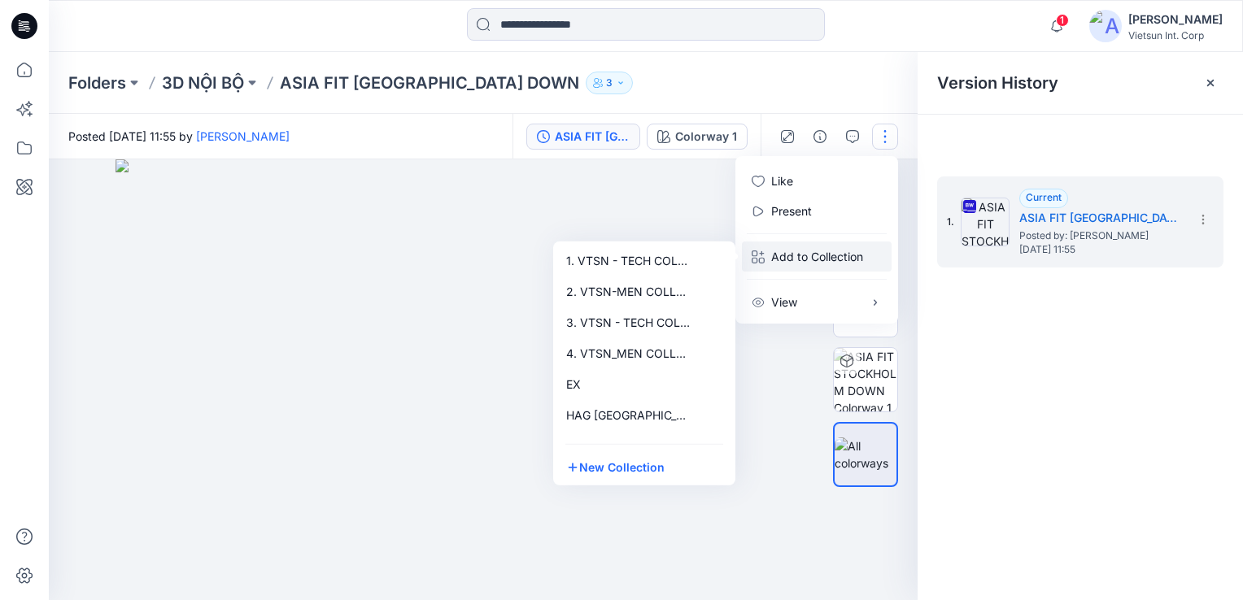
click at [1093, 438] on div "1. Current ASIA FIT [GEOGRAPHIC_DATA] DOWN Posted by: [PERSON_NAME] [DATE] 11:55" at bounding box center [1079, 391] width 325 height 464
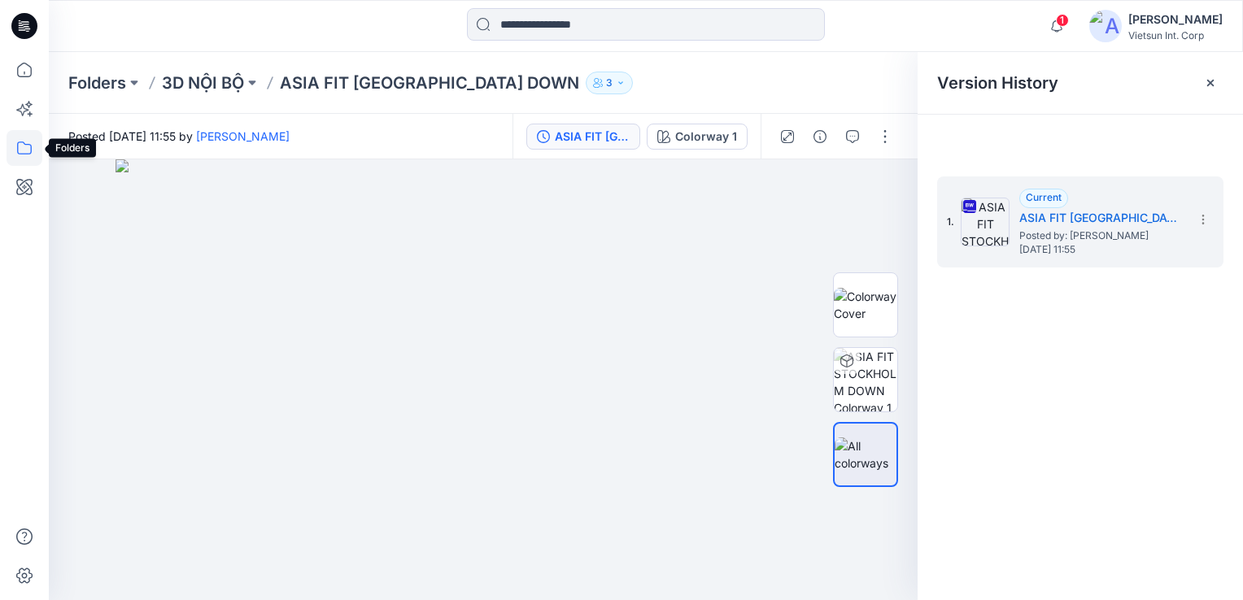
click at [20, 148] on icon at bounding box center [25, 148] width 36 height 36
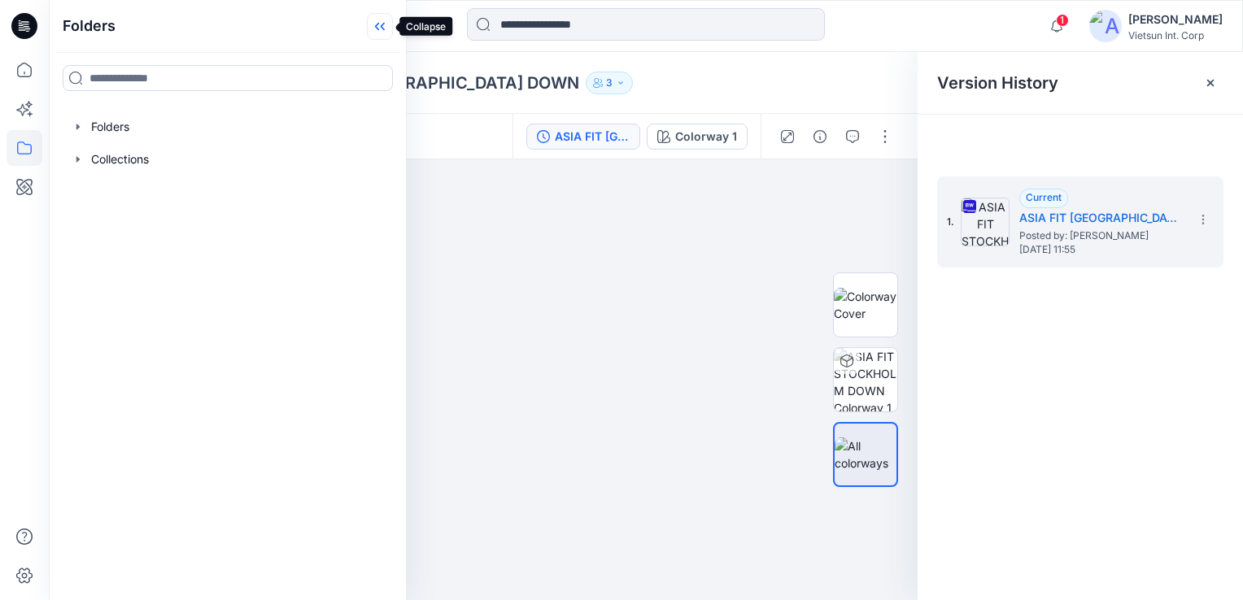
click at [378, 29] on icon at bounding box center [377, 27] width 4 height 8
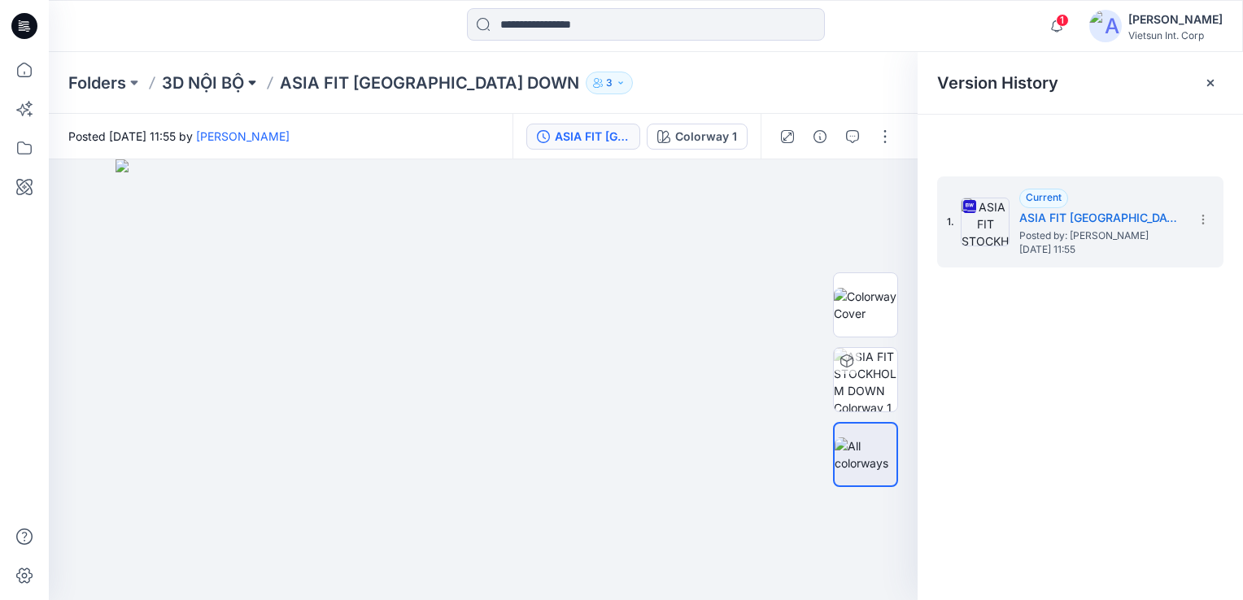
click at [250, 85] on button at bounding box center [252, 83] width 16 height 23
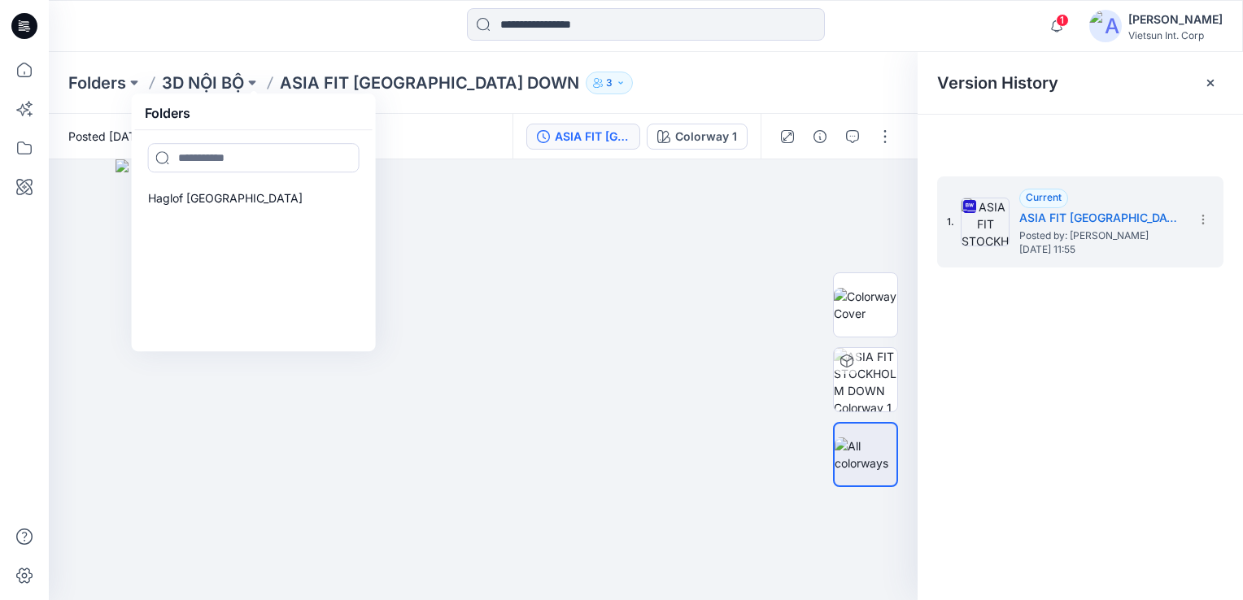
click at [683, 102] on div "Folders 3D NỘI BỘ Folders Haglof [GEOGRAPHIC_DATA] [GEOGRAPHIC_DATA] FIT [GEOGR…" at bounding box center [646, 83] width 1194 height 62
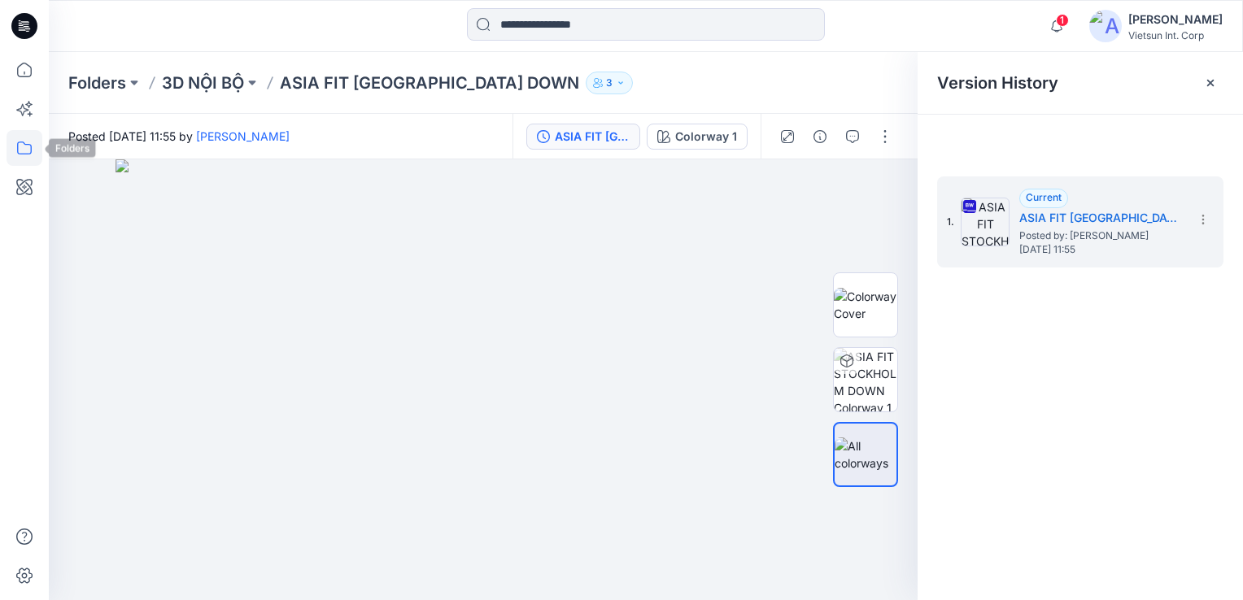
click at [8, 151] on icon at bounding box center [25, 148] width 36 height 36
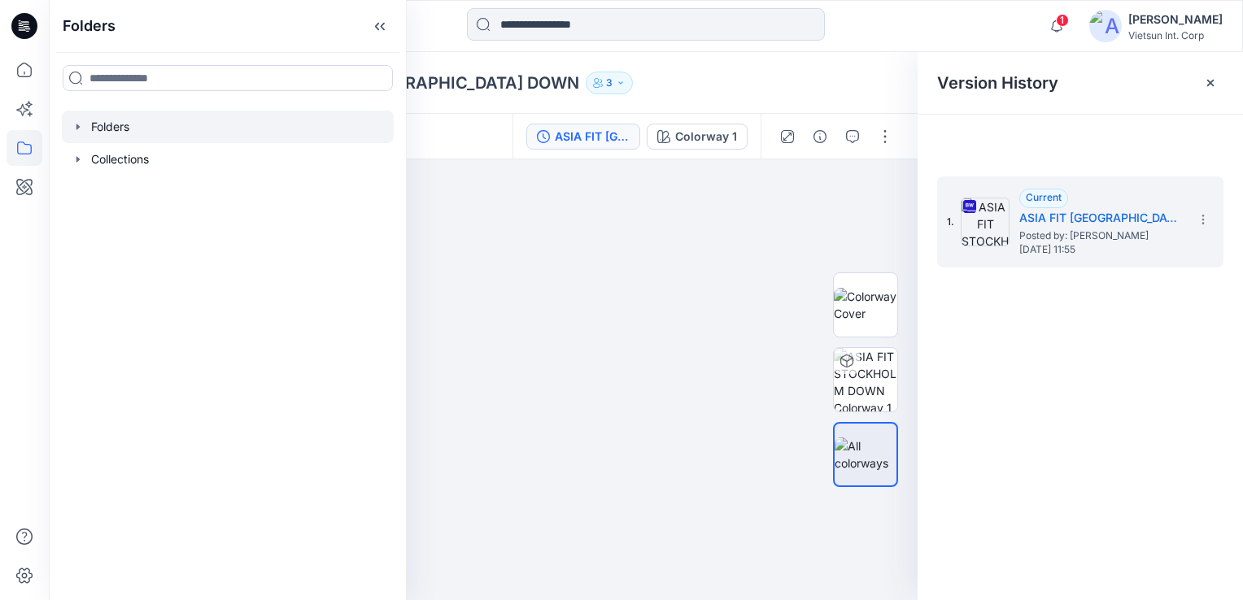
click at [85, 133] on div at bounding box center [228, 127] width 332 height 33
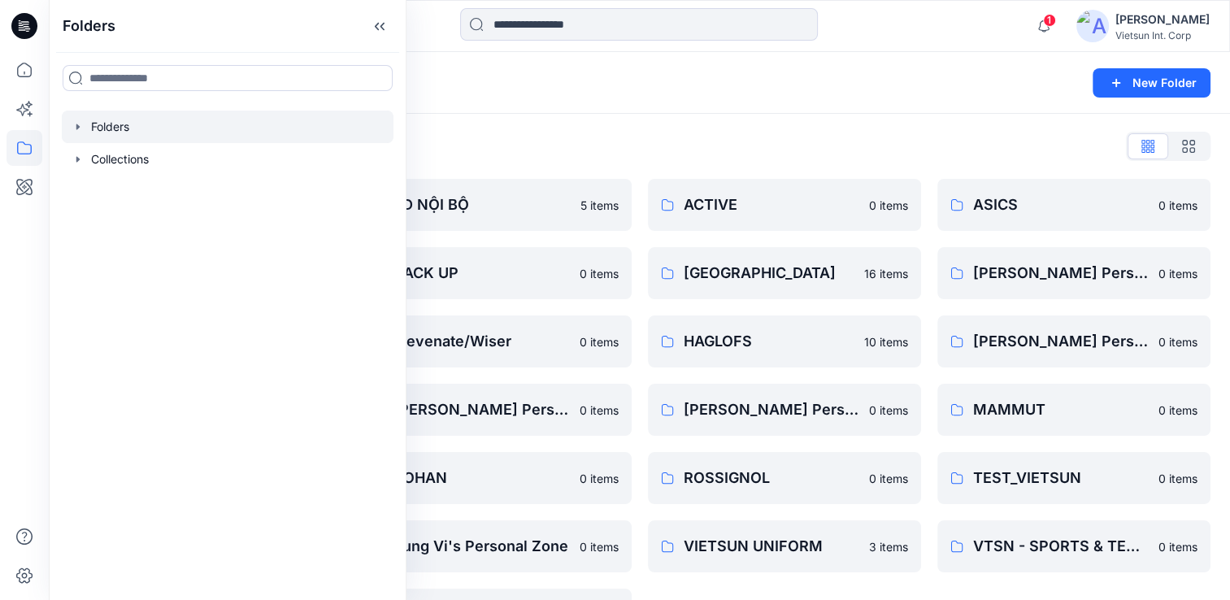
click at [603, 143] on div "Folders List" at bounding box center [639, 146] width 1142 height 26
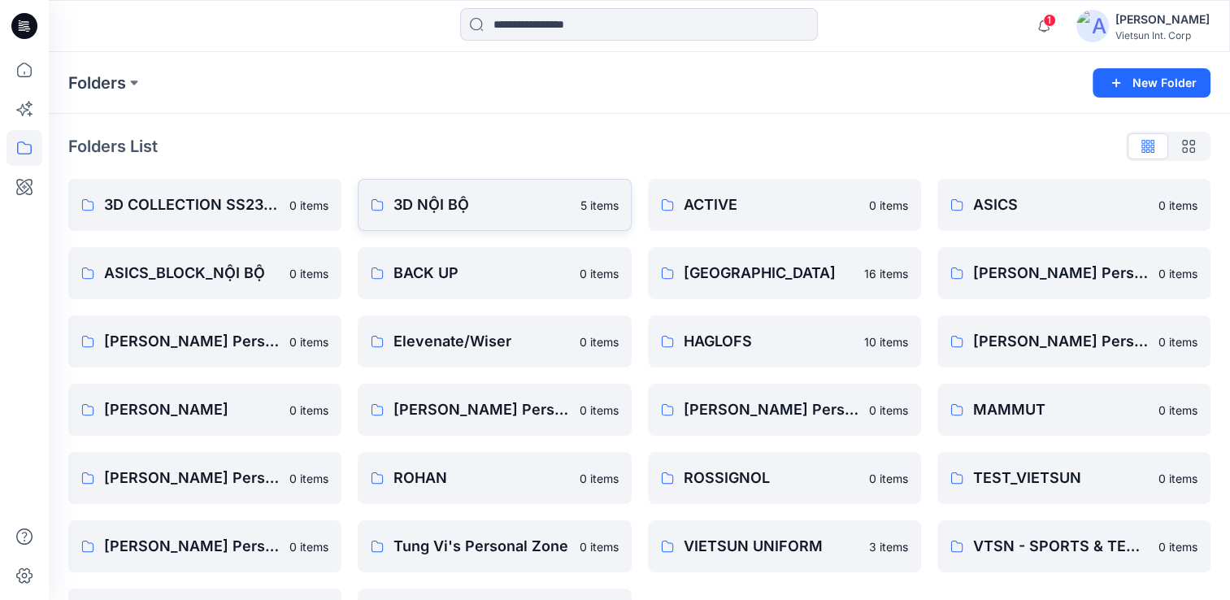
click at [425, 201] on p "3D NỘI BỘ" at bounding box center [482, 205] width 176 height 23
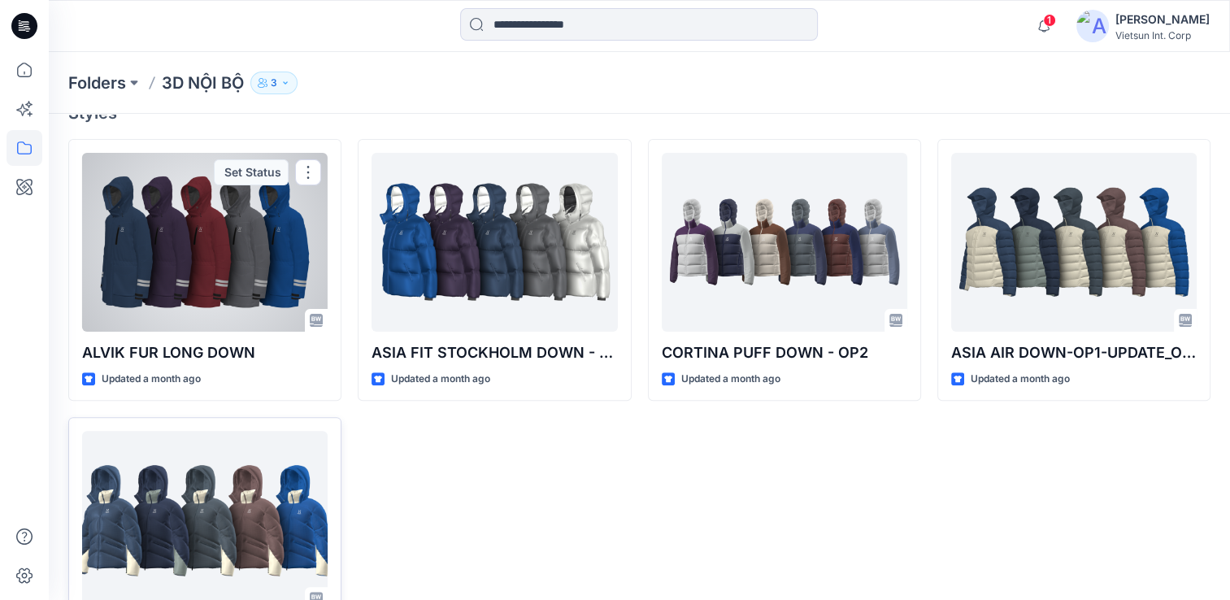
scroll to position [532, 0]
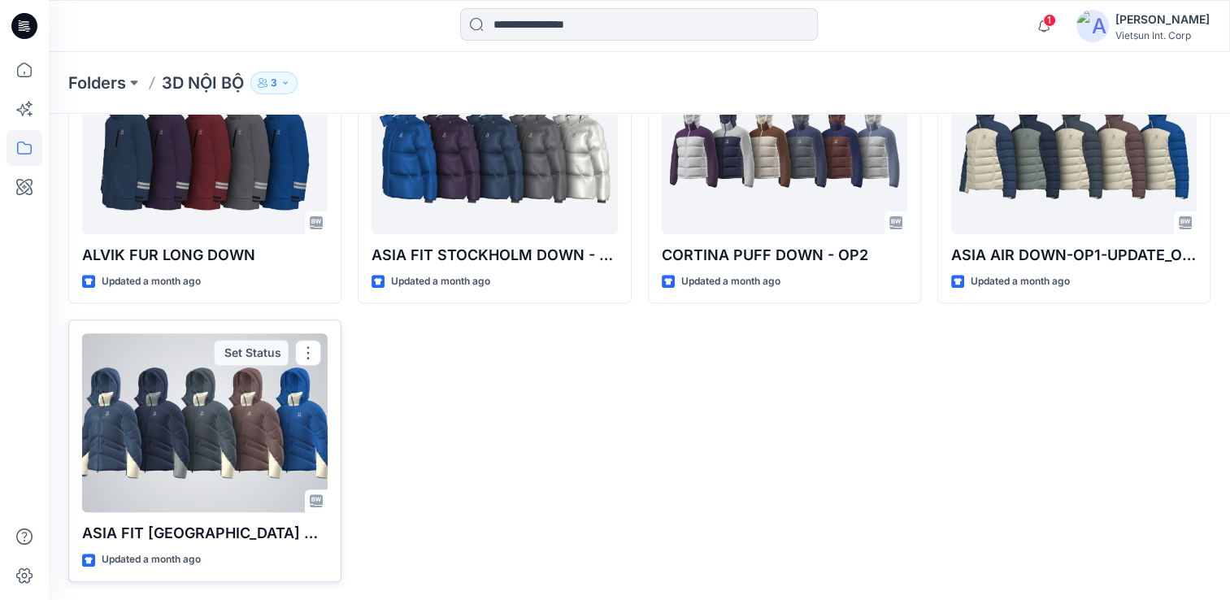
click at [217, 444] on div at bounding box center [205, 422] width 246 height 179
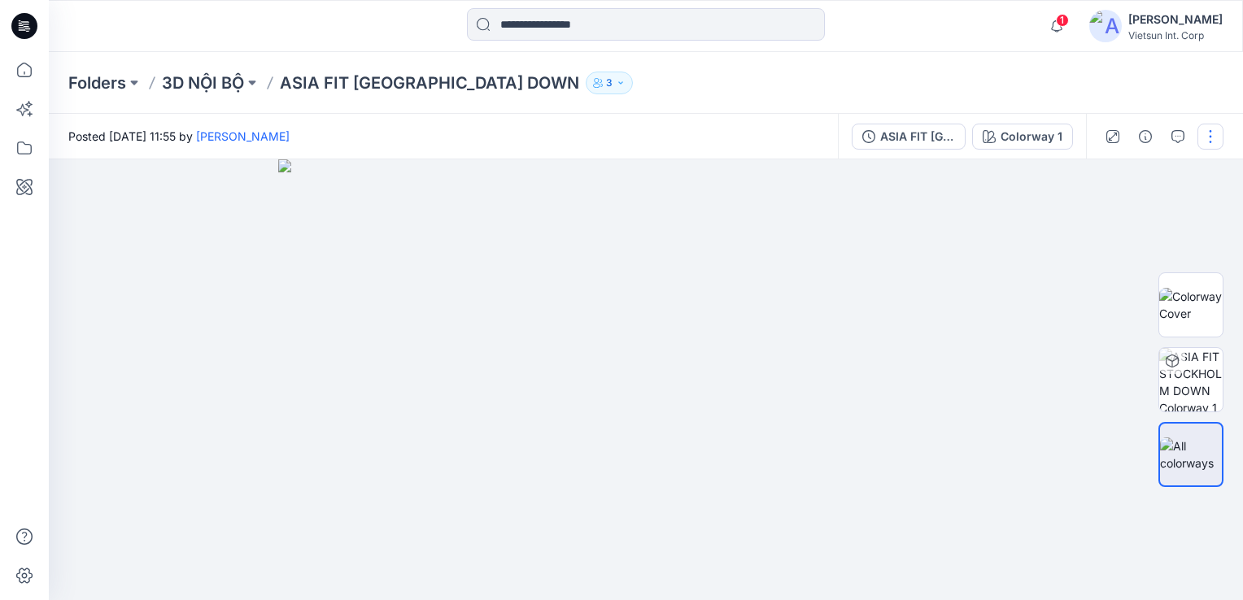
click at [1207, 133] on button "button" at bounding box center [1210, 137] width 26 height 26
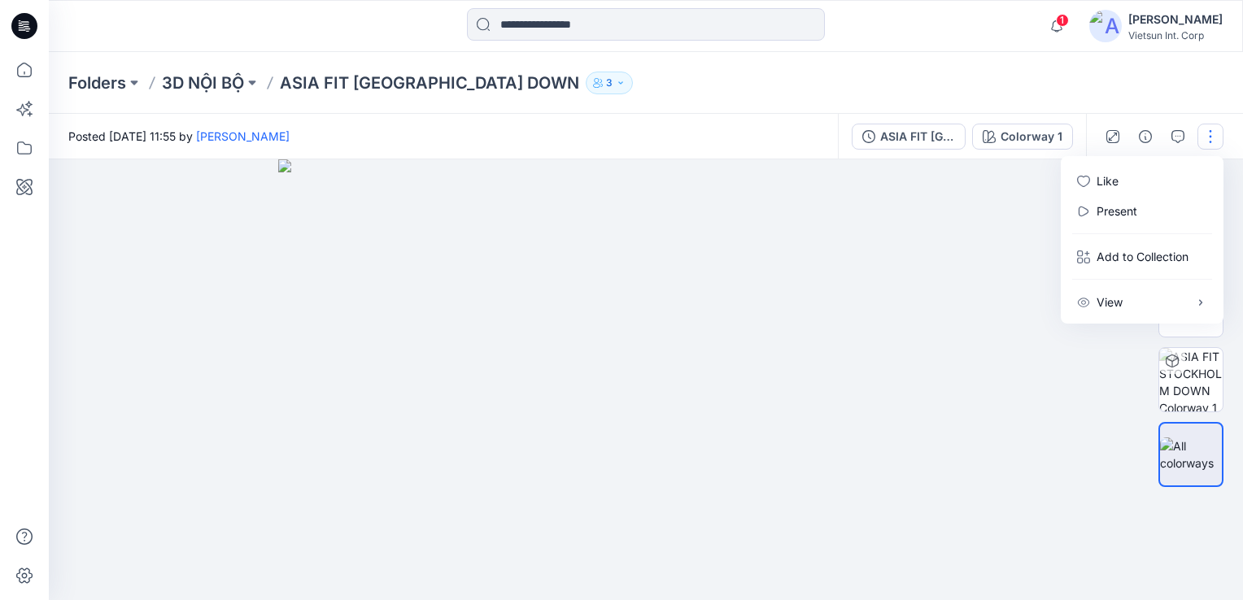
click at [1116, 81] on div "Folders 3D NỘI BỘ [GEOGRAPHIC_DATA] FIT [GEOGRAPHIC_DATA] DOWN 3" at bounding box center [646, 83] width 1194 height 62
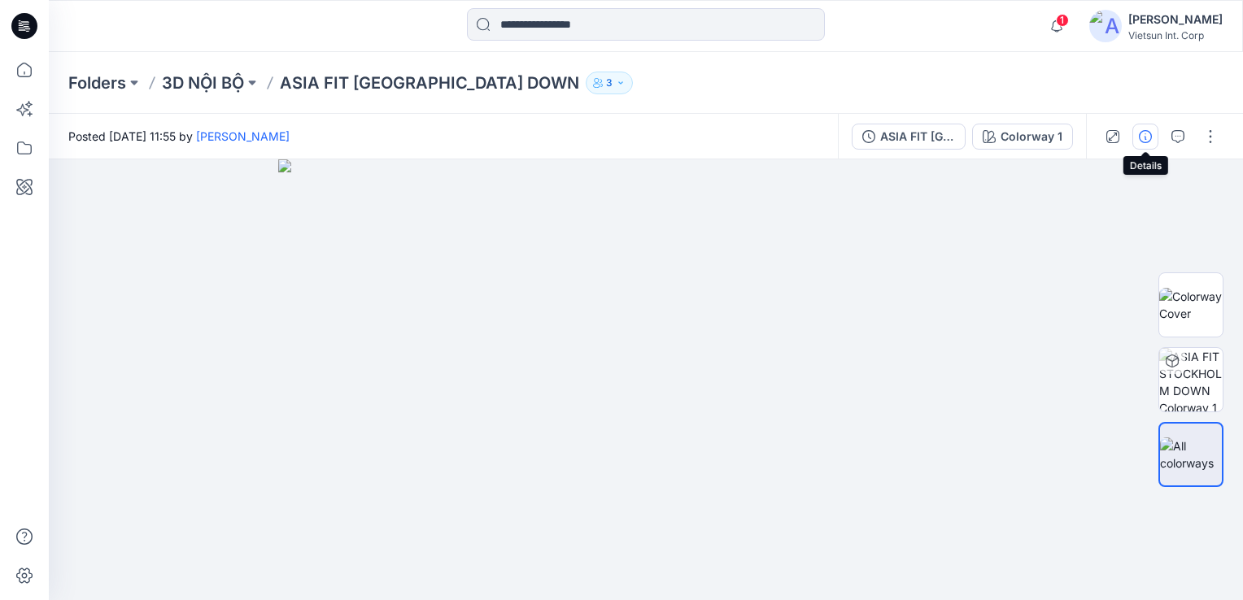
click at [1145, 144] on button "button" at bounding box center [1145, 137] width 26 height 26
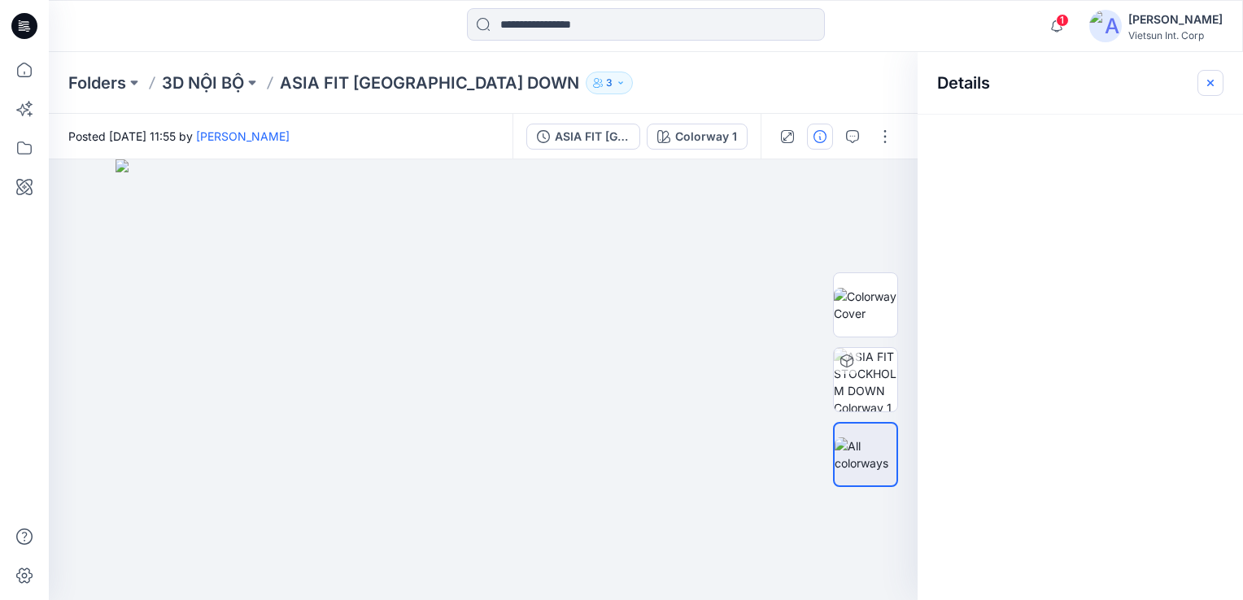
click at [1212, 82] on icon "button" at bounding box center [1209, 82] width 13 height 13
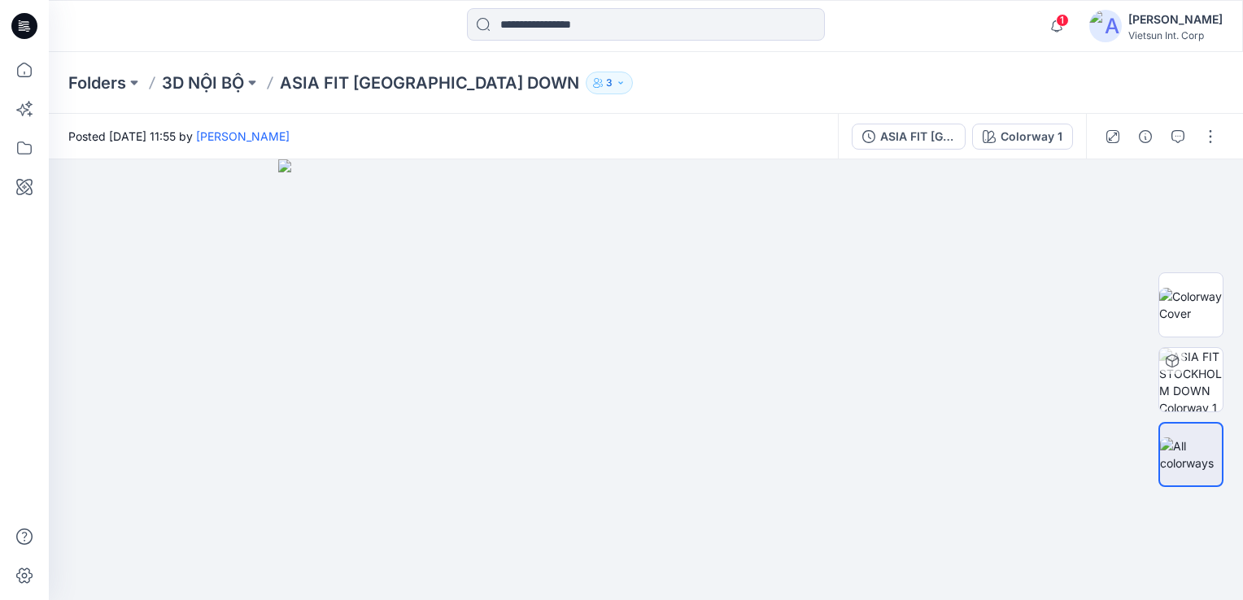
click at [433, 87] on p "ASIA FIT [GEOGRAPHIC_DATA] DOWN" at bounding box center [429, 83] width 299 height 23
click at [616, 83] on icon "button" at bounding box center [621, 83] width 10 height 10
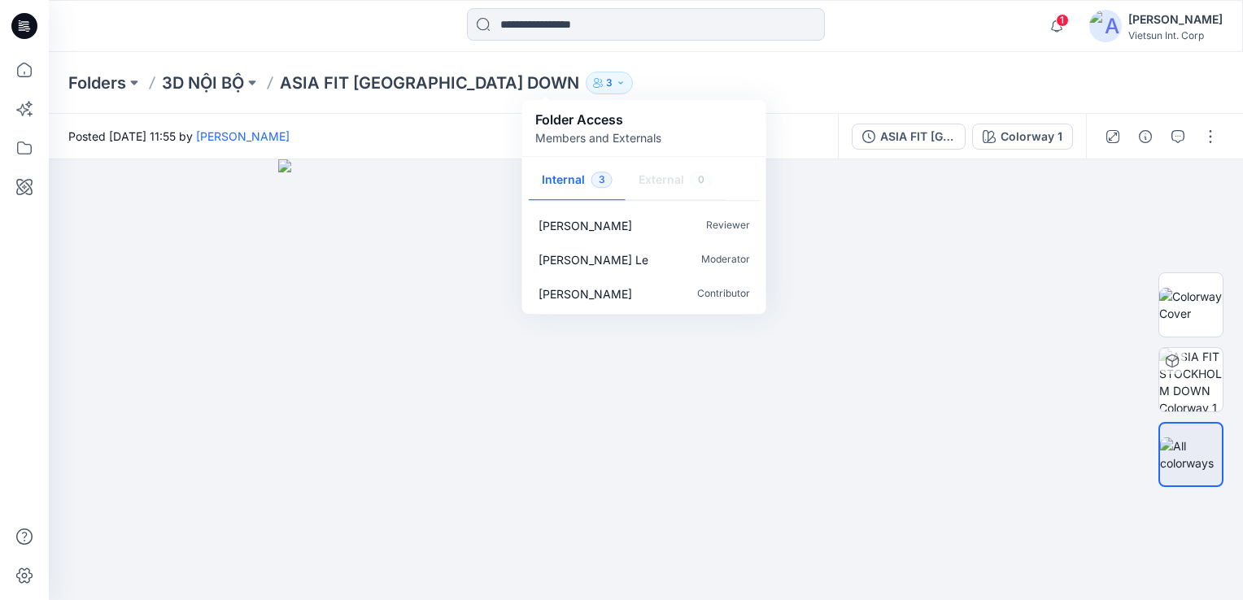
click at [842, 67] on div "Folders 3D NỘI BỘ ASIA FIT [GEOGRAPHIC_DATA] DOWN 3 Folder Access Members and E…" at bounding box center [646, 83] width 1194 height 62
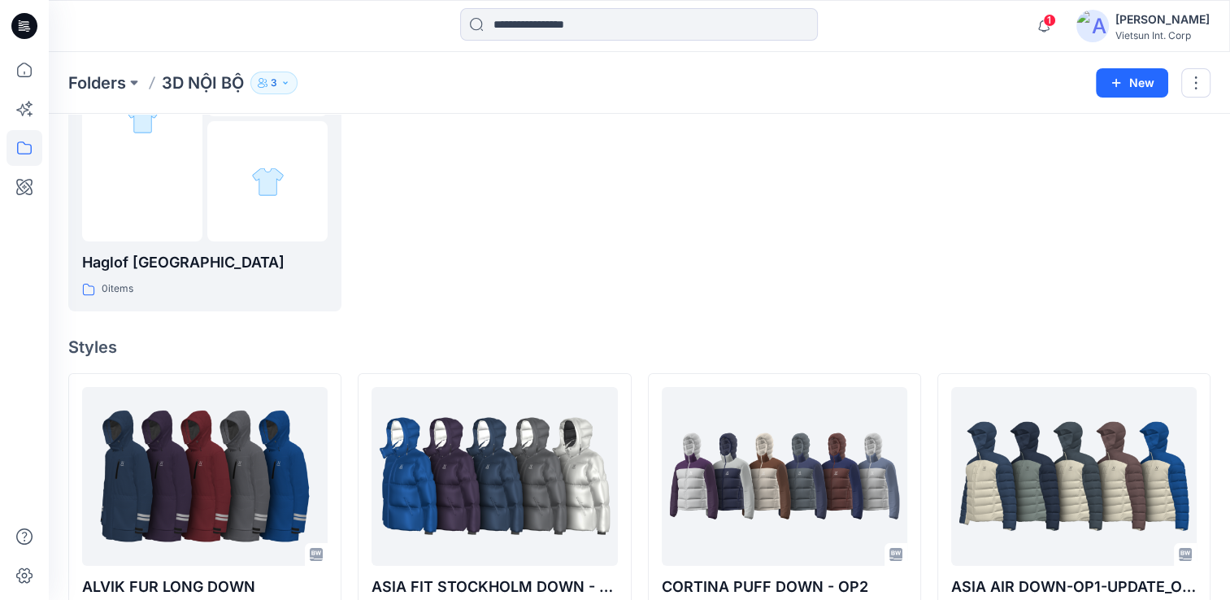
scroll to position [172, 0]
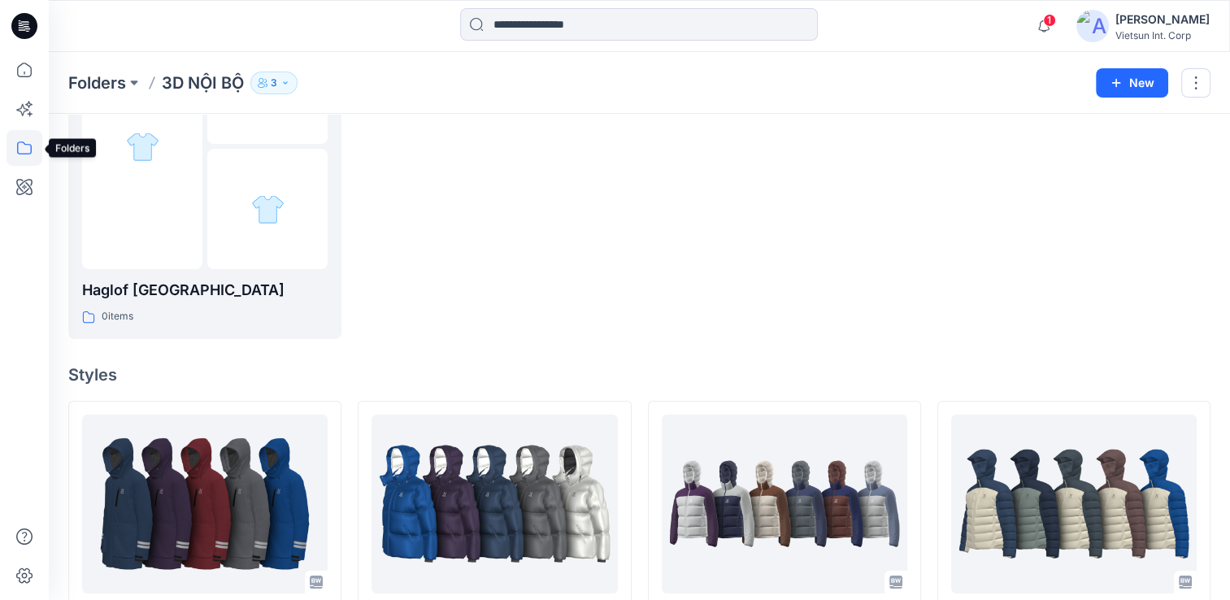
click at [19, 153] on icon at bounding box center [24, 147] width 15 height 13
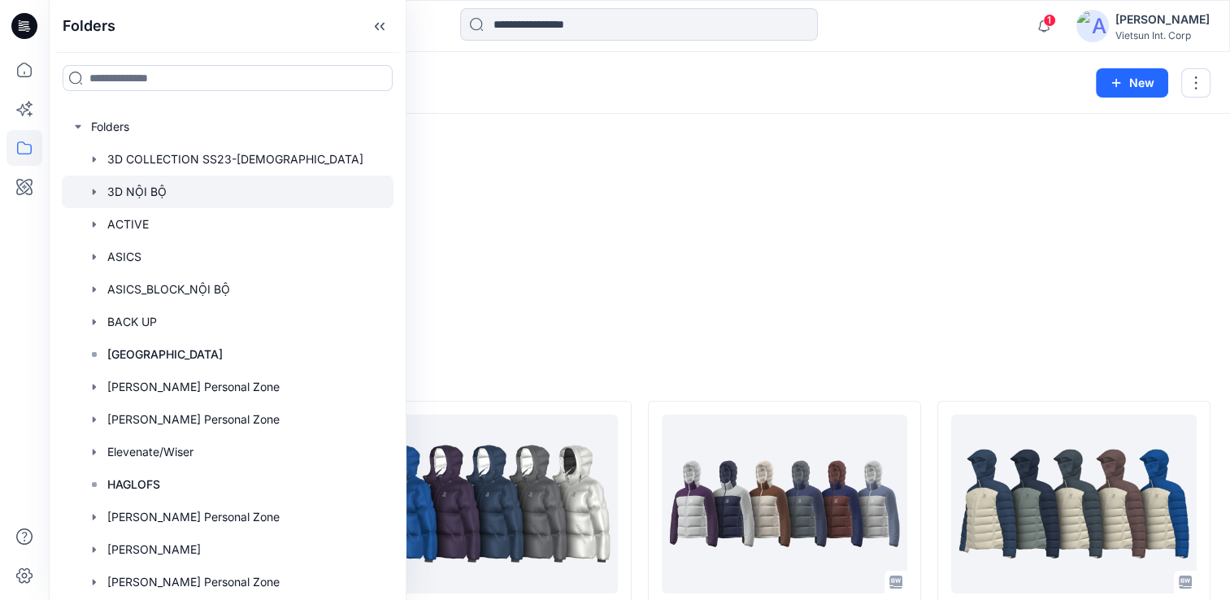
click at [895, 291] on div at bounding box center [784, 174] width 273 height 329
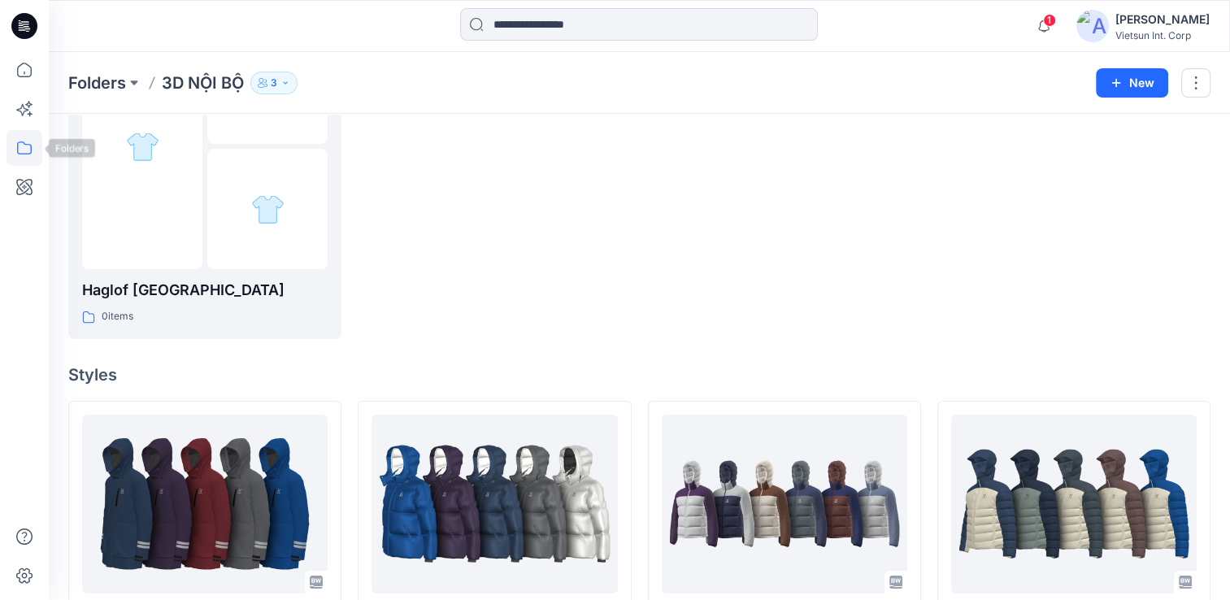
click at [24, 154] on icon at bounding box center [24, 147] width 15 height 13
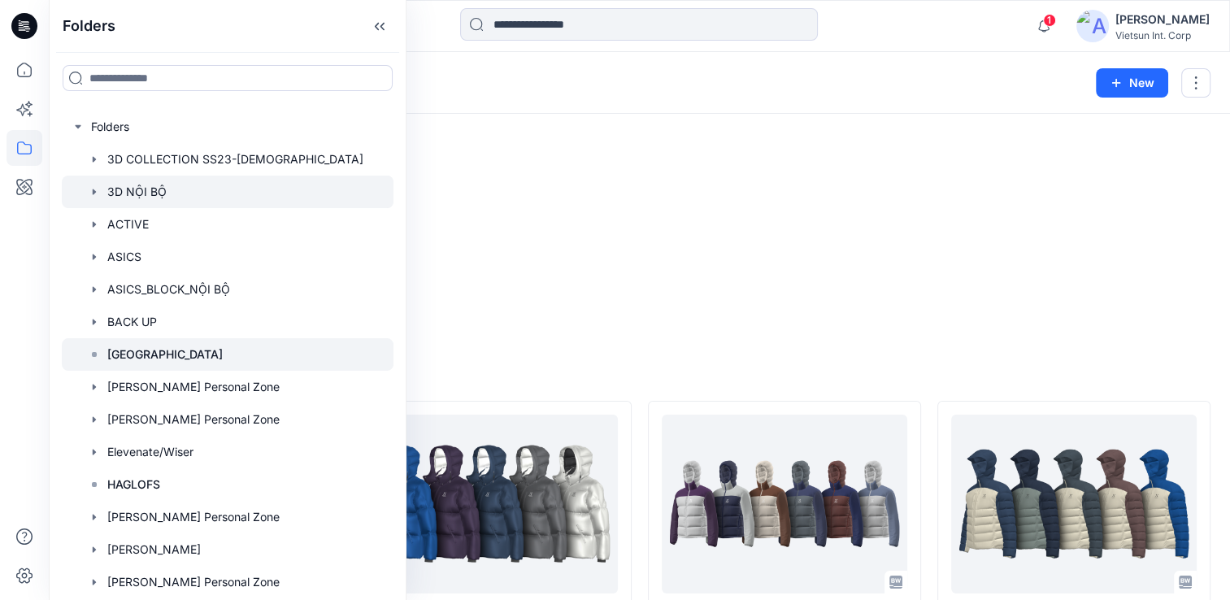
click at [190, 350] on div at bounding box center [228, 354] width 332 height 33
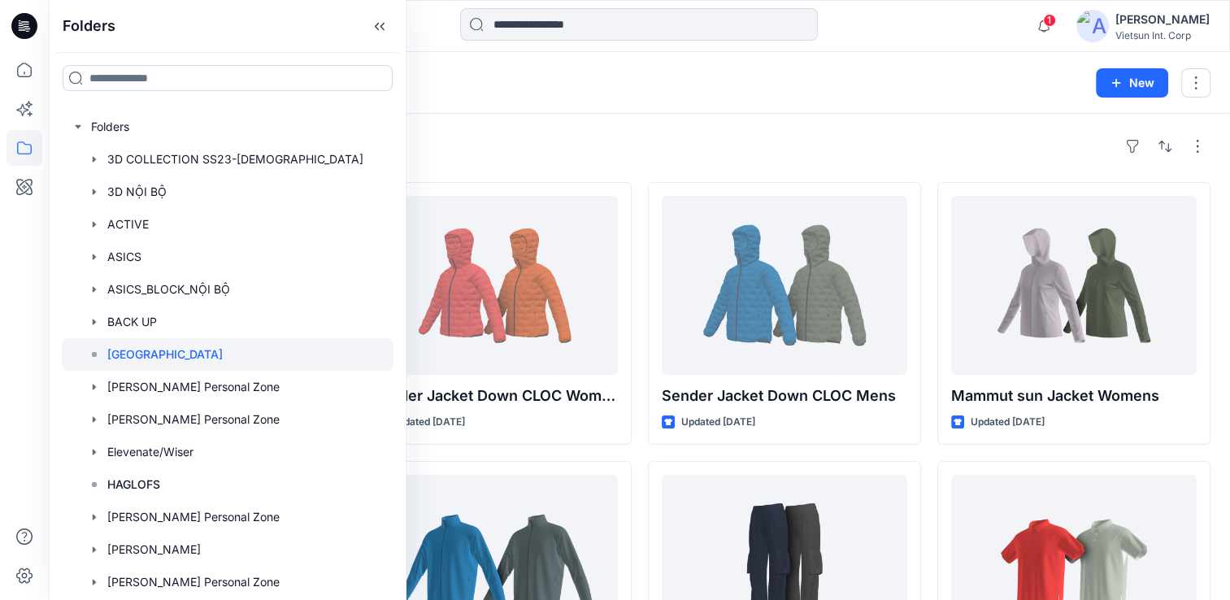
click at [798, 161] on div "Styles Womens Crop DRY CLOC Shell Updated [DATE] Mammut sun Jacket Mens Updated…" at bounding box center [640, 597] width 1182 height 966
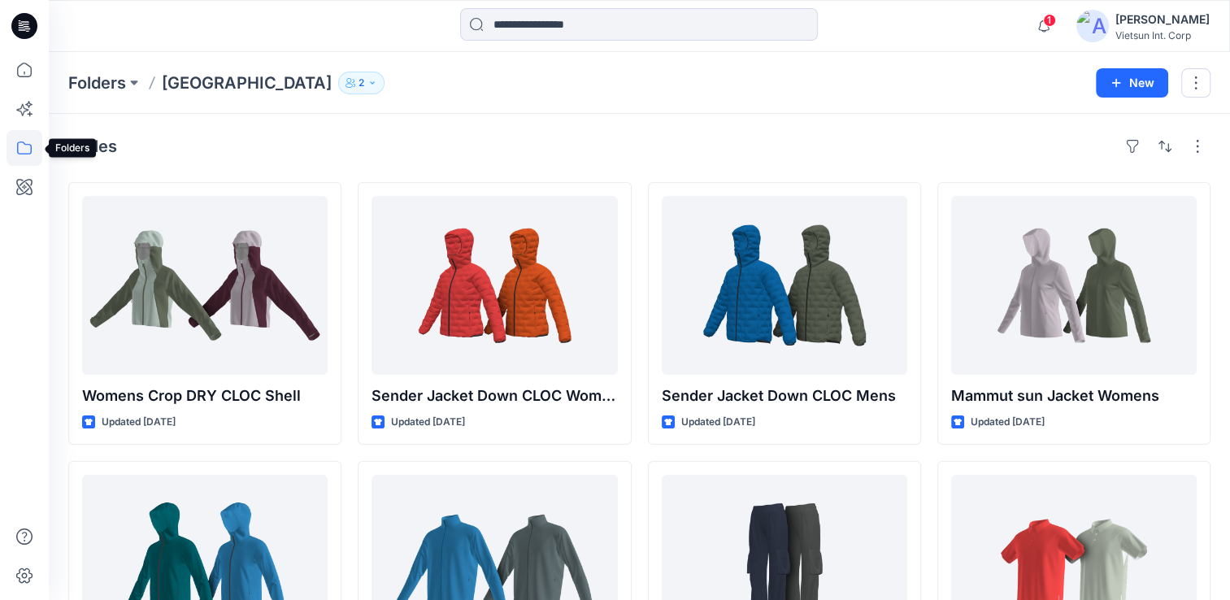
click at [10, 153] on icon at bounding box center [25, 148] width 36 height 36
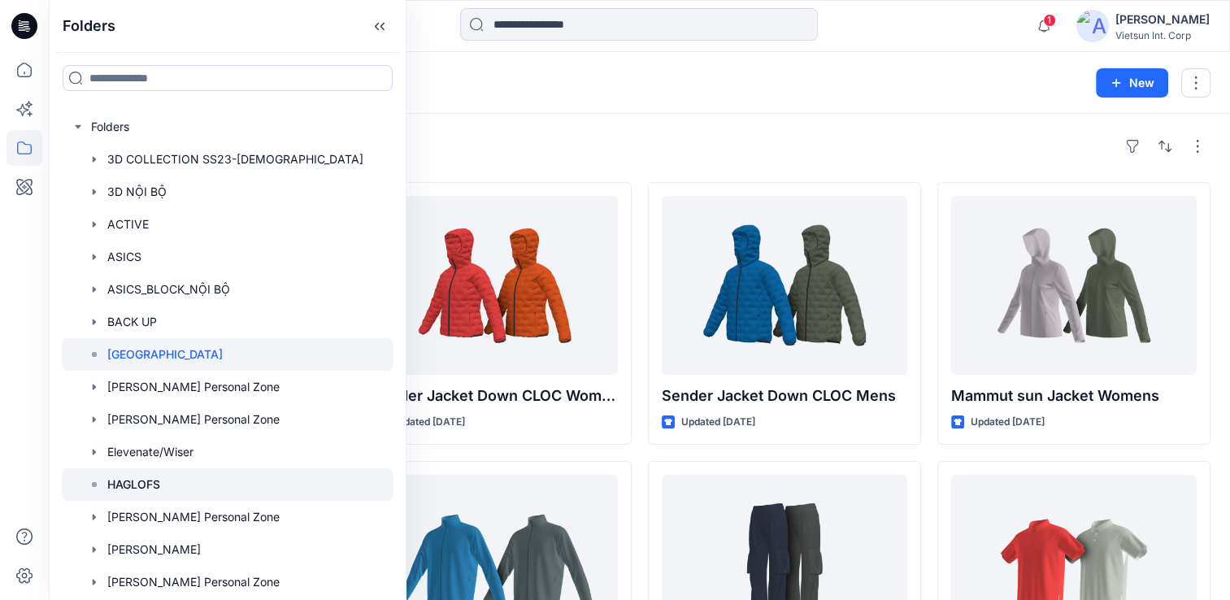
click at [205, 486] on div at bounding box center [228, 484] width 332 height 33
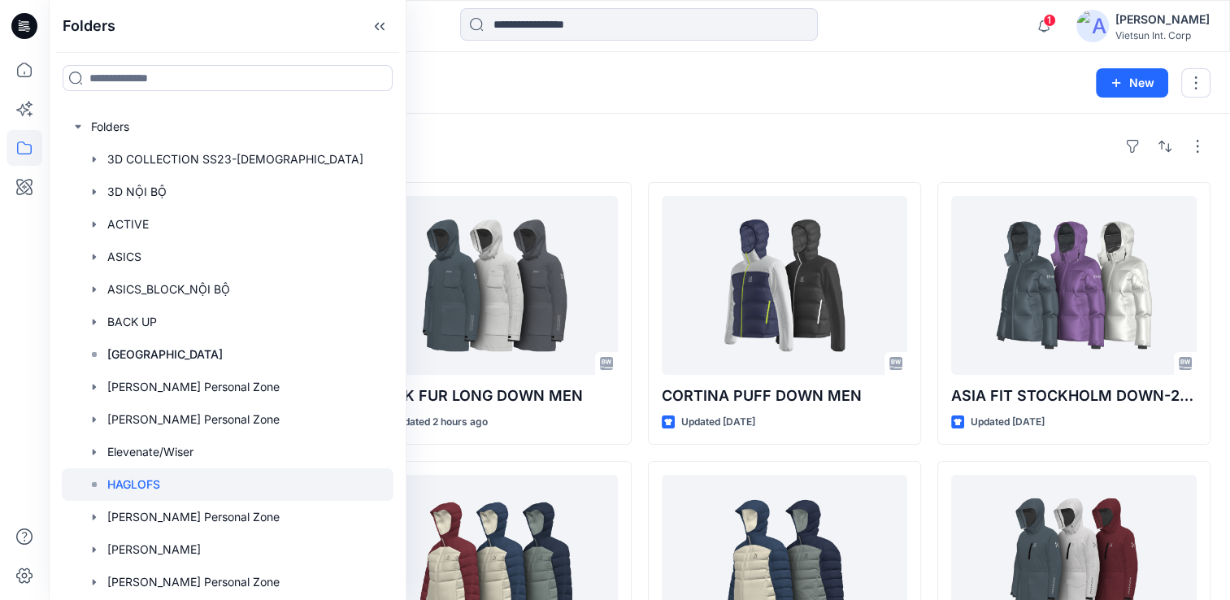
click at [792, 142] on div "Styles" at bounding box center [639, 146] width 1142 height 26
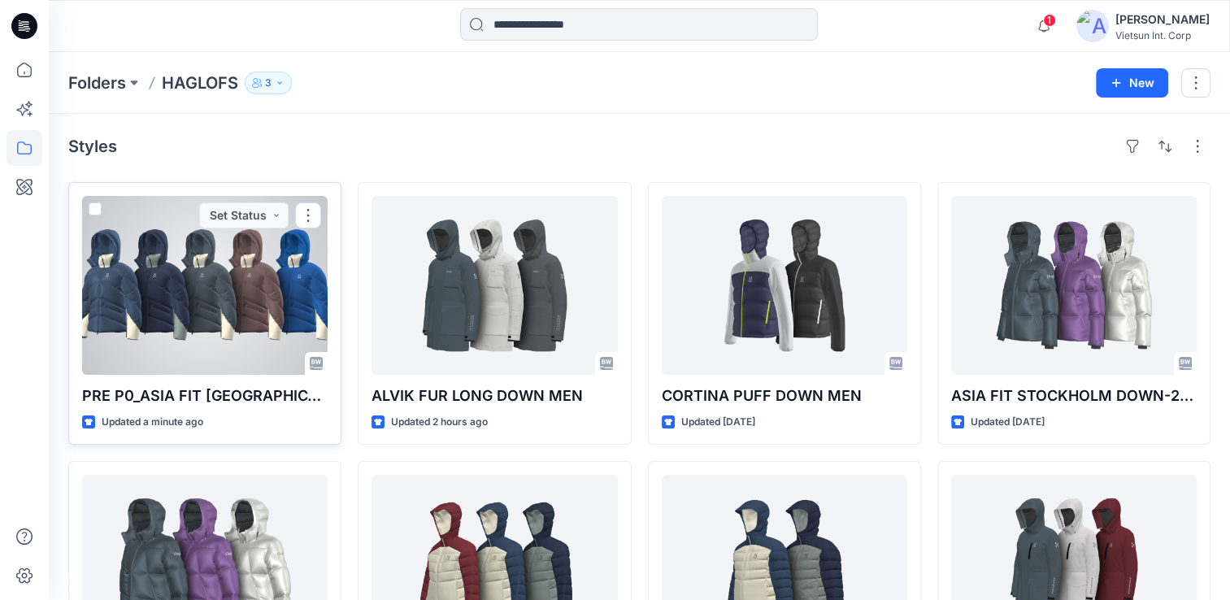
click at [198, 398] on p "PRE P0_ASIA FIT [GEOGRAPHIC_DATA] DOWN MEN" at bounding box center [205, 396] width 246 height 23
click at [232, 277] on div at bounding box center [205, 285] width 246 height 179
